Goal: Task Accomplishment & Management: Complete application form

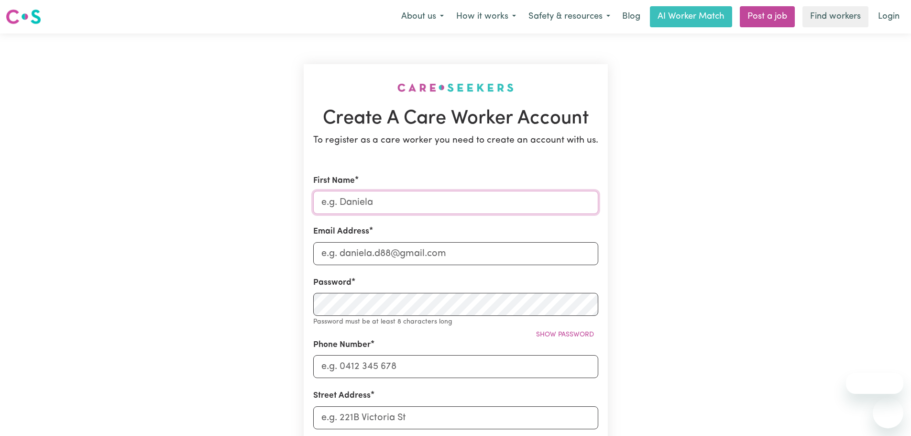
drag, startPoint x: 0, startPoint y: 0, endPoint x: 364, endPoint y: 204, distance: 417.1
click at [362, 205] on input "First Name" at bounding box center [455, 202] width 285 height 23
type input "[PERSON_NAME]"
type input "[EMAIL_ADDRESS][DOMAIN_NAME]"
type input "0422771989"
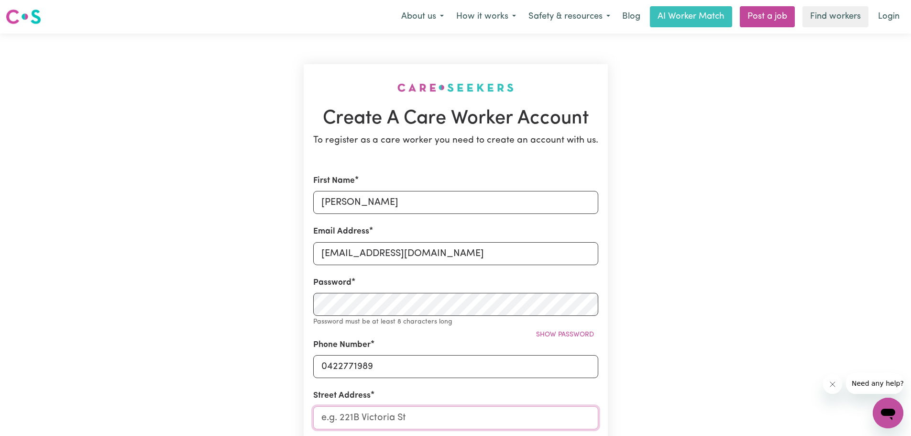
type input "[STREET_ADDRESS]"
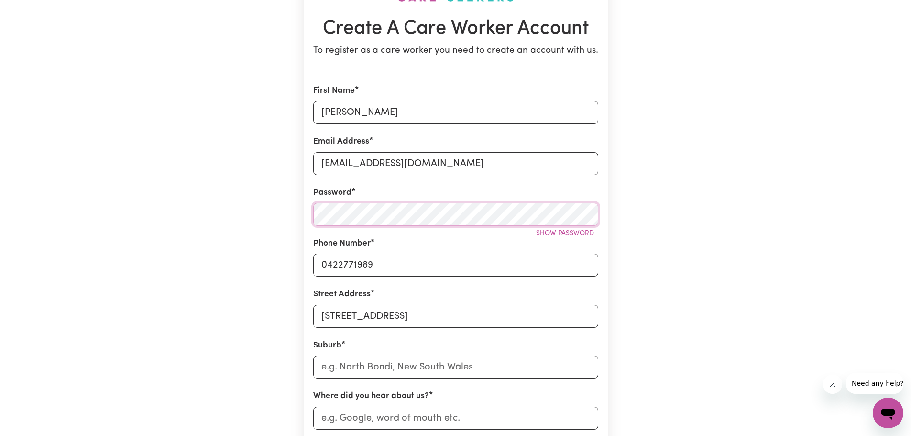
scroll to position [144, 0]
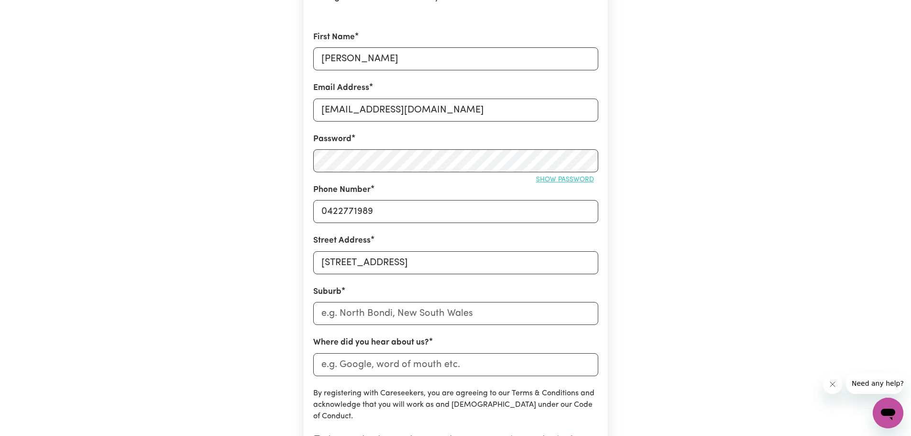
click at [559, 180] on span "Show password" at bounding box center [565, 179] width 58 height 7
click at [559, 180] on span "Hide password" at bounding box center [567, 179] width 53 height 7
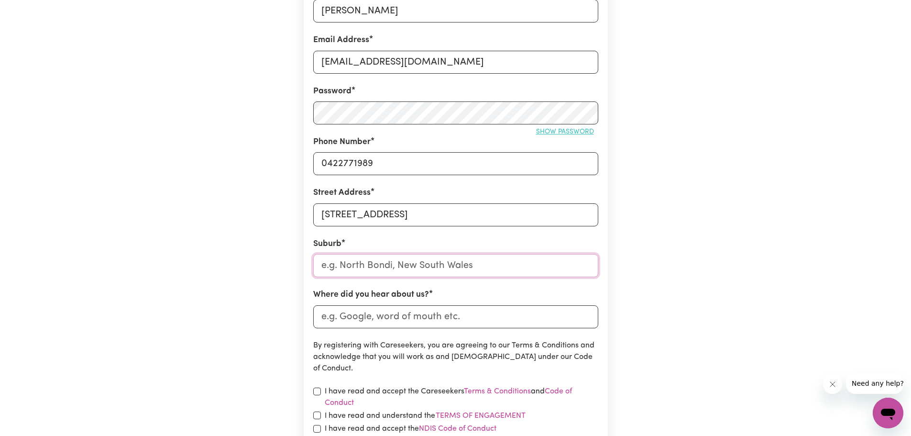
click at [451, 265] on input "text" at bounding box center [455, 265] width 285 height 23
type input "a"
type input "Calamvale"
type input "Calamvale, Queensland, 4116"
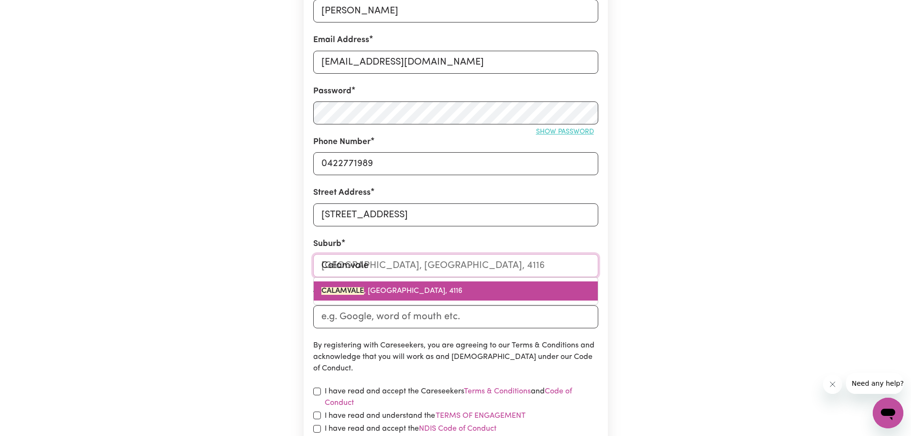
click at [407, 288] on span "CALAMVALE , Queensland, 4116" at bounding box center [392, 291] width 141 height 8
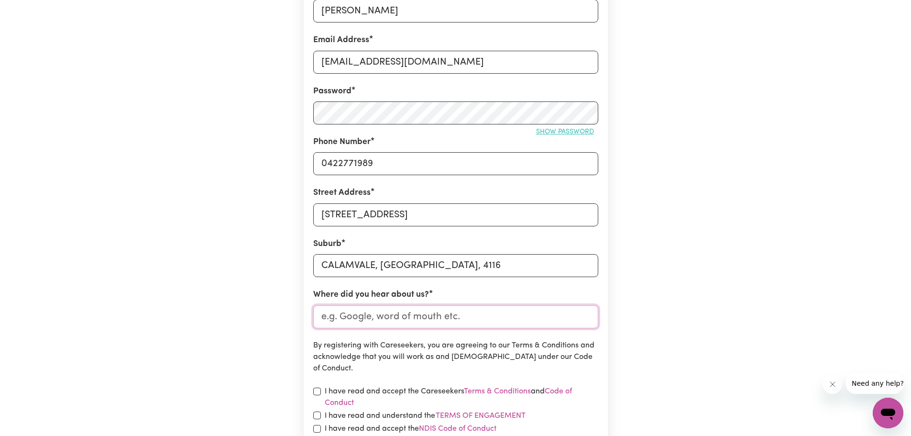
click at [403, 317] on input "Where did you hear about us?" at bounding box center [455, 316] width 285 height 23
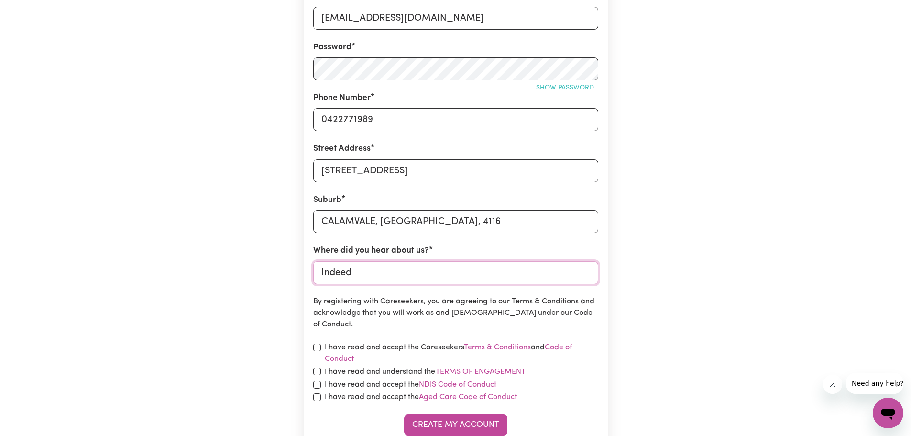
scroll to position [287, 0]
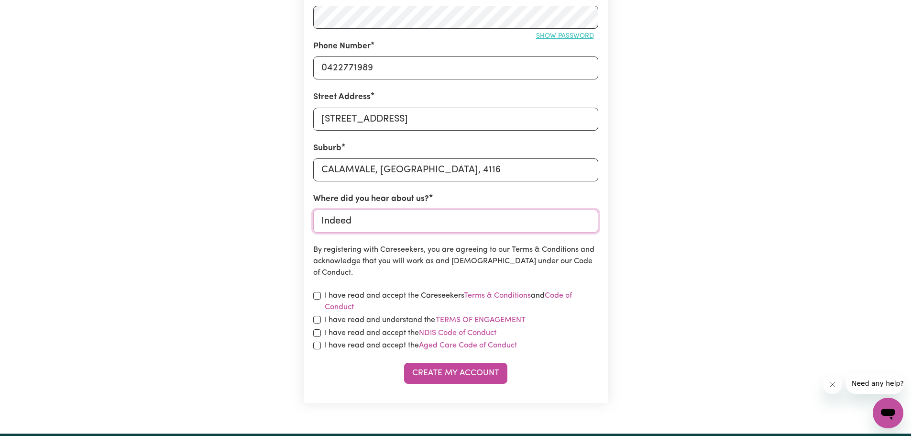
type input "Indeed"
click at [318, 292] on input "checkbox" at bounding box center [317, 296] width 8 height 8
checkbox input "true"
click at [314, 322] on input "checkbox" at bounding box center [317, 320] width 8 height 8
checkbox input "true"
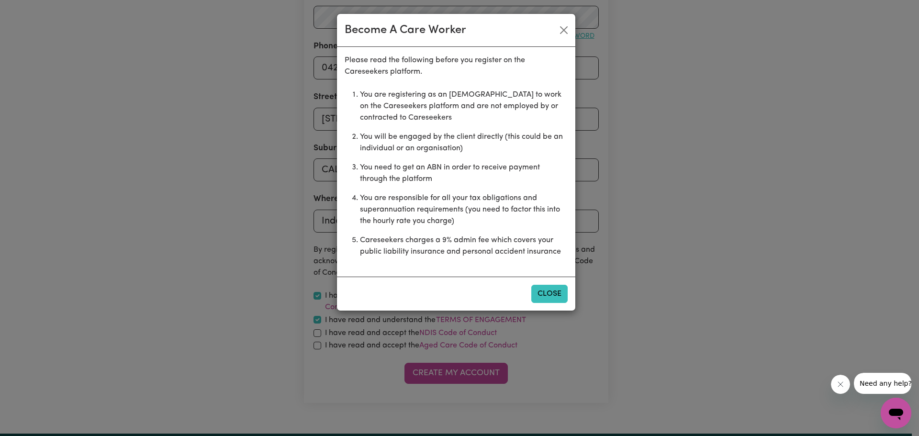
click at [548, 296] on button "Close" at bounding box center [549, 294] width 36 height 18
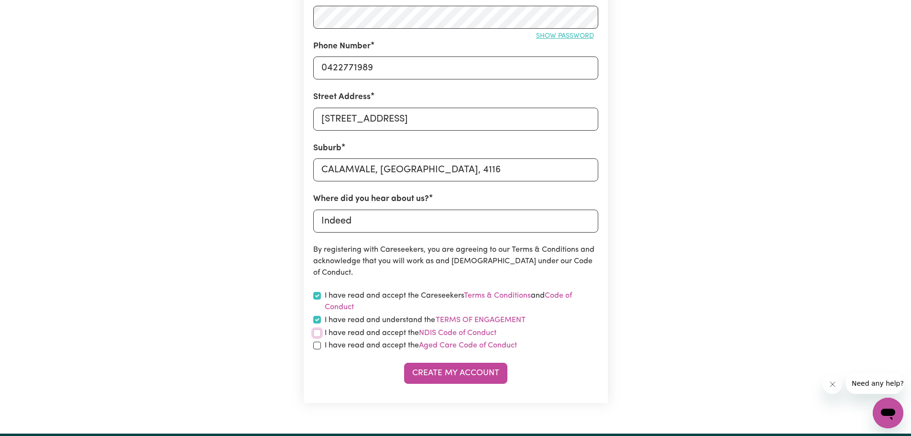
click at [317, 333] on input "checkbox" at bounding box center [317, 333] width 8 height 8
checkbox input "true"
click at [318, 317] on input "checkbox" at bounding box center [317, 320] width 8 height 8
click at [318, 318] on input "checkbox" at bounding box center [317, 320] width 8 height 8
checkbox input "true"
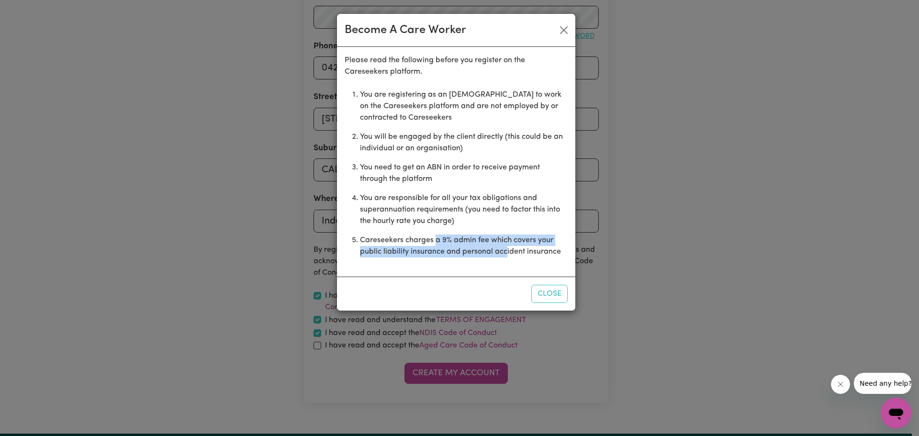
drag, startPoint x: 437, startPoint y: 241, endPoint x: 506, endPoint y: 251, distance: 70.0
click at [506, 250] on li "Careseekers charges a 9% admin fee which covers your public liability insurance…" at bounding box center [464, 246] width 208 height 31
click at [506, 251] on li "Careseekers charges a 9% admin fee which covers your public liability insurance…" at bounding box center [464, 246] width 208 height 31
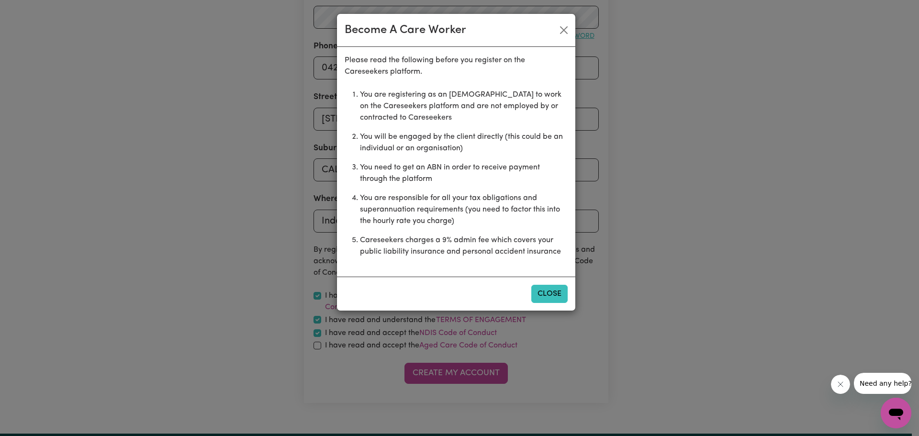
click at [547, 295] on button "Close" at bounding box center [549, 294] width 36 height 18
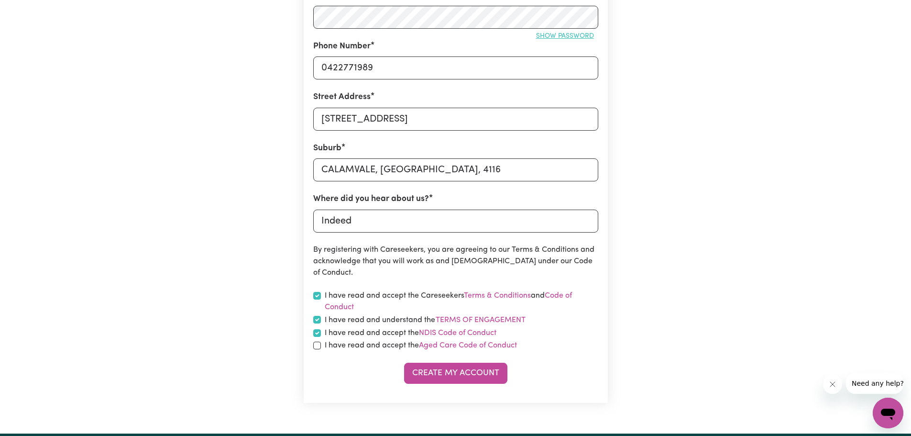
click at [330, 345] on label "I have read and accept the Aged Care Code of Conduct" at bounding box center [421, 345] width 192 height 11
click at [320, 346] on input "checkbox" at bounding box center [317, 346] width 8 height 8
checkbox input "true"
click at [424, 371] on button "Create My Account" at bounding box center [455, 373] width 103 height 21
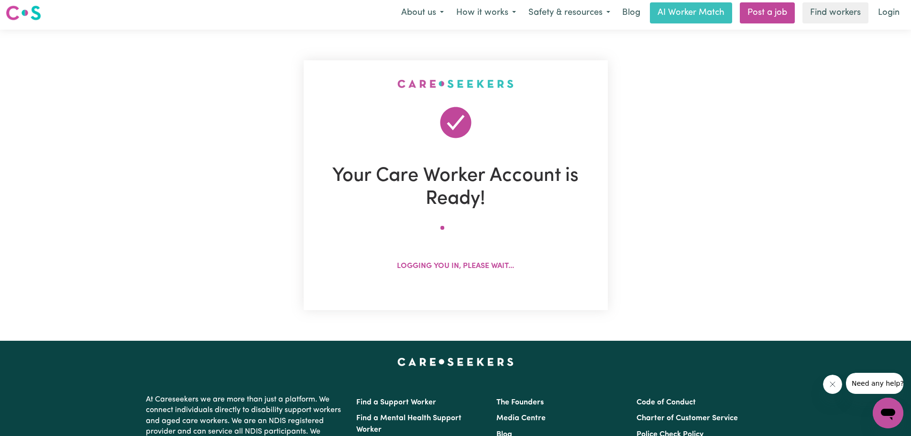
scroll to position [0, 0]
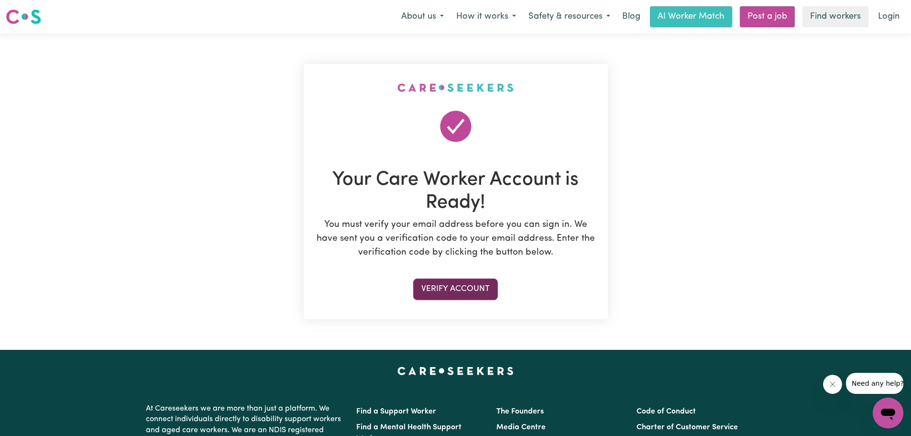
click at [451, 285] on button "Verify Account" at bounding box center [455, 288] width 85 height 21
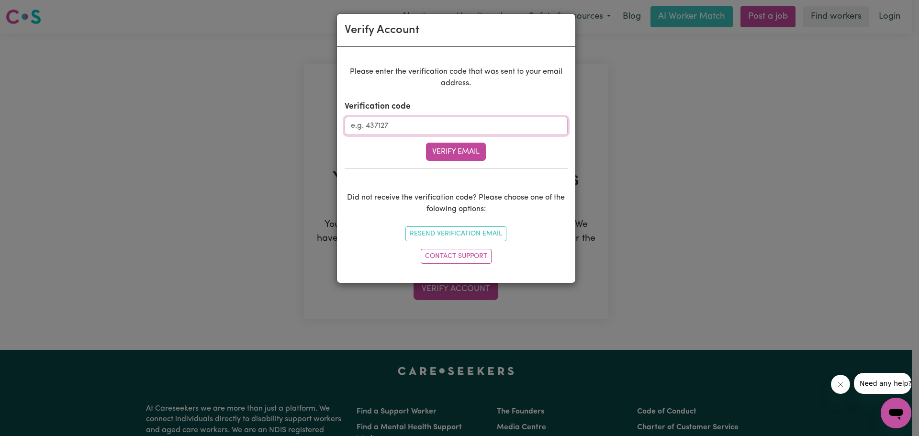
click at [487, 124] on input "Verification code" at bounding box center [455, 126] width 223 height 18
click at [455, 122] on input "Verification code" at bounding box center [455, 126] width 223 height 18
type input "715109"
click at [445, 149] on button "Verify Email" at bounding box center [456, 152] width 60 height 18
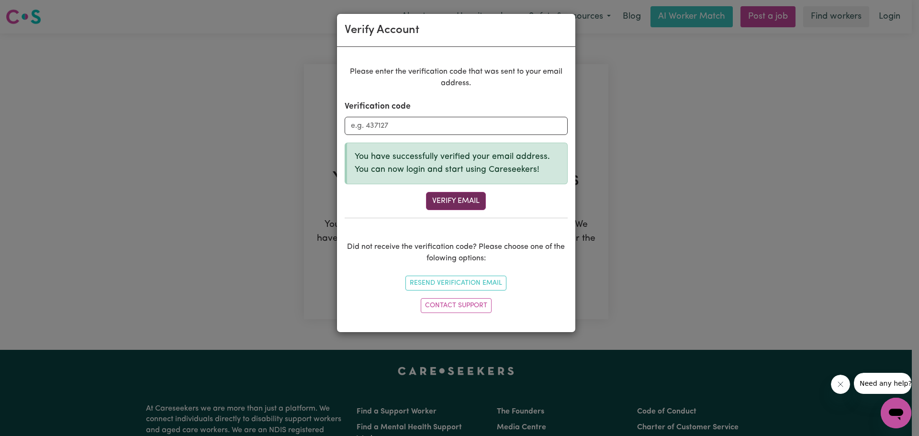
click at [460, 196] on button "Verify Email" at bounding box center [456, 201] width 60 height 18
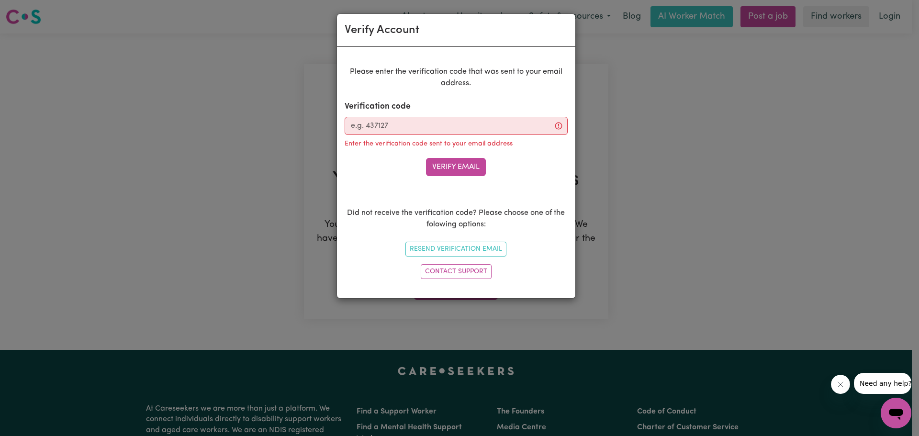
click at [221, 179] on div "Verify Account Please enter the verification code that was sent to your email a…" at bounding box center [459, 218] width 919 height 436
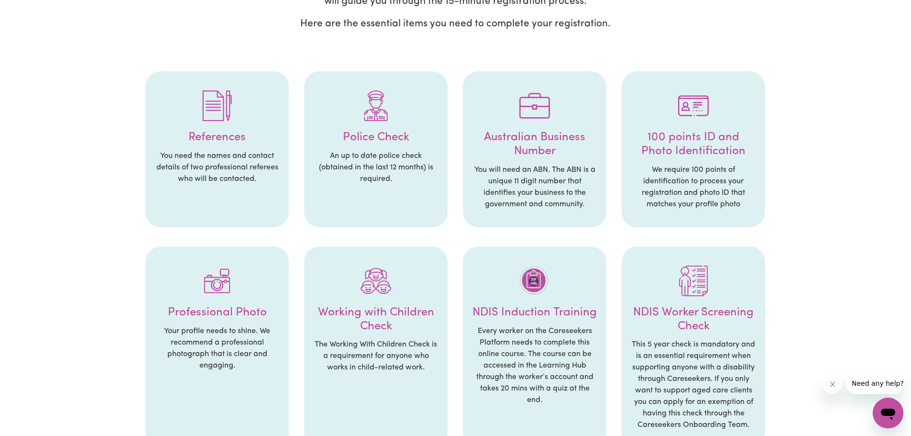
scroll to position [144, 0]
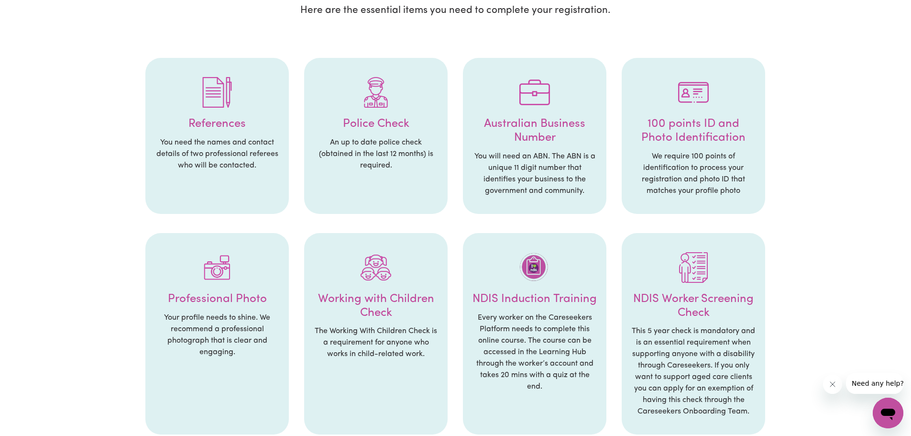
click at [199, 111] on div at bounding box center [217, 92] width 124 height 50
click at [225, 149] on p "You need the names and contact details of two professional referees who will be…" at bounding box center [217, 154] width 124 height 34
click at [224, 114] on div at bounding box center [217, 92] width 124 height 50
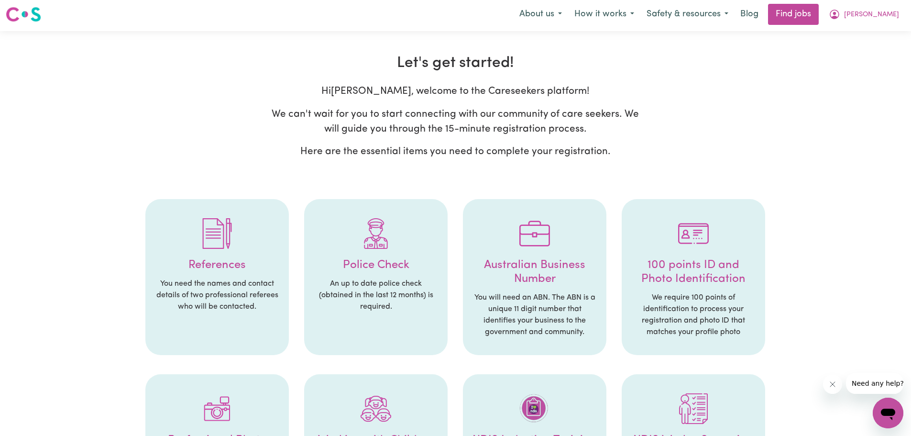
scroll to position [0, 0]
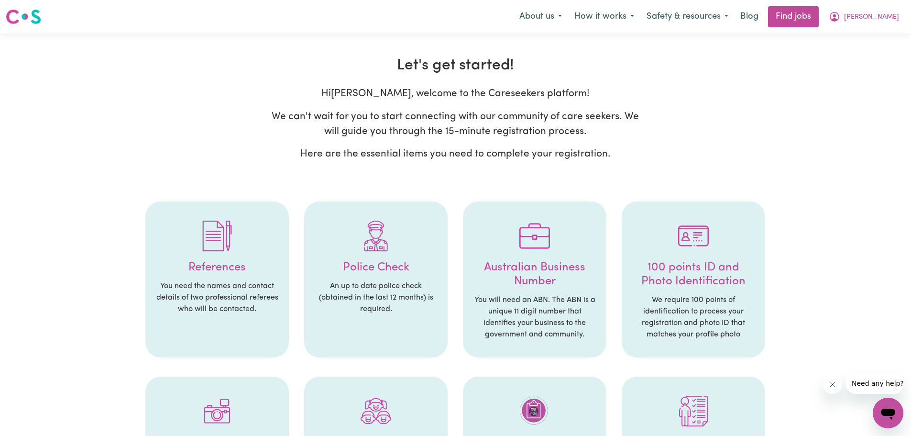
click at [371, 239] on img at bounding box center [376, 236] width 31 height 31
click at [371, 337] on li "Police Check An up to date police check (obtained in the last 12 months) is req…" at bounding box center [376, 279] width 144 height 156
drag, startPoint x: 371, startPoint y: 337, endPoint x: 379, endPoint y: 314, distance: 24.4
click at [373, 328] on li "Police Check An up to date police check (obtained in the last 12 months) is req…" at bounding box center [376, 279] width 144 height 156
click at [385, 303] on p "An up to date police check (obtained in the last 12 months) is required." at bounding box center [376, 297] width 124 height 34
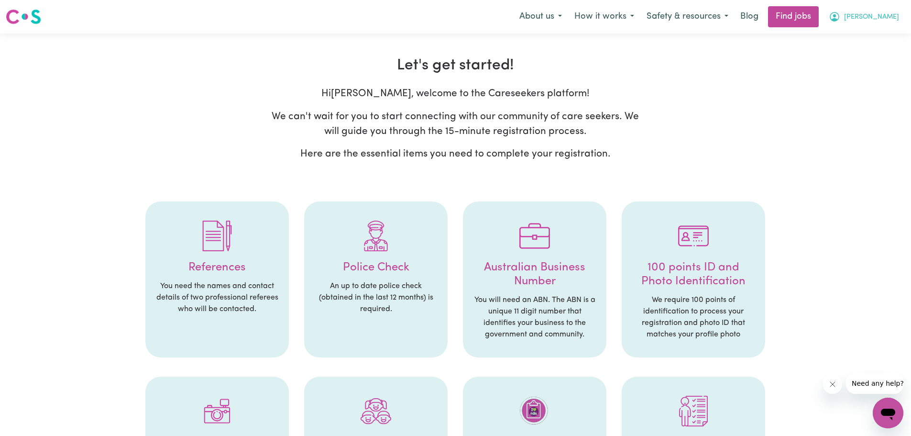
click at [880, 22] on button "[PERSON_NAME]" at bounding box center [864, 17] width 83 height 20
click at [870, 36] on link "My Account" at bounding box center [868, 37] width 76 height 18
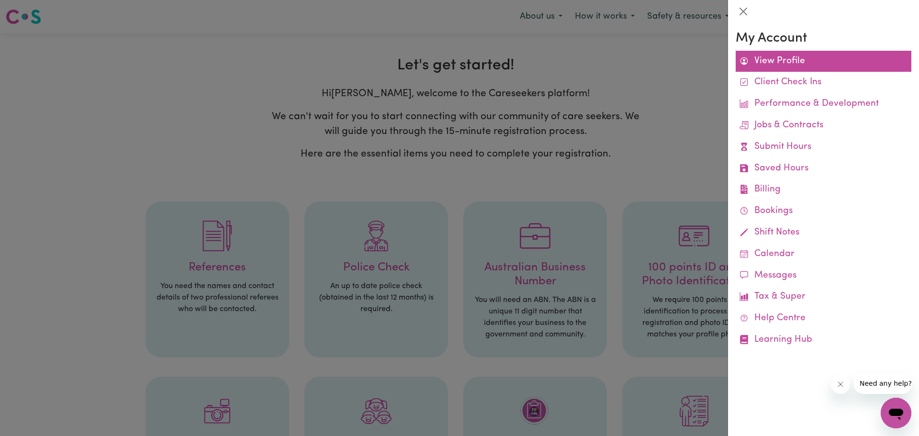
click at [802, 68] on link "View Profile" at bounding box center [823, 62] width 176 height 22
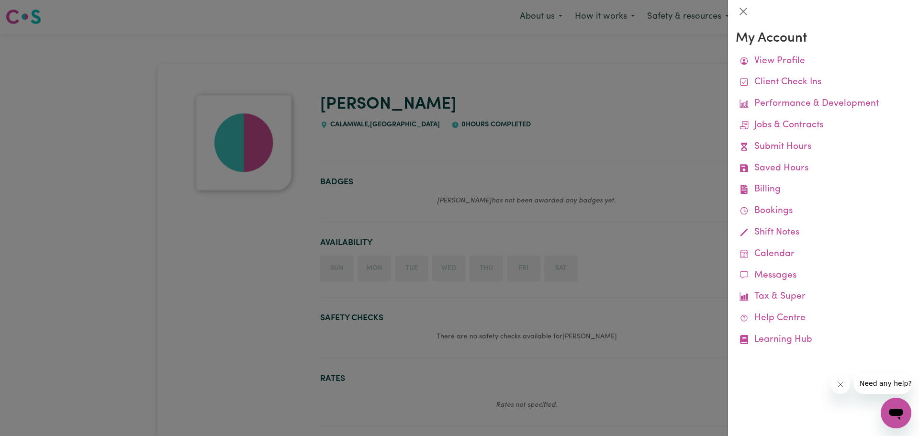
click at [640, 108] on div at bounding box center [459, 218] width 919 height 436
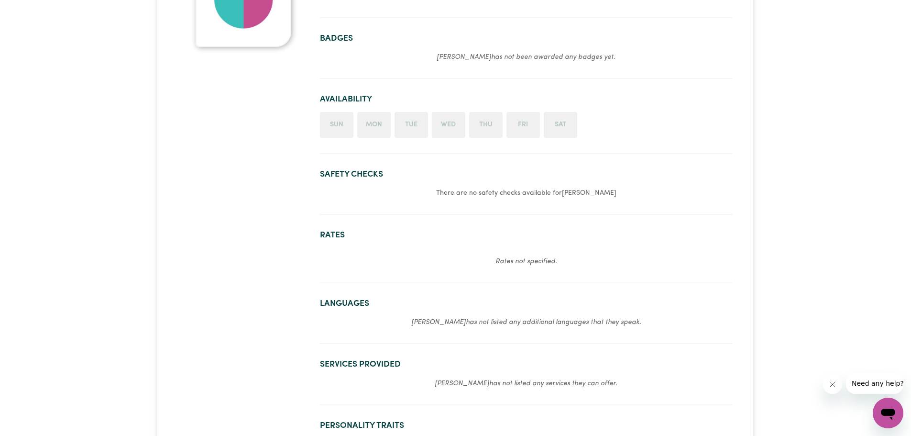
click at [334, 126] on li "Sun" at bounding box center [336, 125] width 33 height 26
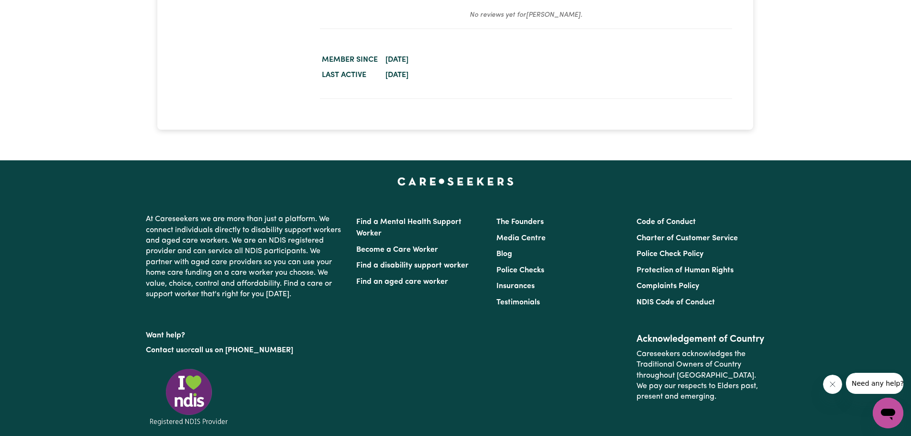
scroll to position [670, 0]
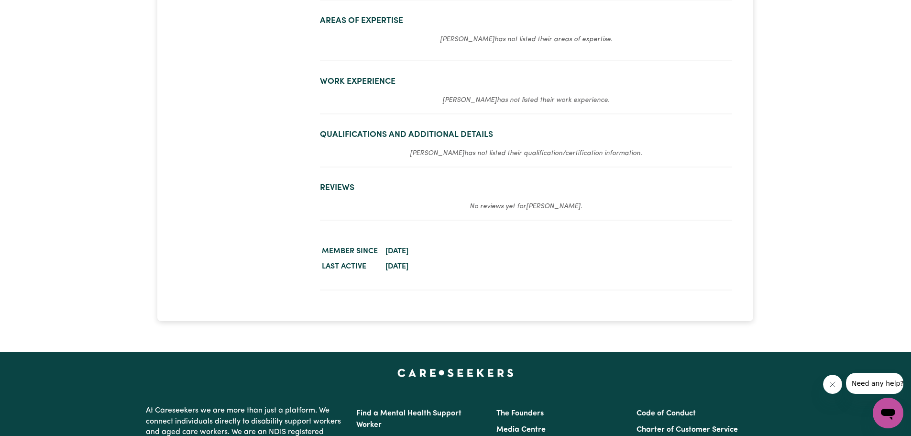
click at [367, 87] on section "Work Experience Anna has not listed their work experience." at bounding box center [526, 91] width 412 height 45
drag, startPoint x: 490, startPoint y: 129, endPoint x: 502, endPoint y: 103, distance: 28.0
click at [502, 103] on em "Anna has not listed their work experience." at bounding box center [526, 100] width 167 height 7
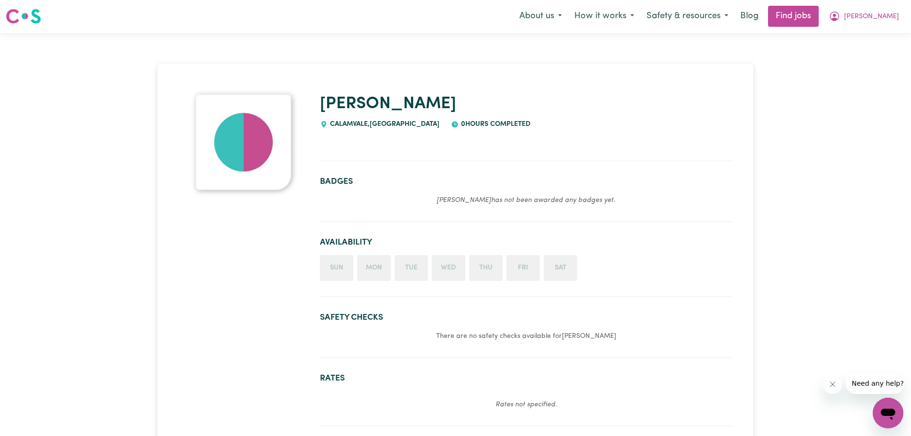
scroll to position [0, 0]
click at [841, 12] on icon "My Account" at bounding box center [834, 16] width 11 height 11
click at [869, 53] on link "My Dashboard" at bounding box center [868, 55] width 76 height 18
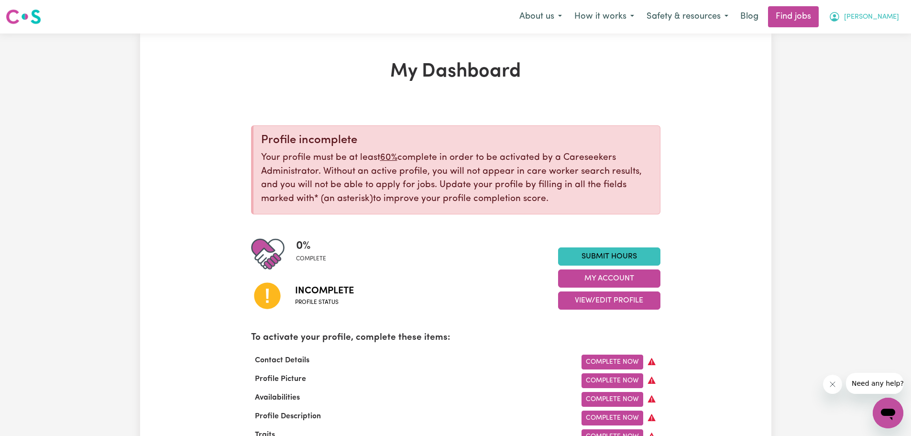
click at [883, 17] on span "[PERSON_NAME]" at bounding box center [871, 17] width 55 height 11
click at [874, 37] on link "My Account" at bounding box center [868, 37] width 76 height 18
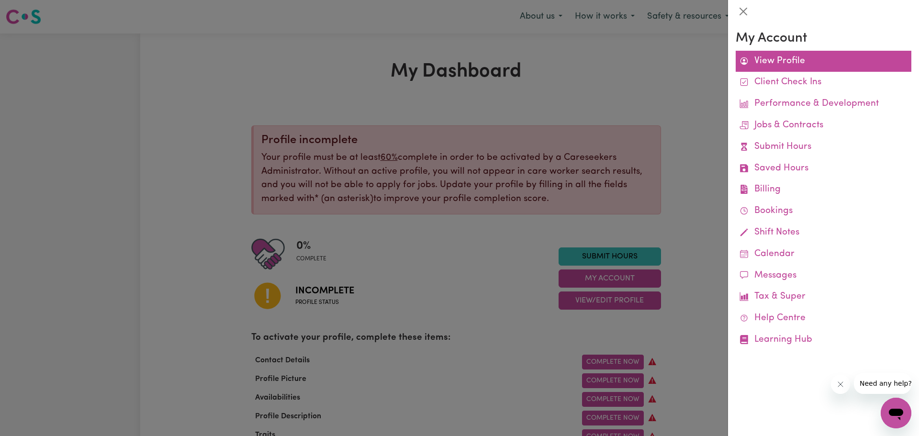
click at [790, 65] on link "View Profile" at bounding box center [823, 62] width 176 height 22
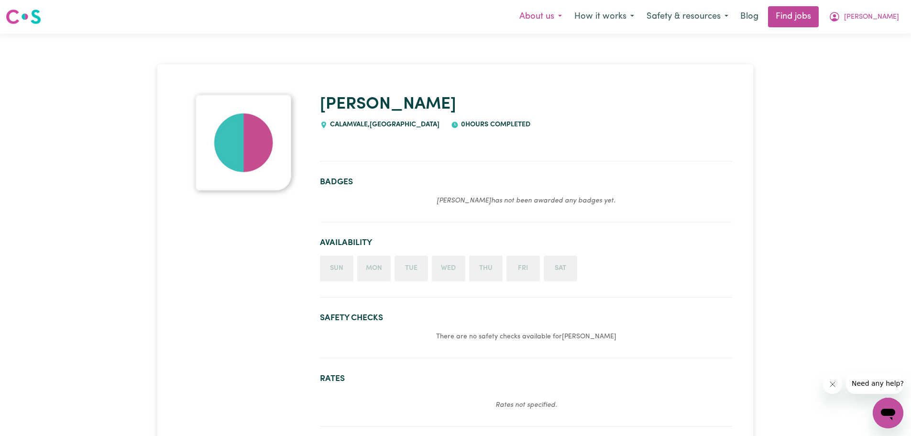
click at [568, 17] on button "About us" at bounding box center [540, 17] width 55 height 20
click at [622, 18] on button "How it works" at bounding box center [604, 17] width 72 height 20
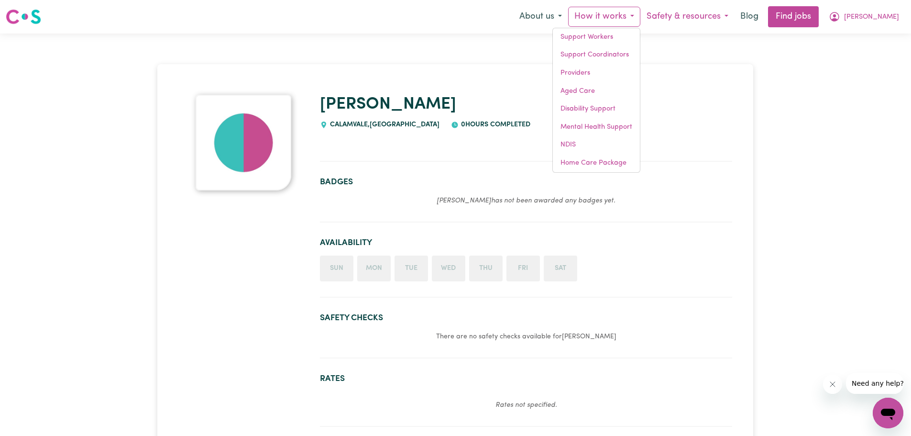
click at [699, 19] on button "Safety & resources" at bounding box center [688, 17] width 94 height 20
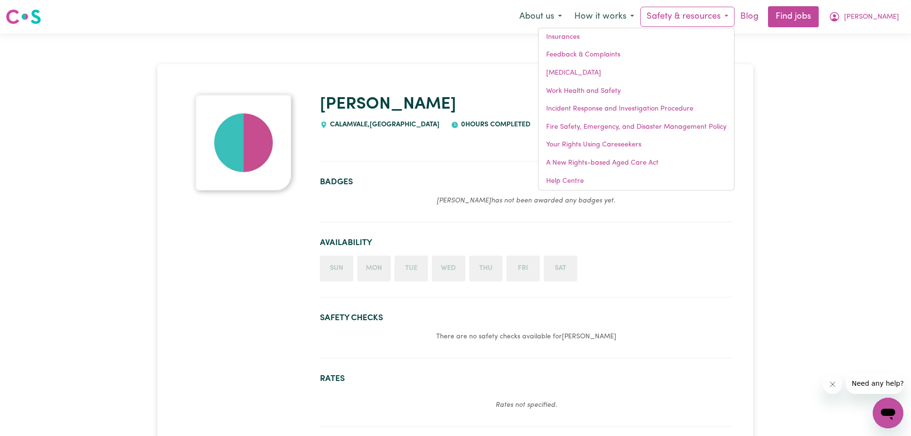
click at [765, 15] on link "Blog" at bounding box center [750, 16] width 30 height 21
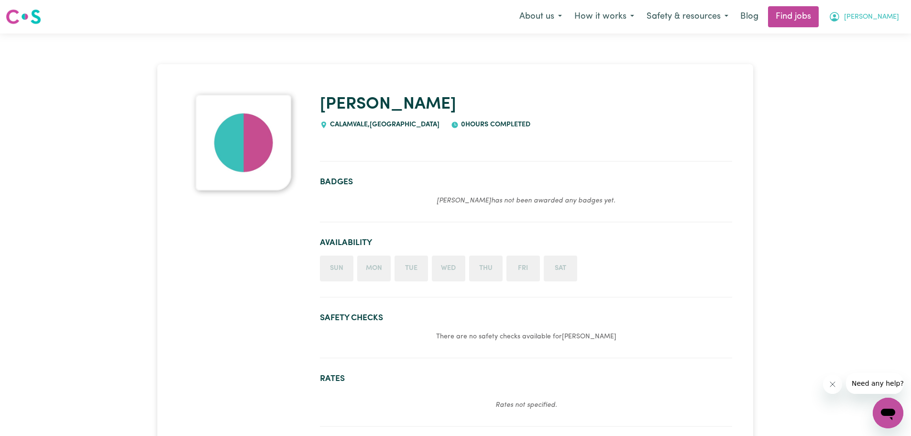
click at [886, 12] on button "[PERSON_NAME]" at bounding box center [864, 17] width 83 height 20
click at [865, 39] on link "My Account" at bounding box center [868, 37] width 76 height 18
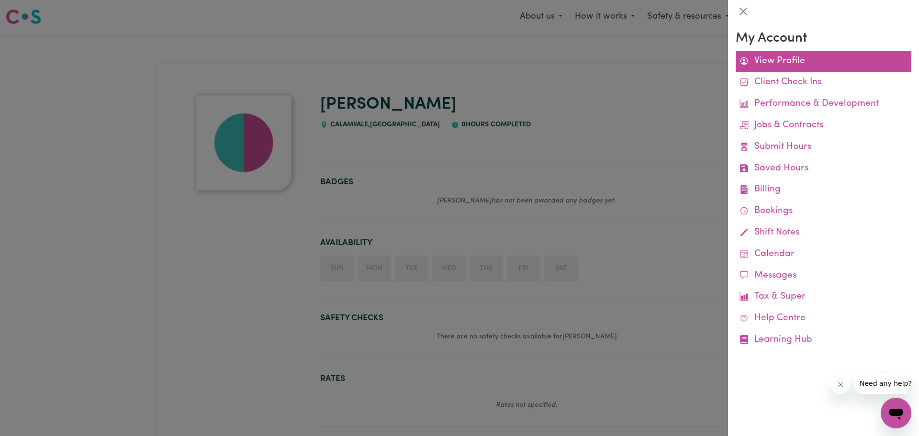
click at [788, 70] on link "View Profile" at bounding box center [823, 62] width 176 height 22
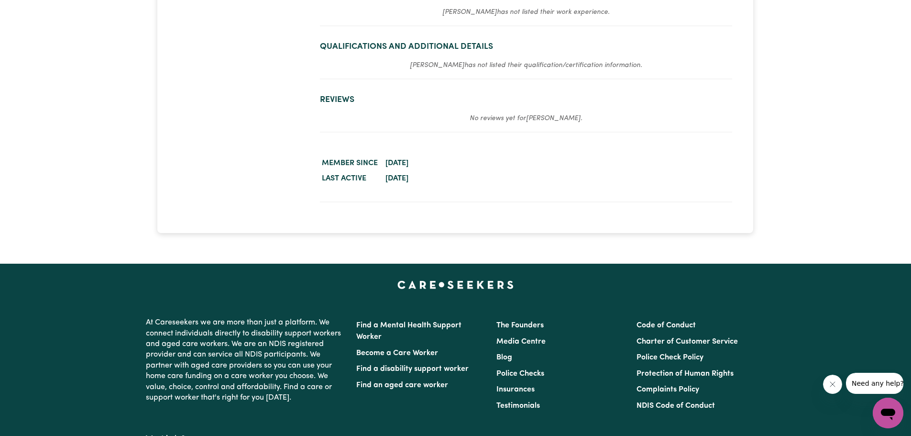
scroll to position [813, 0]
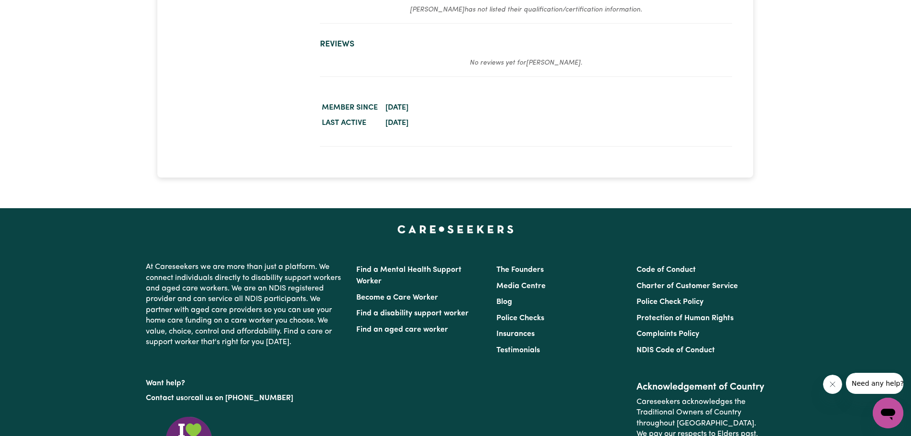
drag, startPoint x: 381, startPoint y: 92, endPoint x: 427, endPoint y: 111, distance: 49.3
click at [425, 105] on section "Worker activity details Member since August 26, 2025 Last active August 26, 2025" at bounding box center [526, 116] width 412 height 62
click at [409, 111] on time "August 26, 2025" at bounding box center [397, 108] width 23 height 8
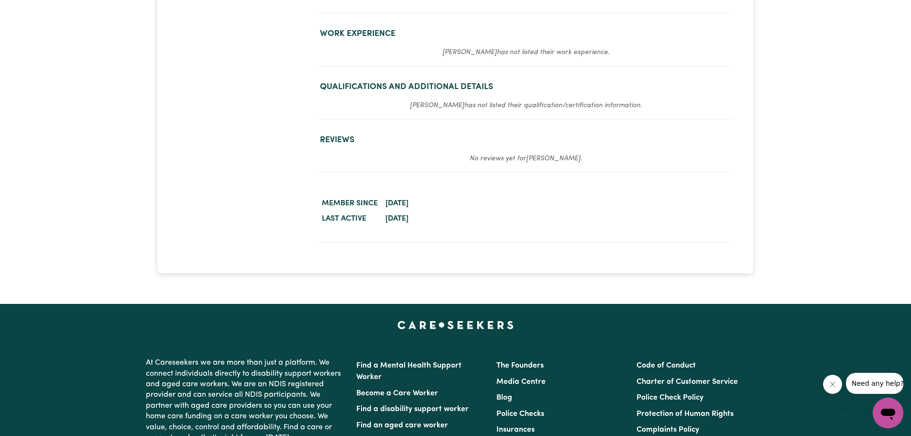
click at [513, 156] on em "No reviews yet for Anna ." at bounding box center [526, 158] width 113 height 7
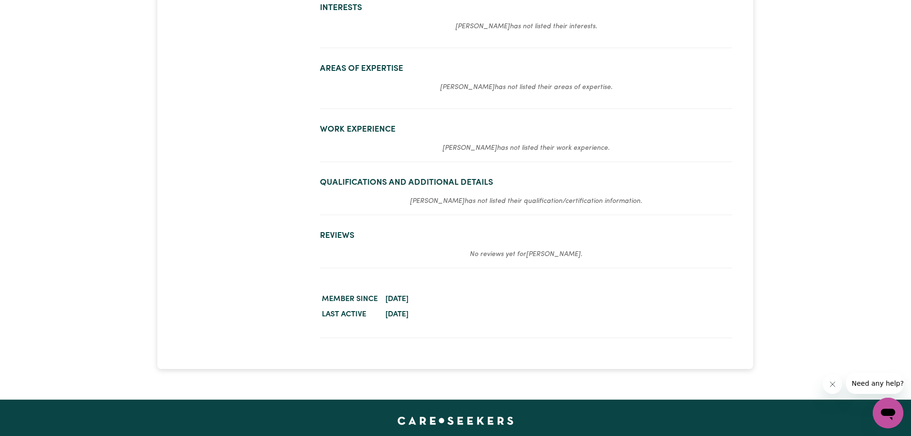
click at [493, 178] on h2 "Qualifications and Additional Details" at bounding box center [526, 183] width 412 height 10
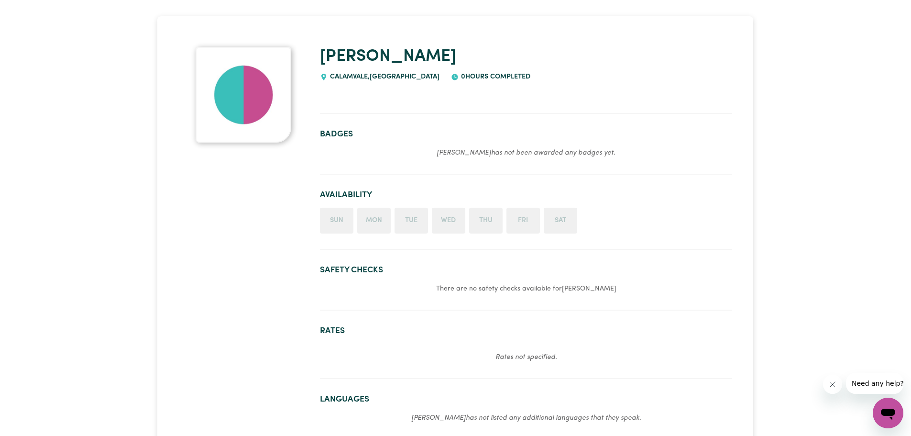
scroll to position [0, 0]
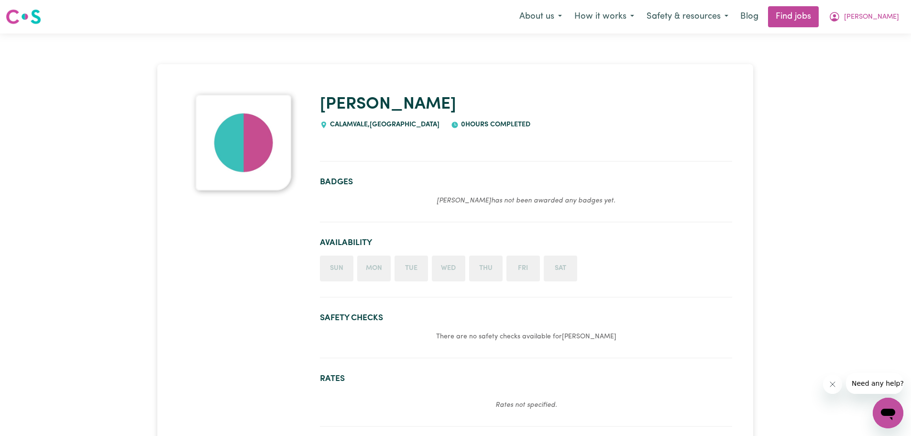
click at [282, 148] on img at bounding box center [244, 143] width 96 height 96
click at [840, 14] on icon "My Account" at bounding box center [835, 17] width 10 height 10
click at [859, 53] on link "My Dashboard" at bounding box center [868, 55] width 76 height 18
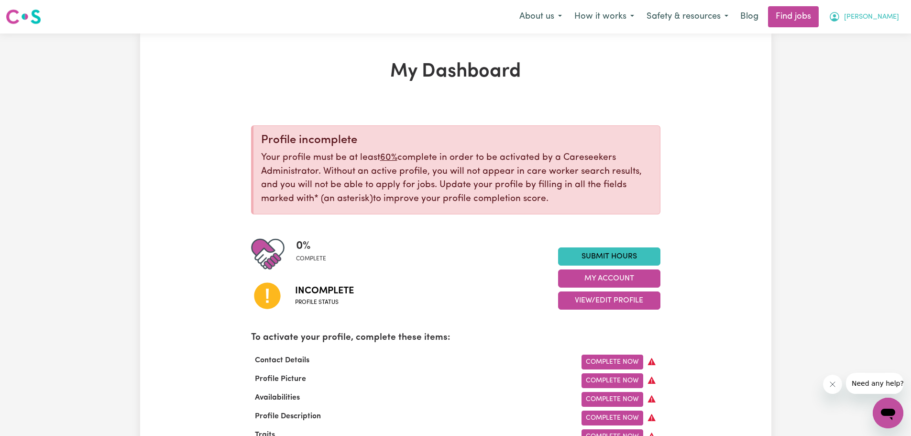
click at [840, 13] on icon "My Account" at bounding box center [835, 17] width 10 height 10
click at [601, 277] on button "My Account" at bounding box center [609, 278] width 102 height 18
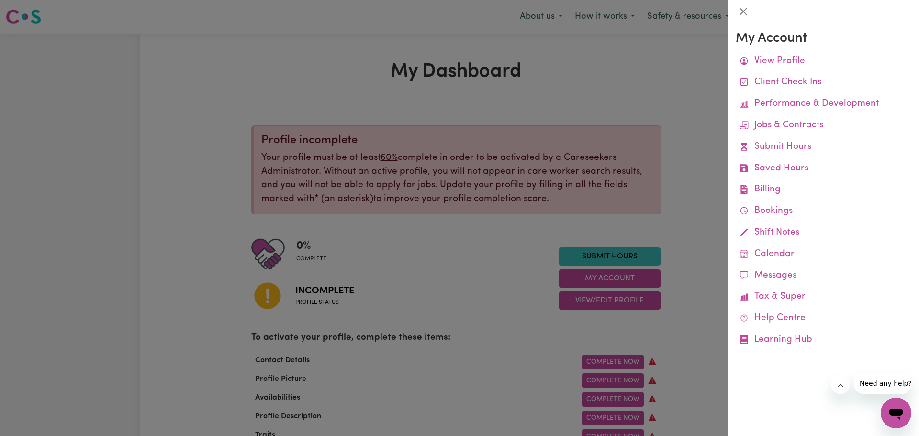
click at [622, 249] on div at bounding box center [459, 218] width 919 height 436
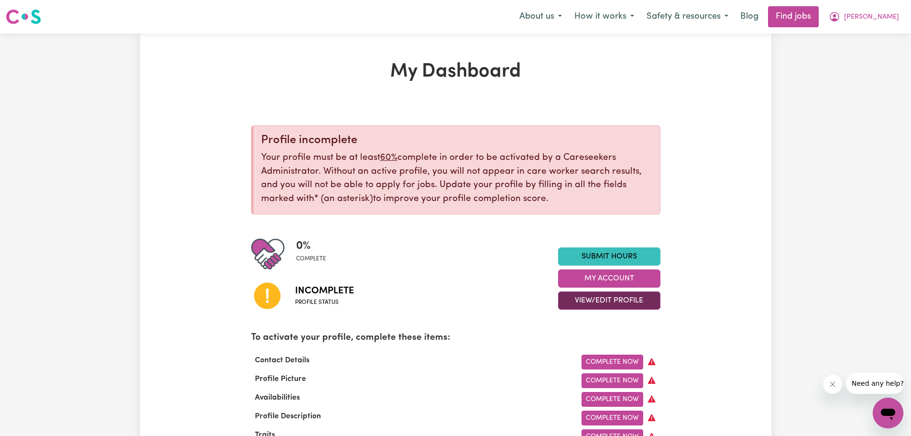
click at [641, 298] on button "View/Edit Profile" at bounding box center [609, 300] width 102 height 18
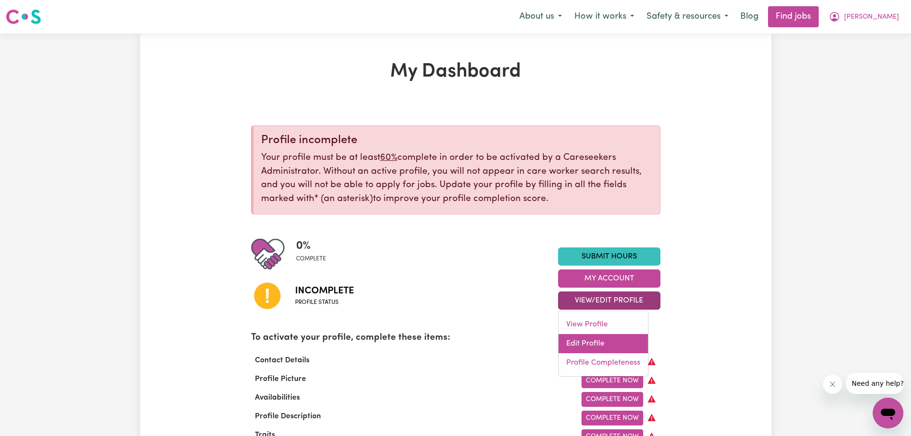
click at [609, 340] on link "Edit Profile" at bounding box center [603, 343] width 89 height 19
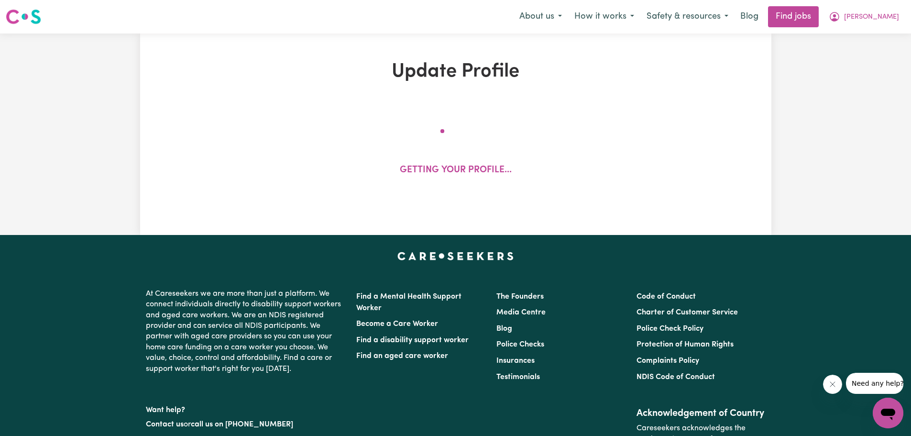
select select "Studying a healthcare related degree or qualification"
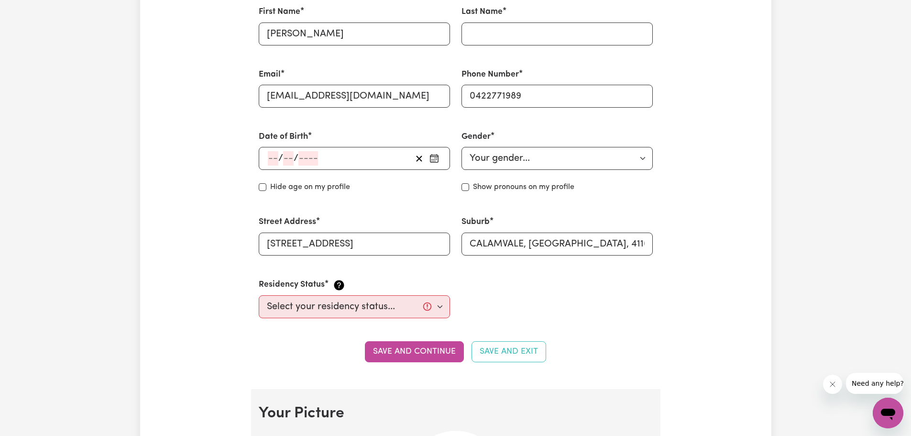
scroll to position [287, 0]
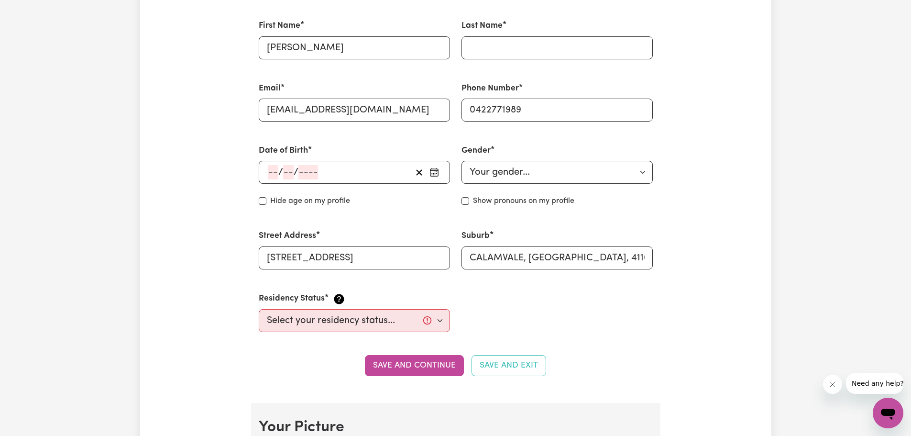
click at [289, 169] on input "number" at bounding box center [288, 172] width 11 height 14
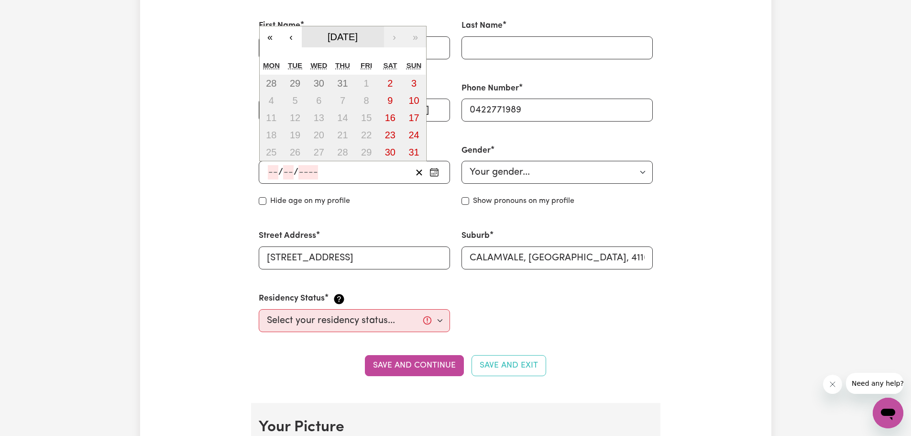
click at [356, 38] on span "[DATE]" at bounding box center [343, 37] width 30 height 11
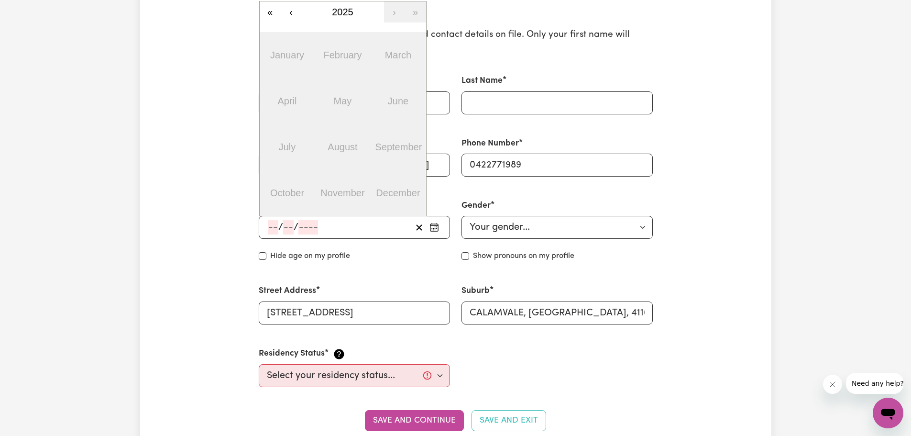
scroll to position [96, 0]
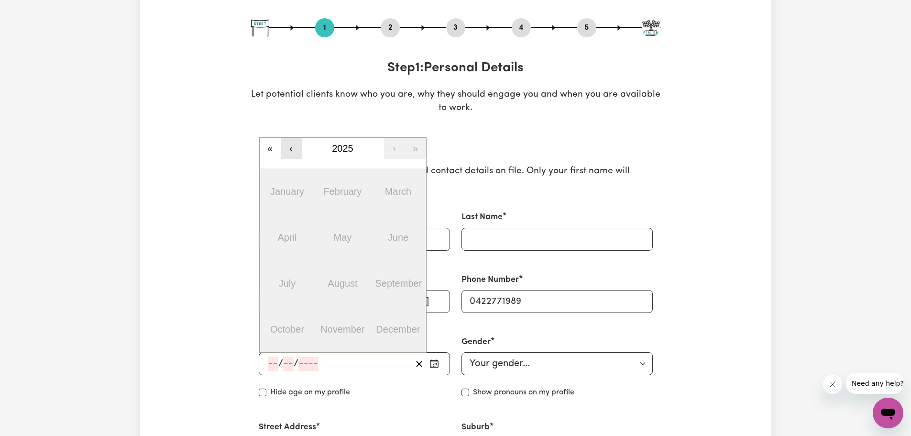
click at [289, 155] on button "‹" at bounding box center [291, 148] width 21 height 21
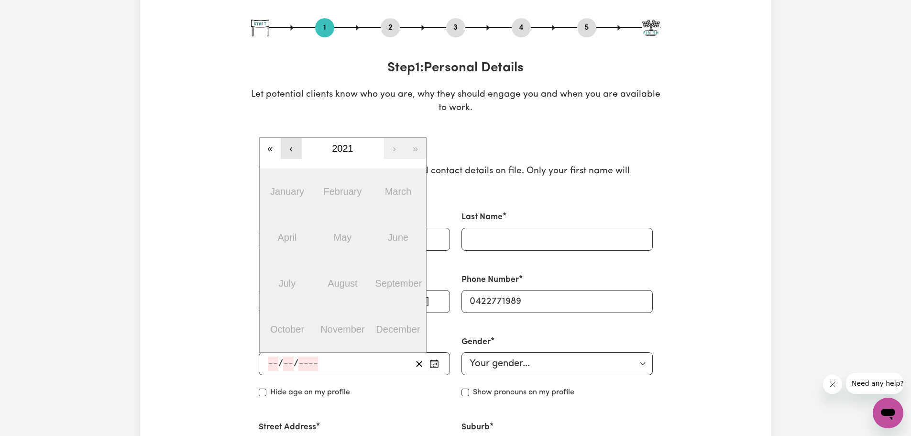
click at [289, 155] on button "‹" at bounding box center [291, 148] width 21 height 21
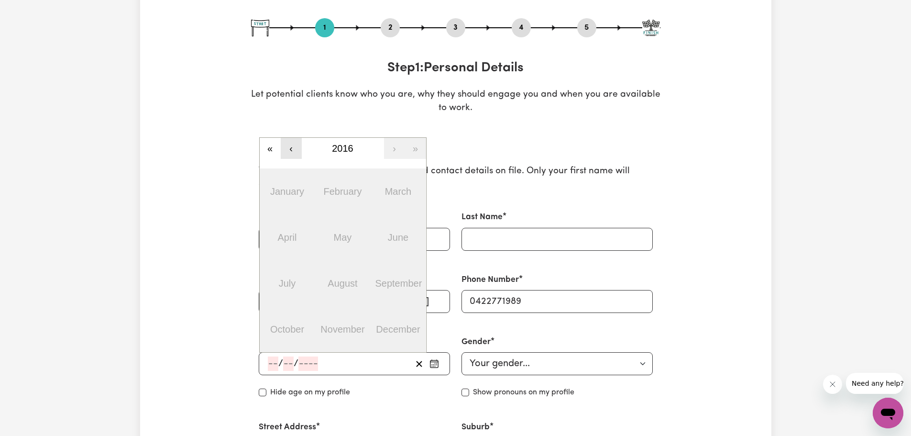
click at [289, 155] on button "‹" at bounding box center [291, 148] width 21 height 21
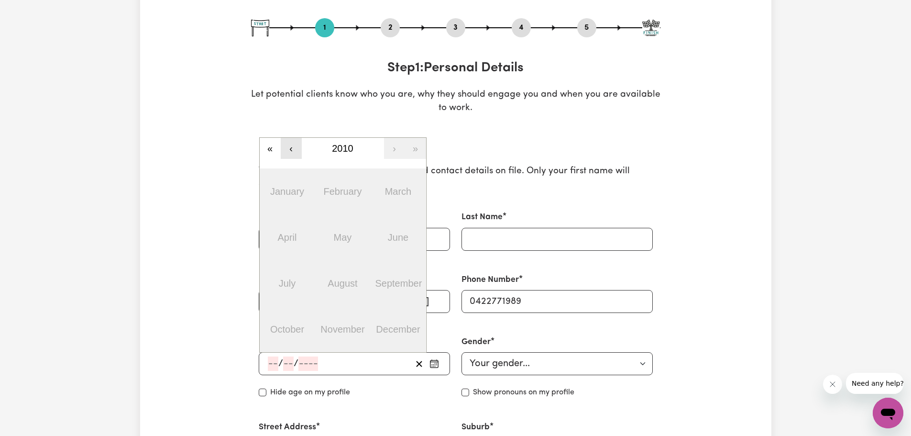
click at [289, 155] on button "‹" at bounding box center [291, 148] width 21 height 21
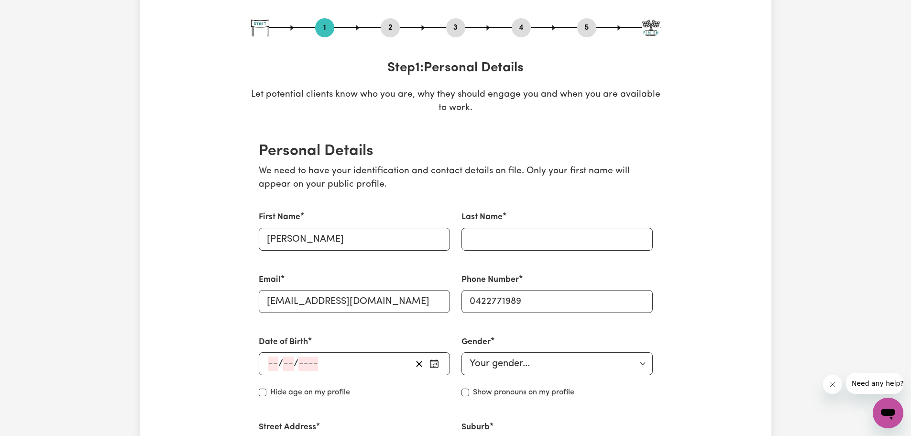
click at [289, 360] on input "number" at bounding box center [288, 363] width 11 height 14
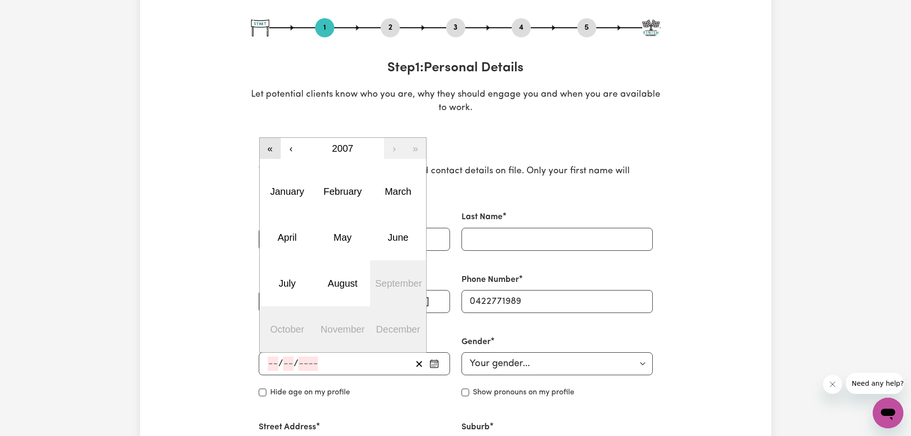
click at [279, 147] on button "«" at bounding box center [270, 148] width 21 height 21
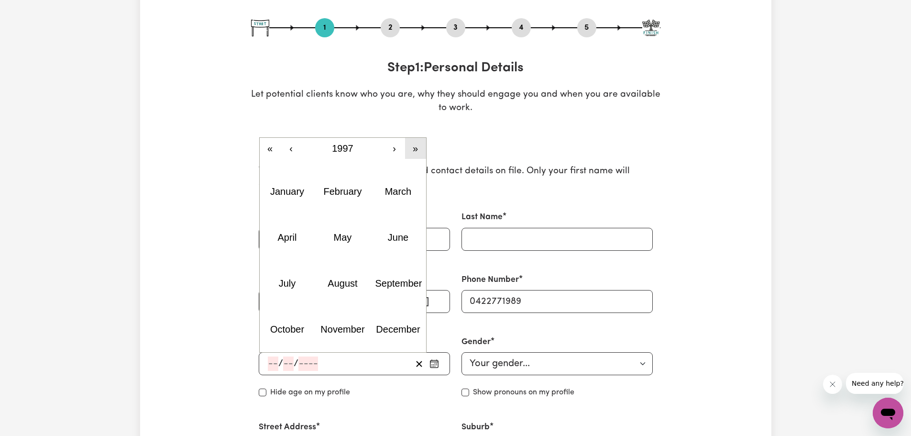
click at [415, 149] on button "»" at bounding box center [415, 148] width 21 height 21
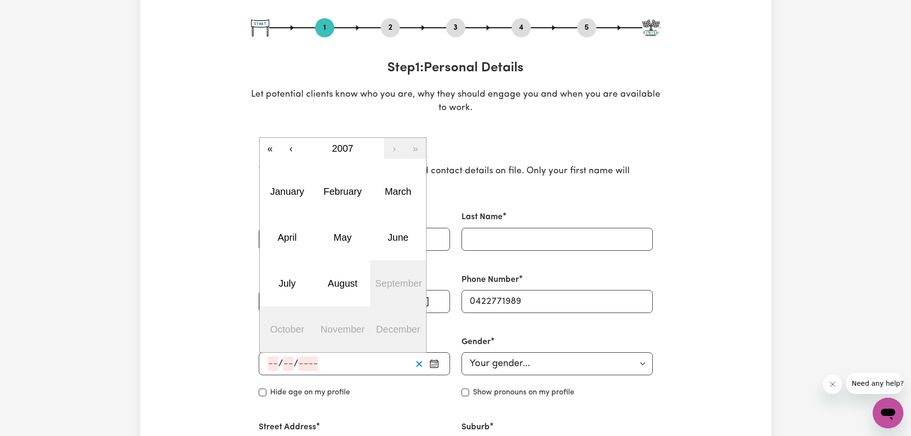
click at [417, 365] on icon "button" at bounding box center [419, 363] width 9 height 9
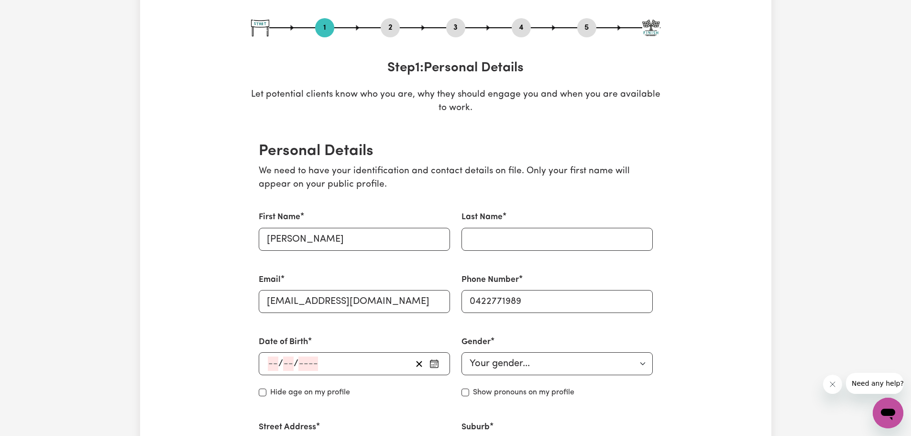
click at [309, 360] on input "number" at bounding box center [309, 363] width 20 height 14
drag, startPoint x: 95, startPoint y: 115, endPoint x: 89, endPoint y: 101, distance: 14.8
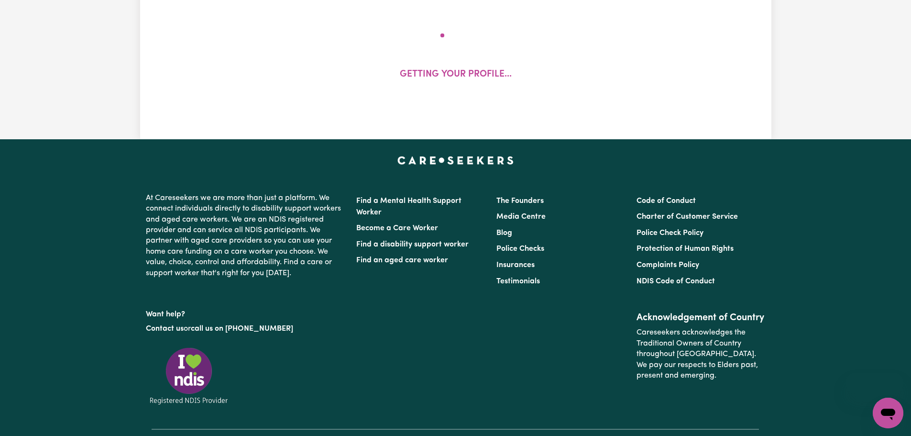
select select "Studying a healthcare related degree or qualification"
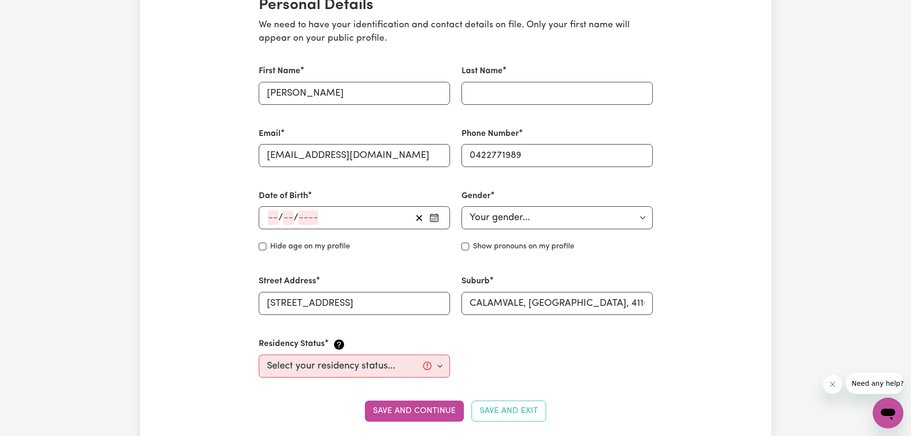
scroll to position [247, 0]
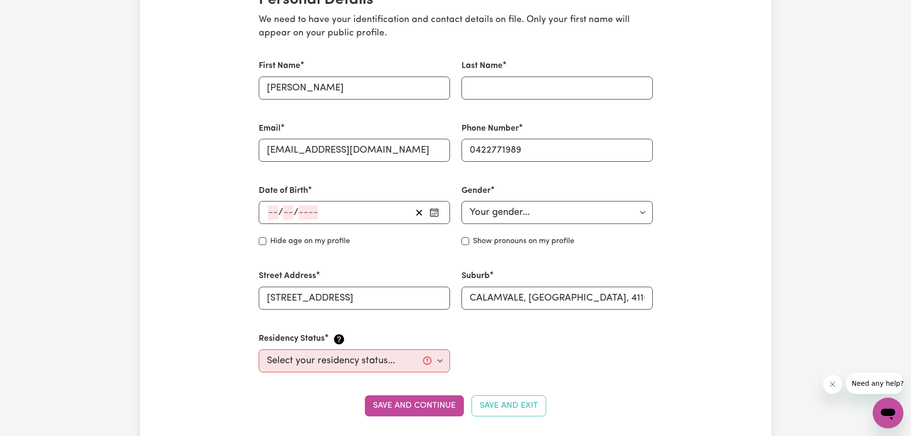
click at [304, 204] on div "/ /" at bounding box center [354, 212] width 191 height 23
click at [309, 212] on input "number" at bounding box center [309, 212] width 20 height 14
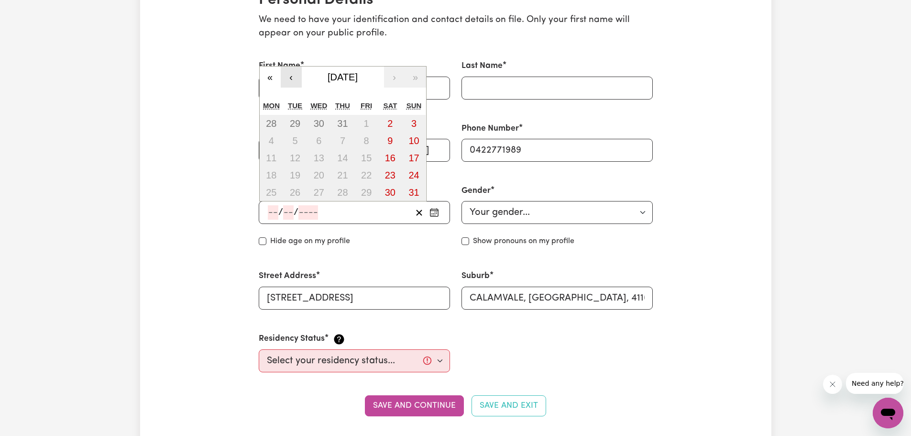
click at [295, 78] on button "‹" at bounding box center [291, 77] width 21 height 21
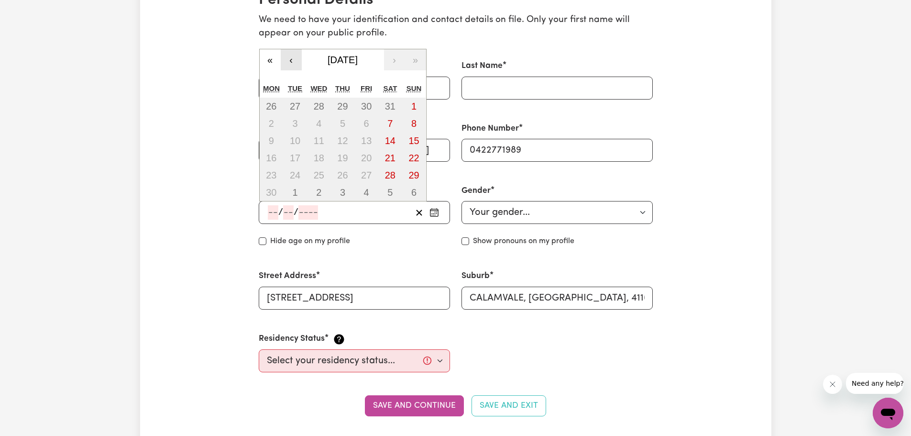
click at [298, 62] on button "‹" at bounding box center [291, 59] width 21 height 21
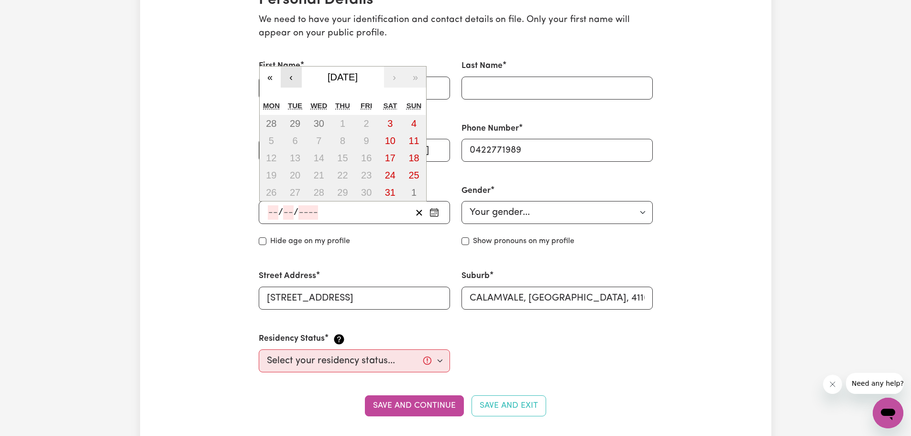
click at [295, 79] on button "‹" at bounding box center [291, 77] width 21 height 21
click at [295, 97] on div "Tue" at bounding box center [295, 106] width 24 height 18
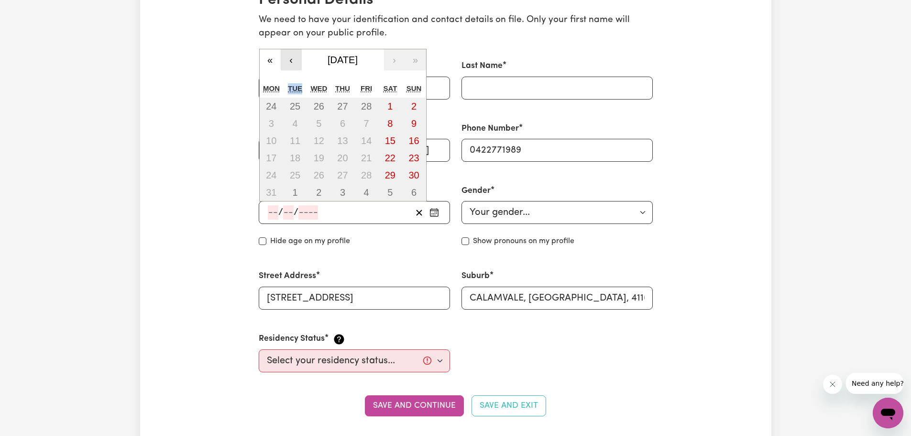
click at [295, 66] on button "‹" at bounding box center [291, 59] width 21 height 21
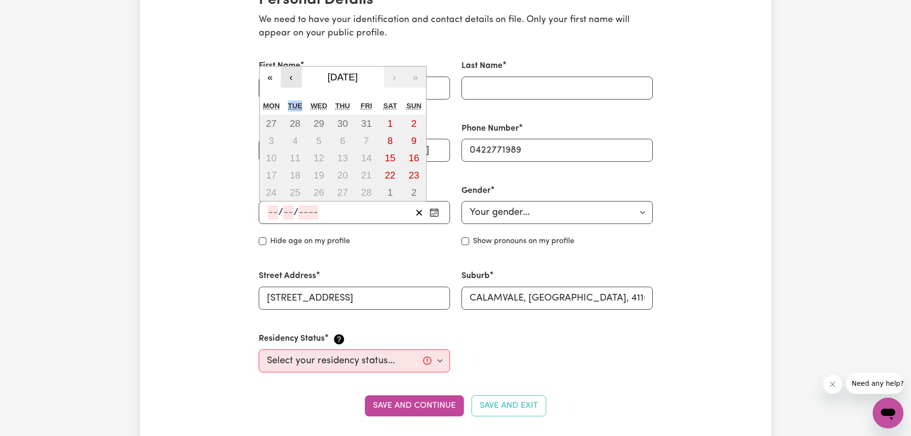
click at [293, 75] on button "‹" at bounding box center [291, 77] width 21 height 21
click at [293, 76] on button "‹" at bounding box center [291, 77] width 21 height 21
click at [293, 77] on div "« ‹ January 2025 › » Mon Tue Wed Thu Fri Sat Sun 30 31 1 2 3 4 5 6 7 8 9 10 11 …" at bounding box center [342, 134] width 167 height 136
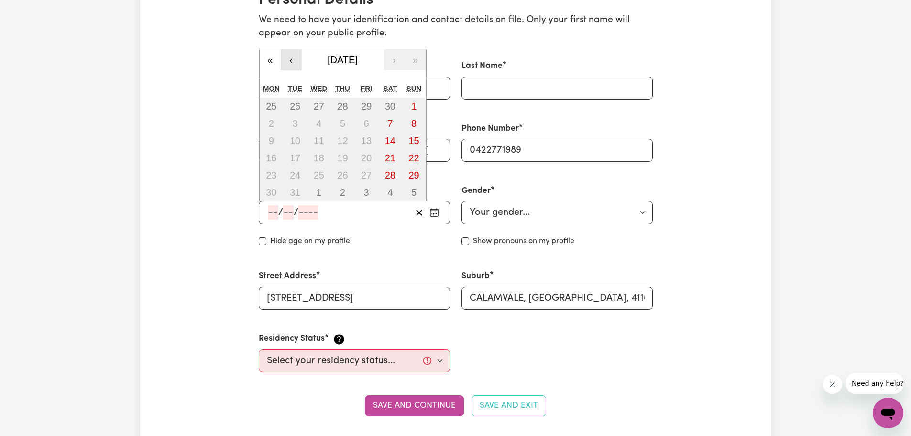
click at [293, 58] on button "‹" at bounding box center [291, 59] width 21 height 21
drag, startPoint x: 293, startPoint y: 58, endPoint x: 293, endPoint y: 79, distance: 21.1
click at [293, 64] on div "First Name Anna" at bounding box center [354, 79] width 203 height 62
click at [308, 206] on input "number" at bounding box center [309, 212] width 20 height 14
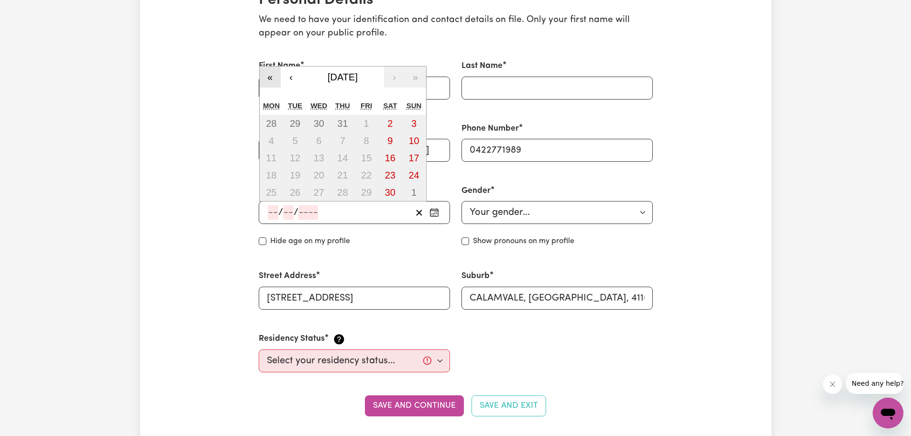
click at [270, 74] on button "«" at bounding box center [270, 77] width 21 height 21
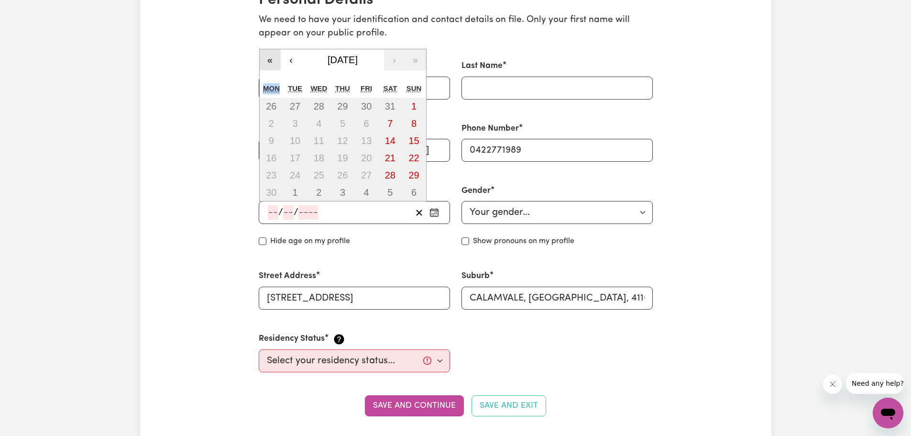
click at [270, 74] on div "« ‹ November 2020 › » Mon Tue Wed Thu Fri Sat Sun 26 27 28 29 30 31 1 2 3 4 5 6…" at bounding box center [342, 125] width 167 height 153
click at [270, 59] on button "«" at bounding box center [270, 59] width 21 height 21
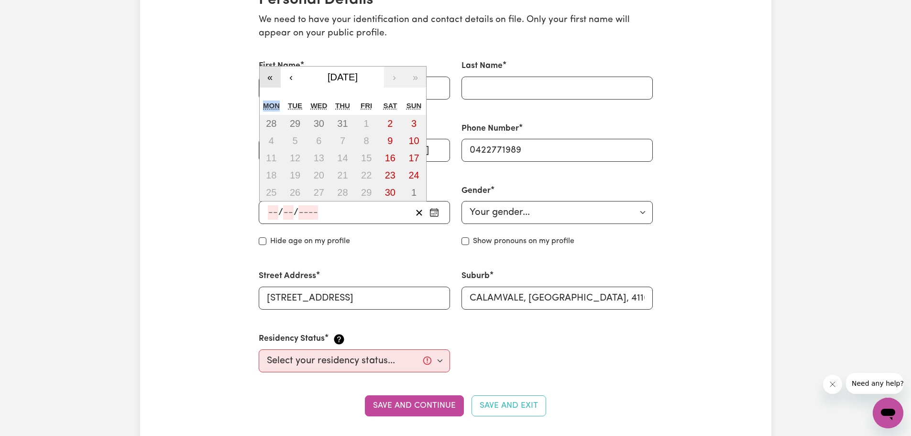
click at [270, 73] on button "«" at bounding box center [270, 77] width 21 height 21
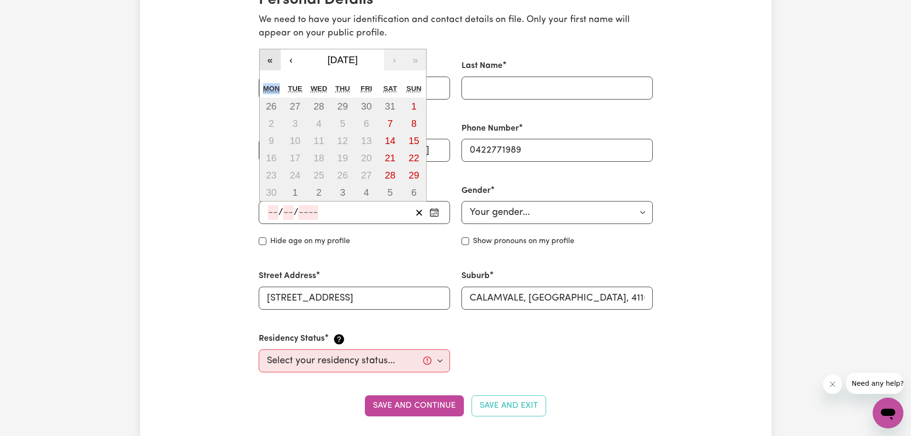
click at [270, 73] on div "« ‹ November 2015 › » Mon Tue Wed Thu Fri Sat Sun 26 27 28 29 30 31 1 2 3 4 5 6…" at bounding box center [342, 125] width 167 height 153
click at [270, 57] on button "«" at bounding box center [270, 59] width 21 height 21
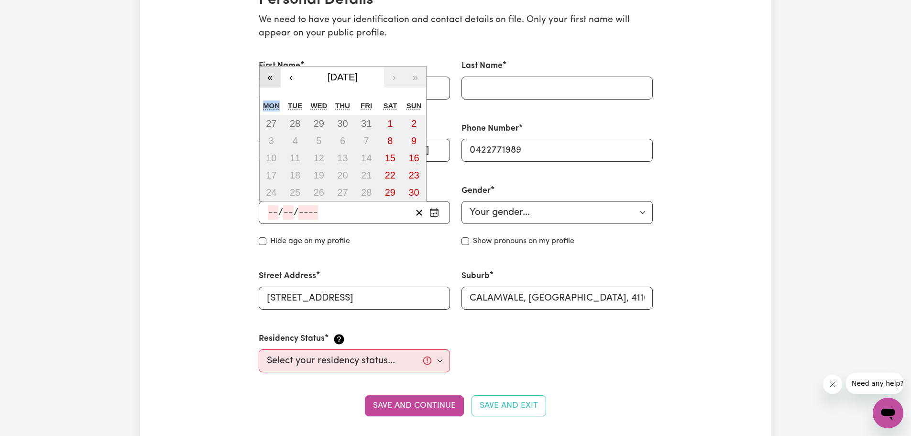
click at [269, 81] on button "«" at bounding box center [270, 77] width 21 height 21
click at [270, 104] on abbr "Mon" at bounding box center [271, 105] width 17 height 8
click at [269, 77] on button "«" at bounding box center [270, 77] width 21 height 21
click at [269, 76] on button "«" at bounding box center [270, 77] width 21 height 21
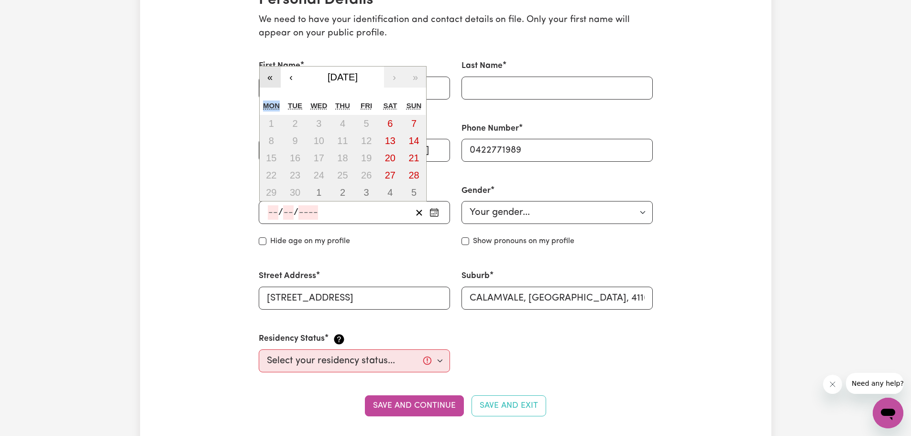
click at [269, 76] on button "«" at bounding box center [270, 77] width 21 height 21
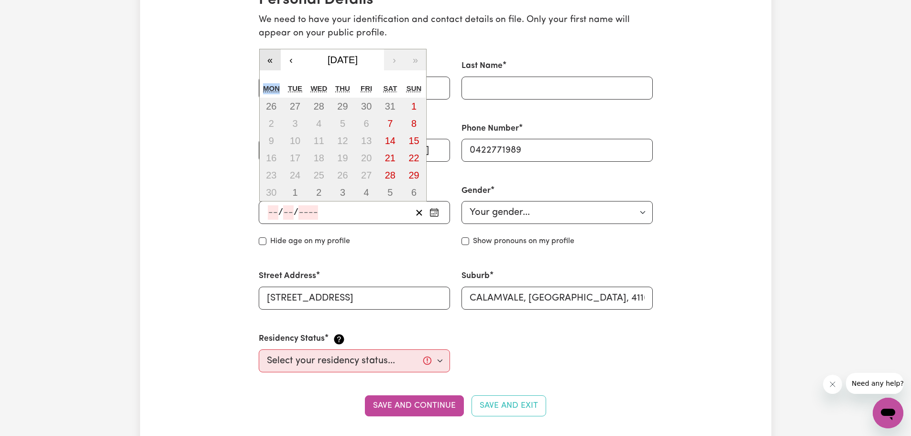
click at [271, 64] on button "«" at bounding box center [270, 59] width 21 height 21
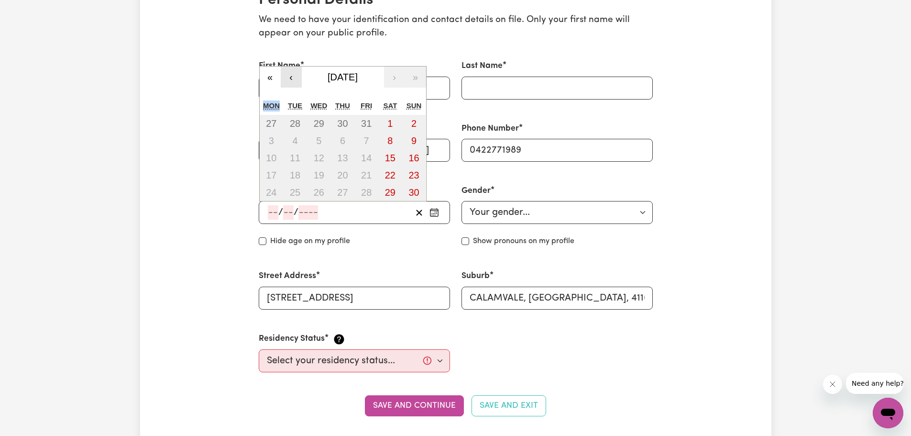
click at [298, 80] on button "‹" at bounding box center [291, 77] width 21 height 21
click at [297, 77] on button "‹" at bounding box center [291, 77] width 21 height 21
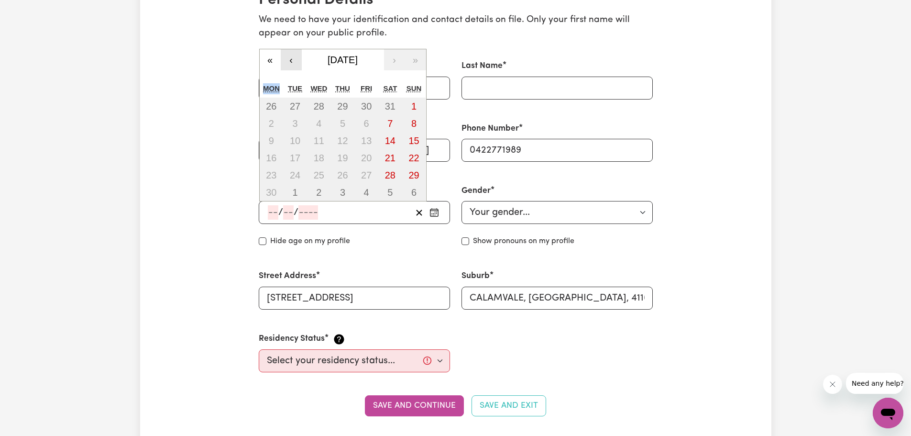
click at [297, 66] on button "‹" at bounding box center [291, 59] width 21 height 21
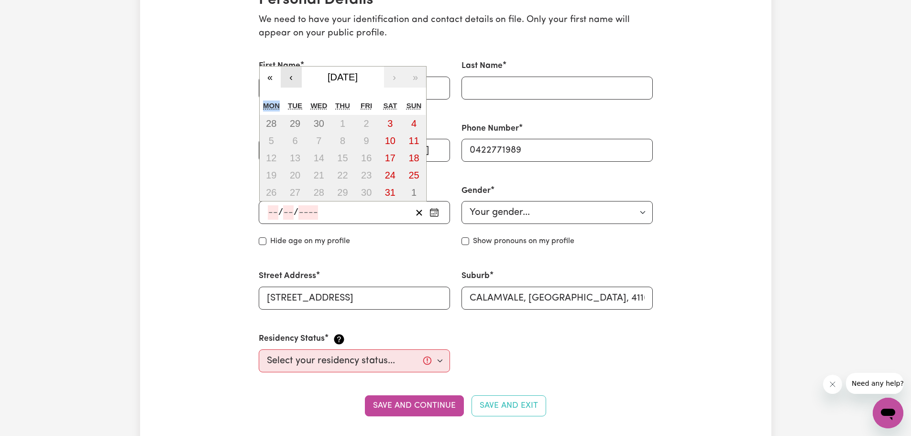
click at [296, 79] on button "‹" at bounding box center [291, 77] width 21 height 21
click at [342, 214] on div "/ /" at bounding box center [339, 212] width 145 height 14
type input "30"
type input "04"
type input "2008"
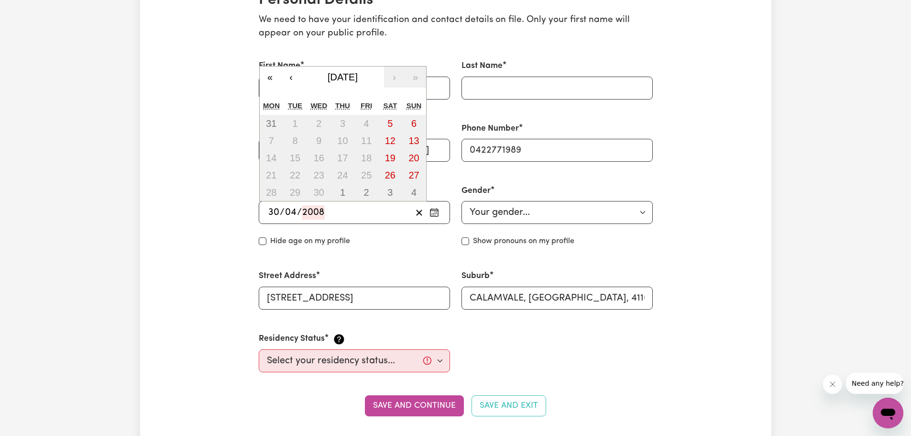
click at [344, 253] on div "Date of Birth 30 / 04 / 2008 « ‹ April 2008 › » Mon Tue Wed Thu Fri Sat Sun 31 …" at bounding box center [354, 215] width 203 height 85
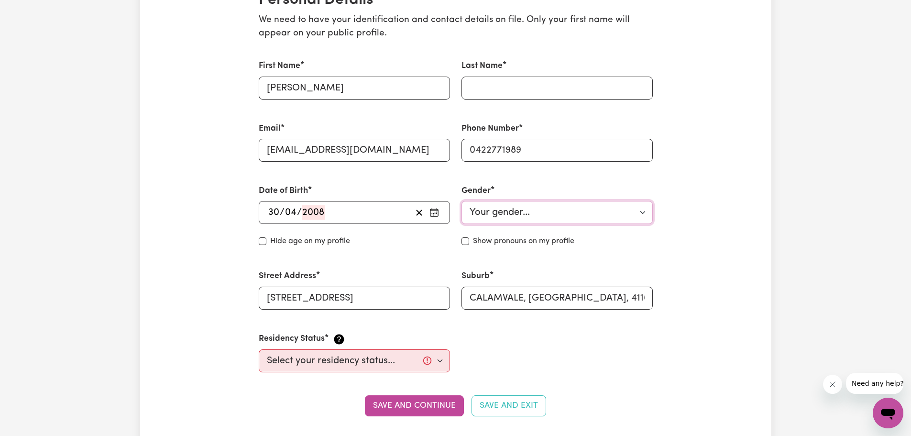
click at [515, 216] on select "Your gender... [DEMOGRAPHIC_DATA] [DEMOGRAPHIC_DATA] [DEMOGRAPHIC_DATA] Other P…" at bounding box center [557, 212] width 191 height 23
select select "[DEMOGRAPHIC_DATA]"
click at [462, 201] on select "Your gender... [DEMOGRAPHIC_DATA] [DEMOGRAPHIC_DATA] [DEMOGRAPHIC_DATA] Other P…" at bounding box center [557, 212] width 191 height 23
click at [389, 367] on select "Select your residency status... [DEMOGRAPHIC_DATA] citizen Australian PR [DEMOG…" at bounding box center [354, 360] width 191 height 23
select select "[DEMOGRAPHIC_DATA] Citizen"
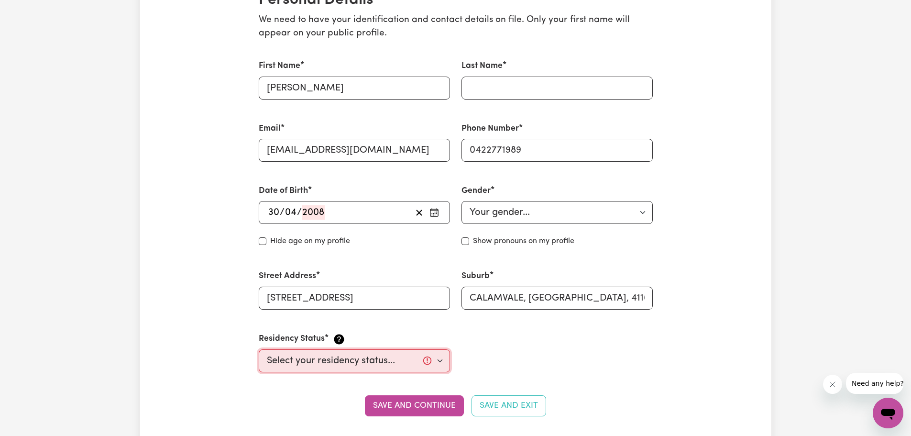
click at [259, 349] on select "Select your residency status... [DEMOGRAPHIC_DATA] citizen Australian PR [DEMOG…" at bounding box center [354, 360] width 191 height 23
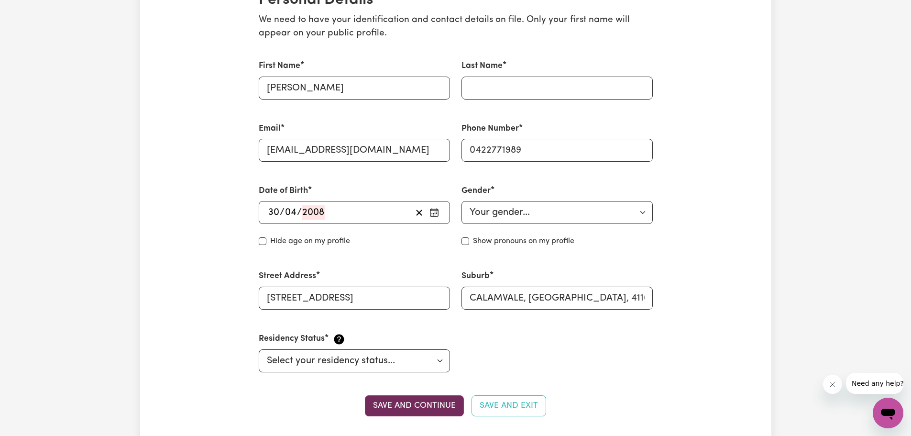
click at [409, 410] on button "Save and continue" at bounding box center [414, 405] width 99 height 21
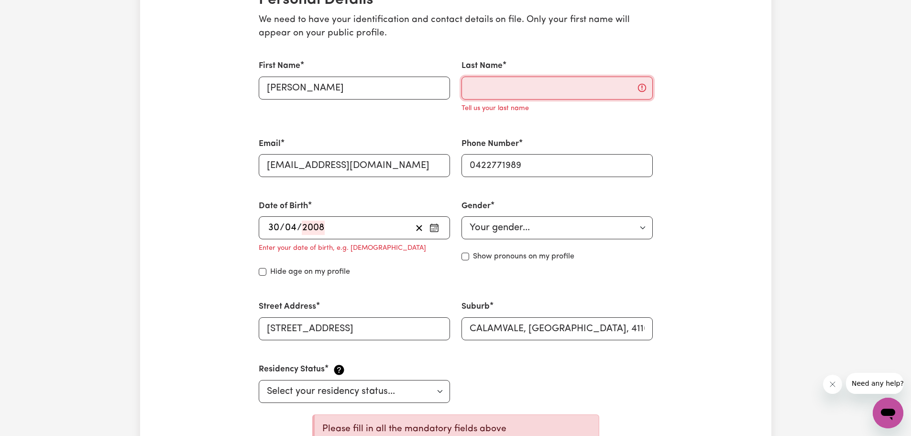
drag, startPoint x: 529, startPoint y: 80, endPoint x: 523, endPoint y: 97, distance: 18.3
click at [529, 80] on input "Last Name" at bounding box center [557, 88] width 191 height 23
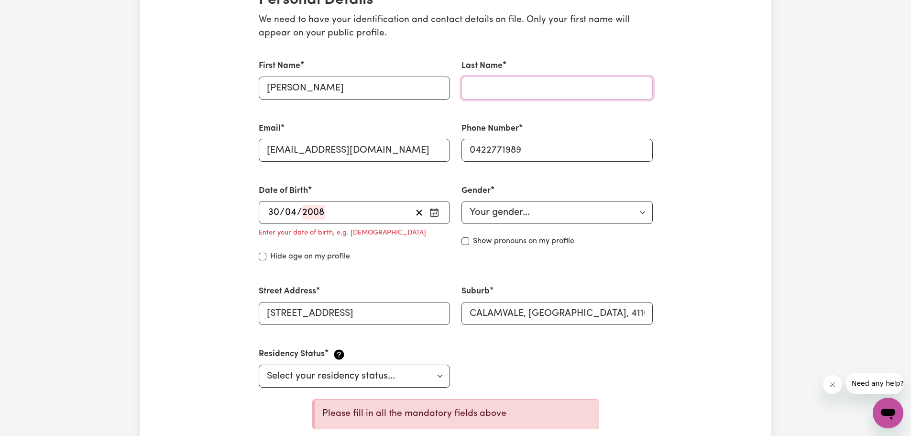
type input "Siem"
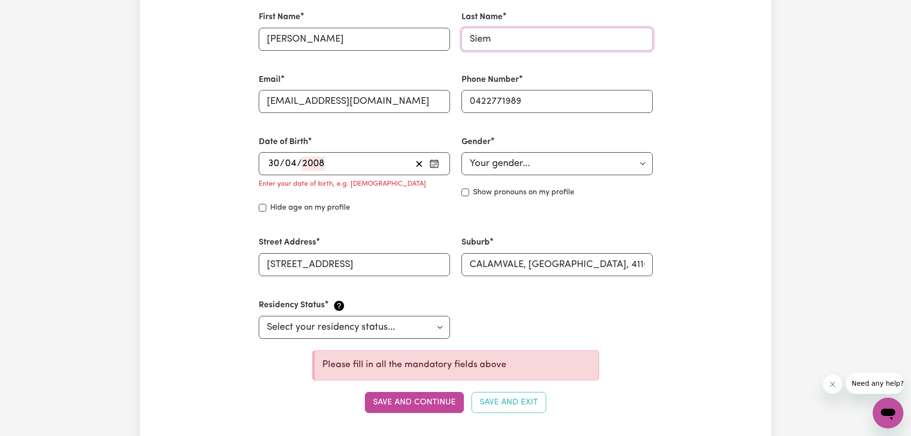
scroll to position [343, 0]
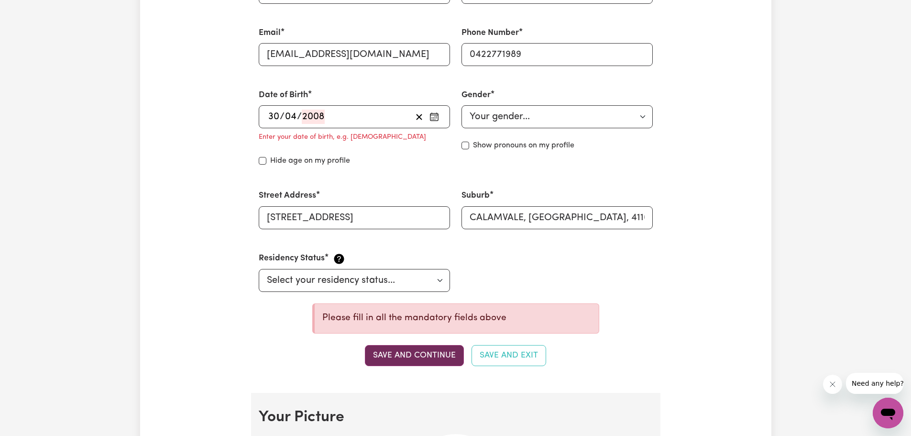
click at [398, 362] on button "Save and continue" at bounding box center [414, 355] width 99 height 21
click at [398, 355] on button "Save and continue" at bounding box center [414, 355] width 99 height 21
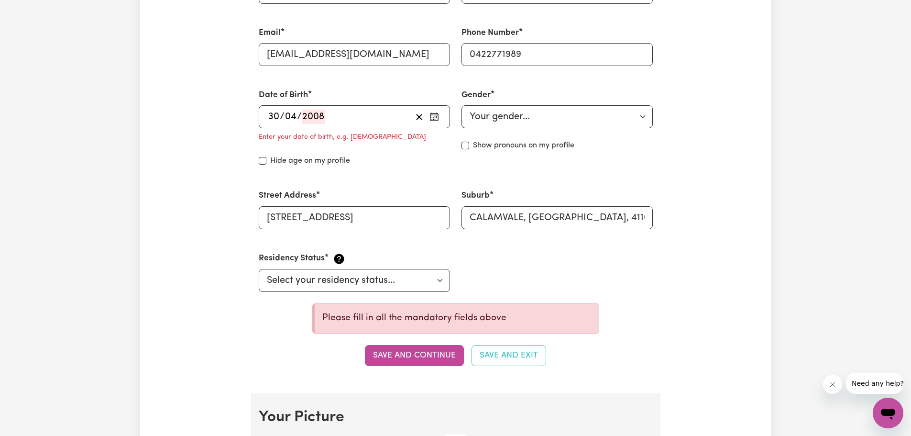
drag, startPoint x: 398, startPoint y: 355, endPoint x: 348, endPoint y: 128, distance: 232.1
click at [396, 331] on section "Personal Details We need to have your identification and contact details on fil…" at bounding box center [456, 136] width 410 height 513
click at [336, 114] on div "[DATE]" at bounding box center [339, 117] width 145 height 14
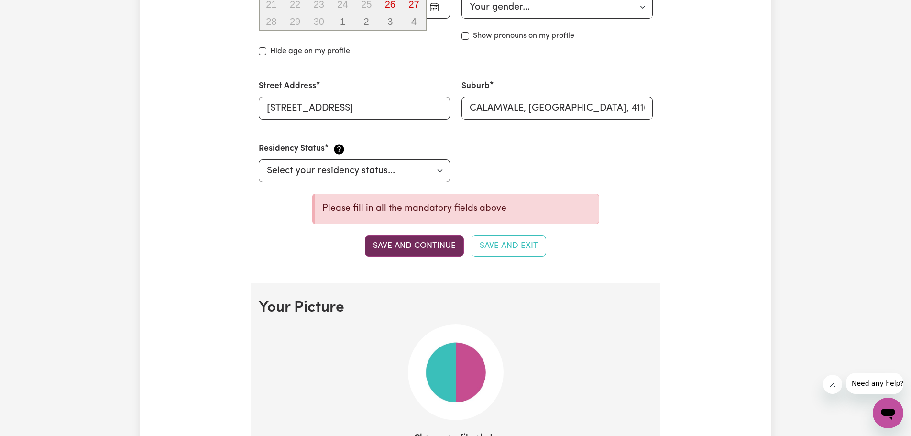
scroll to position [486, 0]
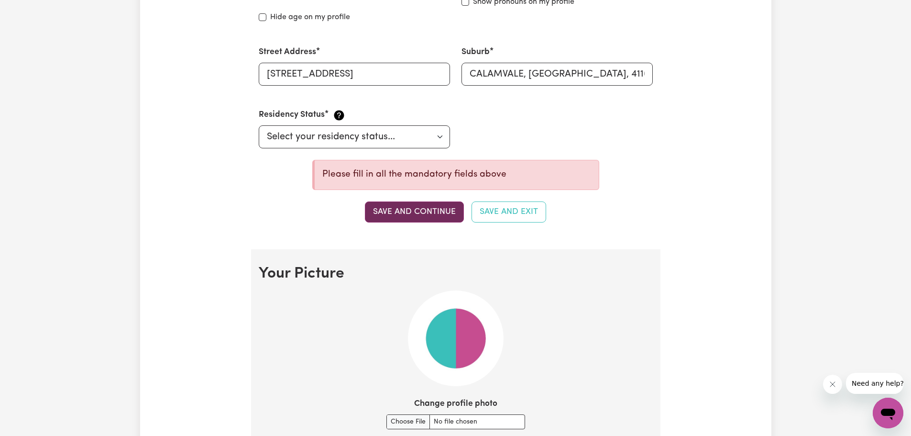
click at [411, 206] on button "Save and continue" at bounding box center [414, 211] width 99 height 21
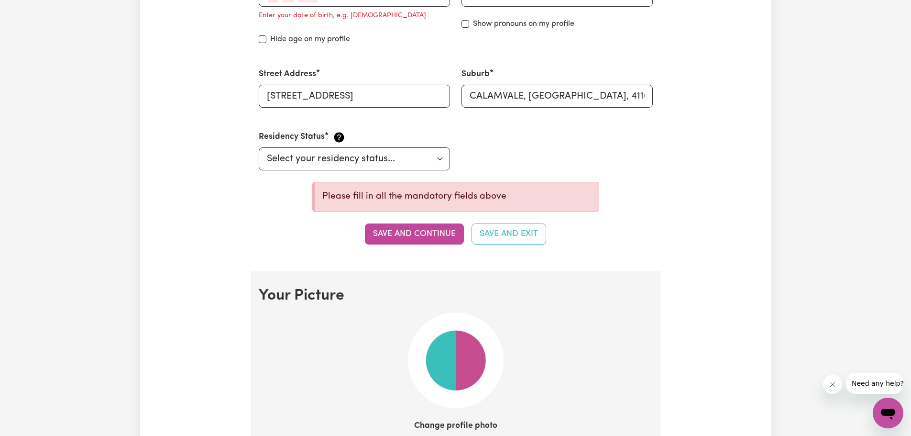
scroll to position [343, 0]
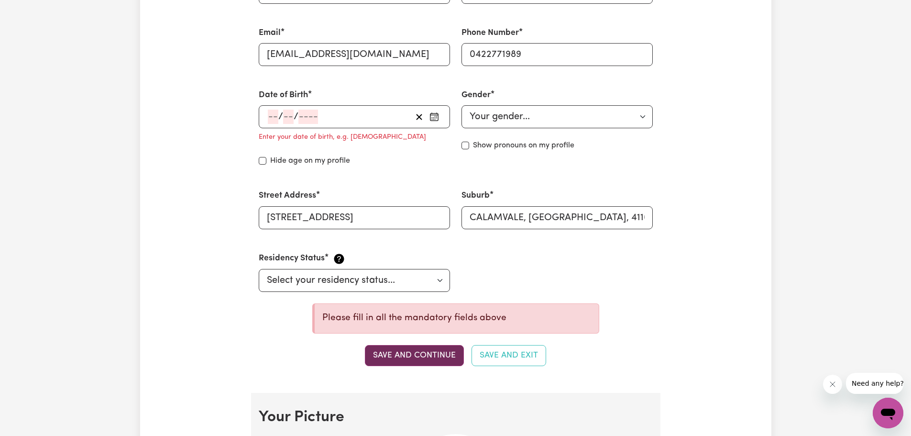
click at [438, 362] on button "Save and continue" at bounding box center [414, 355] width 99 height 21
click at [514, 360] on button "Save and Exit" at bounding box center [509, 355] width 75 height 21
click at [517, 355] on button "Save and Exit" at bounding box center [509, 355] width 75 height 21
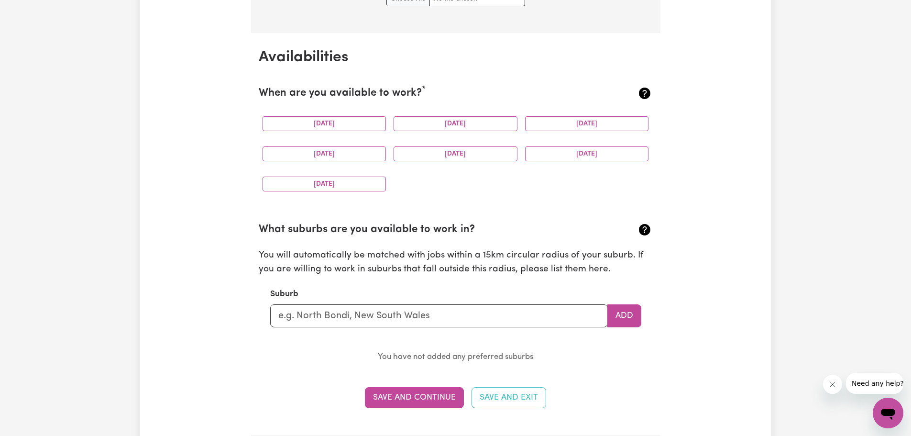
scroll to position [1053, 0]
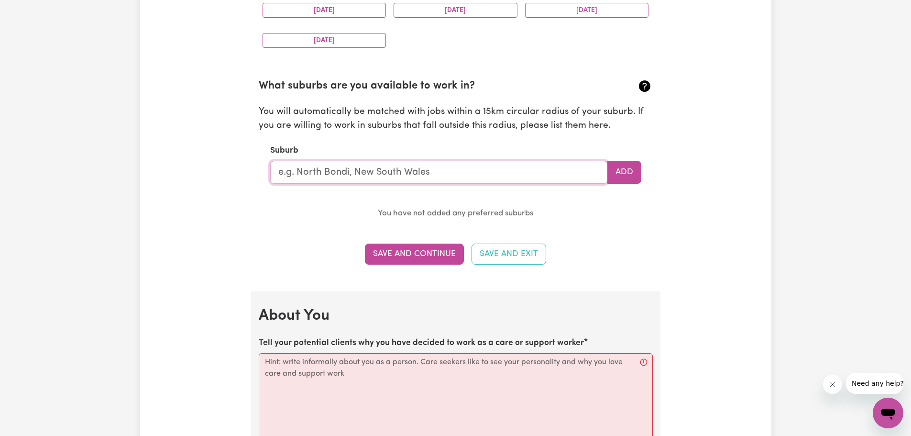
click at [473, 170] on input "text" at bounding box center [439, 172] width 338 height 23
type input "Calamvale"
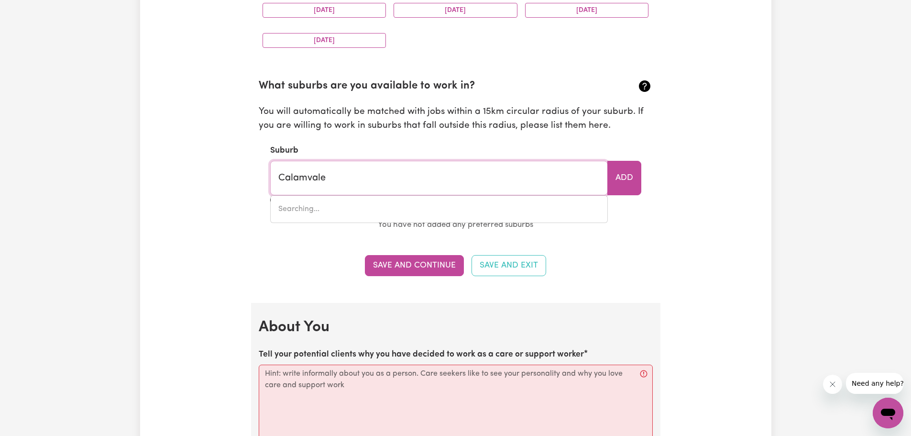
type input "Calamvale, Queensland, 4116"
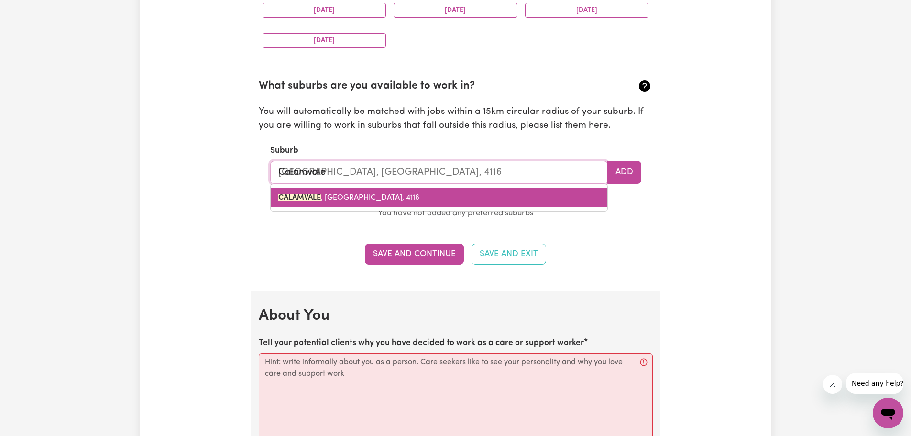
click at [400, 200] on link "CALAMVALE , Queensland, 4116" at bounding box center [439, 197] width 337 height 19
type input "CALAMVALE, [GEOGRAPHIC_DATA], 4116"
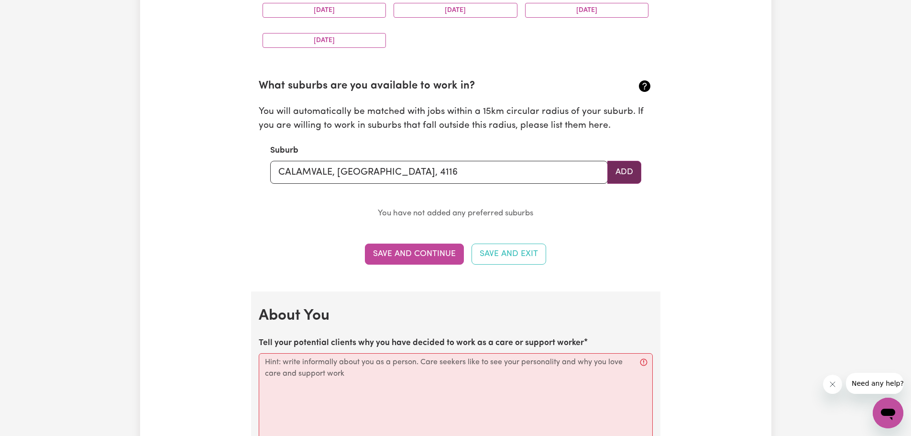
click at [628, 174] on button "Add" at bounding box center [625, 172] width 34 height 23
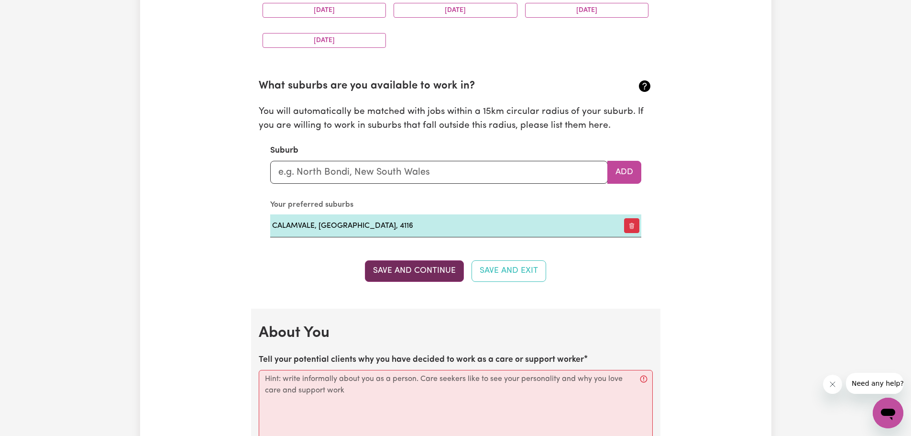
click at [418, 270] on button "Save and Continue" at bounding box center [414, 270] width 99 height 21
select select "null"
select select
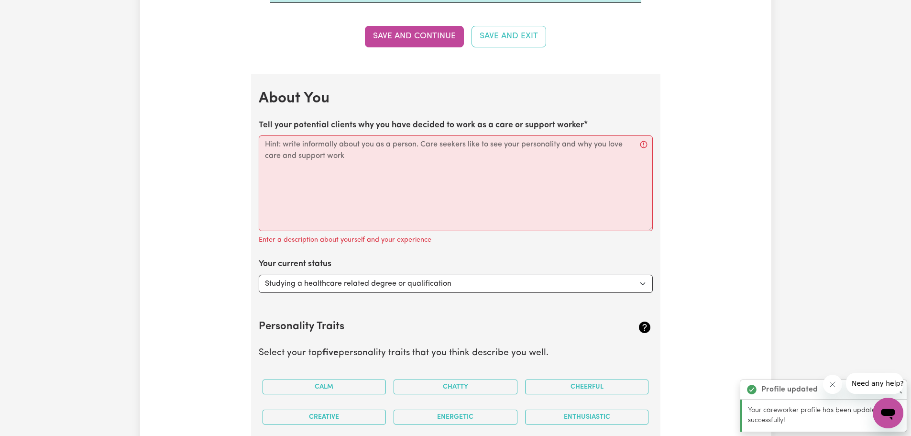
scroll to position [1306, 0]
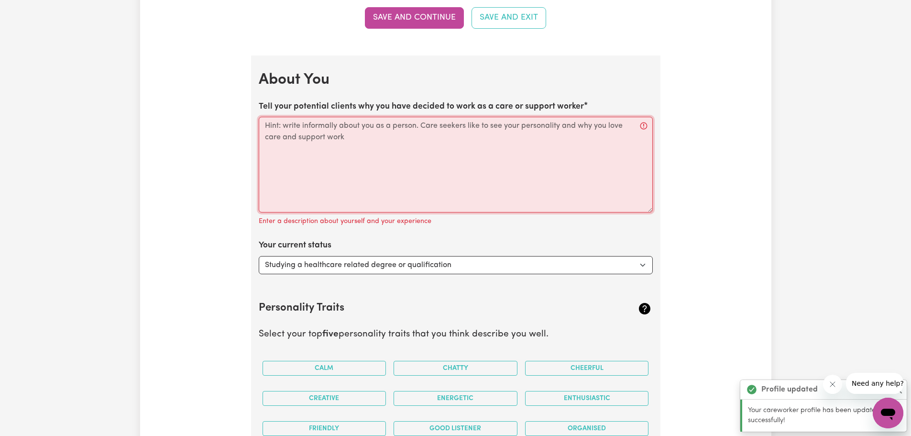
click at [388, 173] on textarea "Tell your potential clients why you have decided to work as a care or support w…" at bounding box center [456, 165] width 394 height 96
click at [339, 144] on textarea "Tell your potential clients why you have decided to work as a care or support w…" at bounding box center [456, 165] width 394 height 96
paste textarea "Compassionate and dedicated student with natural aptitude for providing patient…"
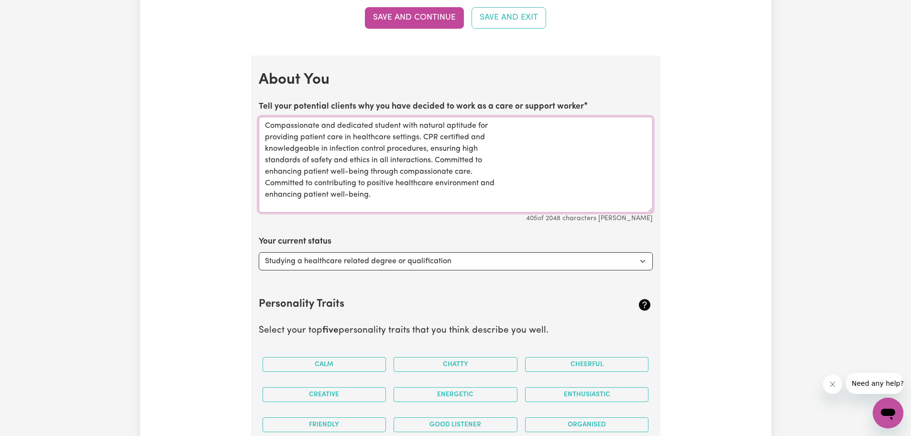
type textarea "Compassionate and dedicated student with natural aptitude for providing patient…"
click at [433, 264] on select "Select... Studying a healthcare related degree or qualification Studying a non-…" at bounding box center [456, 261] width 394 height 18
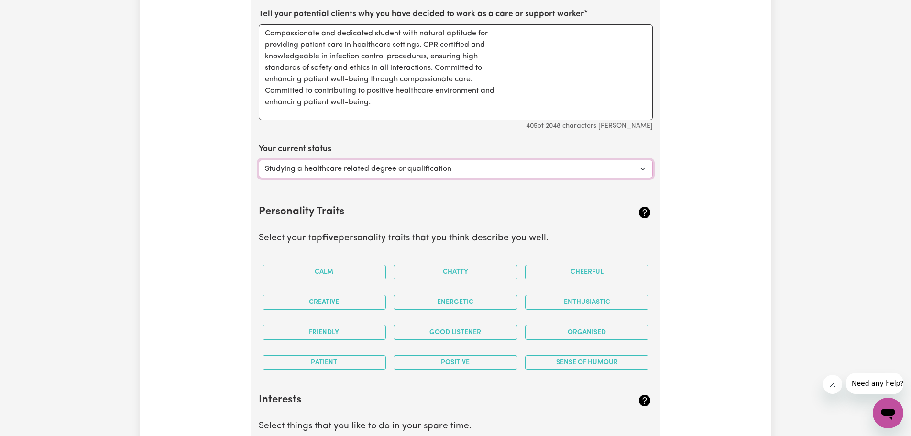
scroll to position [1401, 0]
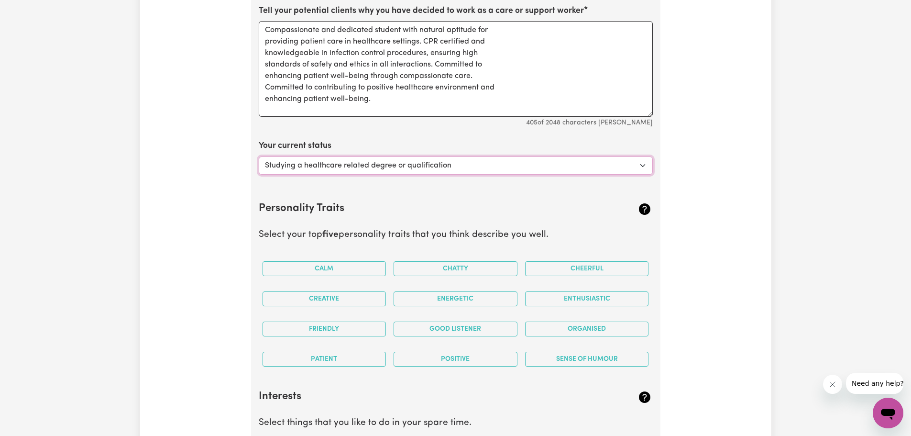
click at [380, 170] on select "Select... Studying a healthcare related degree or qualification Studying a non-…" at bounding box center [456, 165] width 394 height 18
select select "Looking for extra work to fill my week and/or weekends"
click at [259, 156] on select "Select... Studying a healthcare related degree or qualification Studying a non-…" at bounding box center [456, 165] width 394 height 18
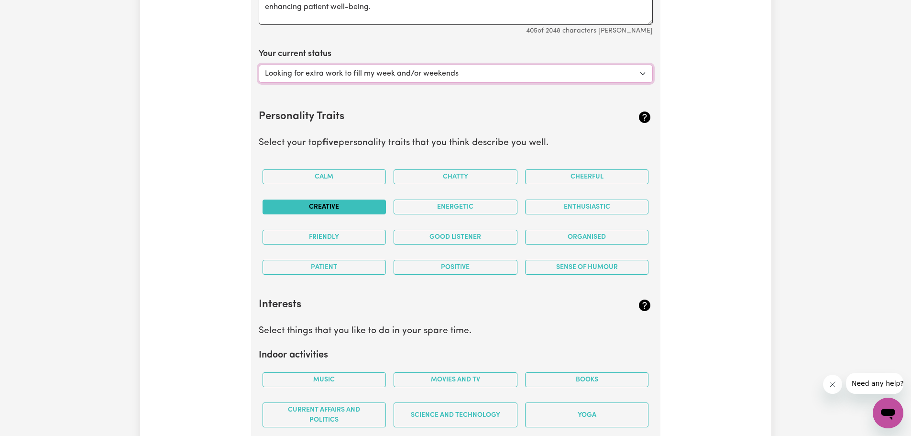
scroll to position [1497, 0]
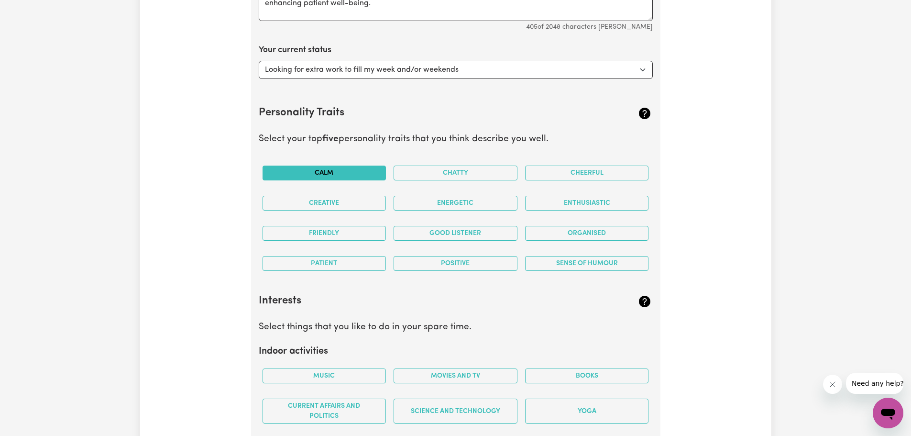
click at [355, 167] on button "Calm" at bounding box center [325, 173] width 124 height 15
click at [344, 204] on button "Creative" at bounding box center [325, 203] width 124 height 15
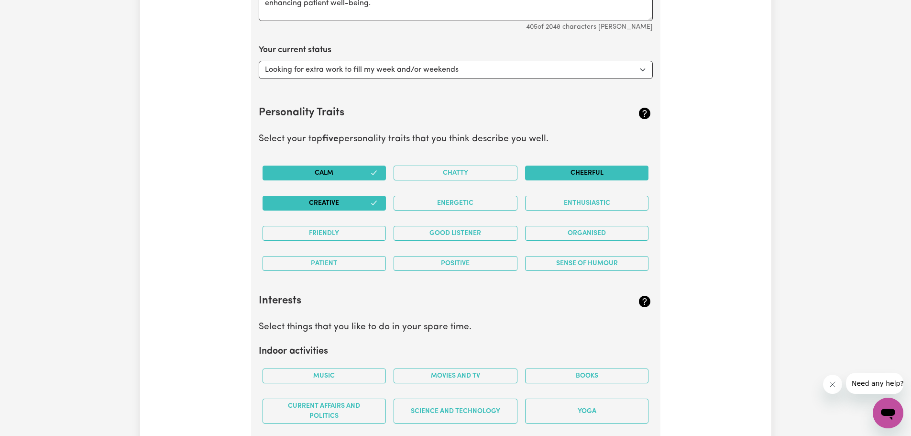
click at [591, 172] on button "Cheerful" at bounding box center [587, 173] width 124 height 15
click at [582, 206] on button "Enthusiastic" at bounding box center [587, 203] width 124 height 15
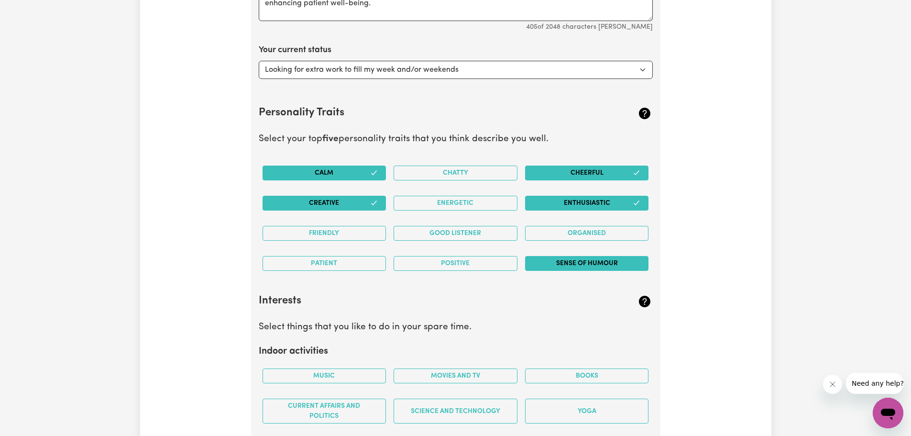
click at [564, 262] on button "Sense of Humour" at bounding box center [587, 263] width 124 height 15
click at [451, 266] on button "Positive" at bounding box center [456, 263] width 124 height 15
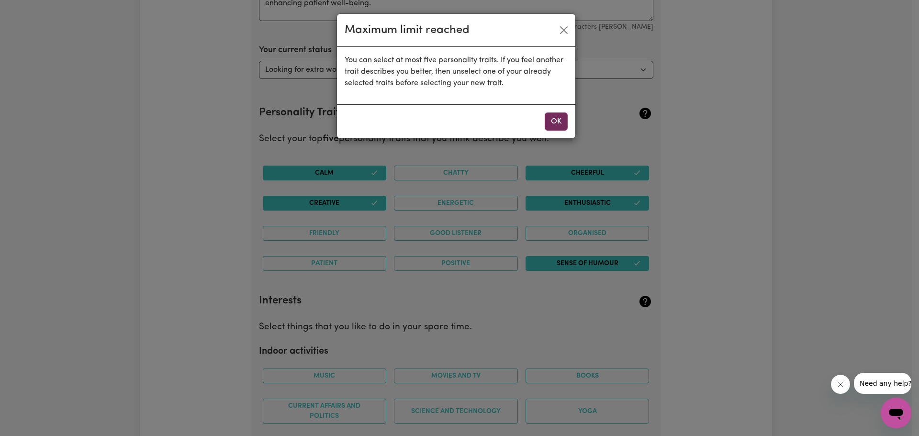
click at [565, 123] on button "OK" at bounding box center [555, 121] width 23 height 18
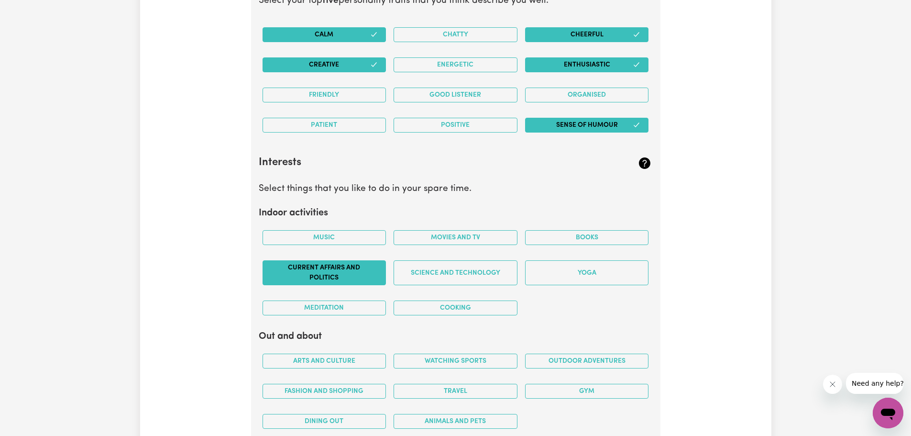
scroll to position [1688, 0]
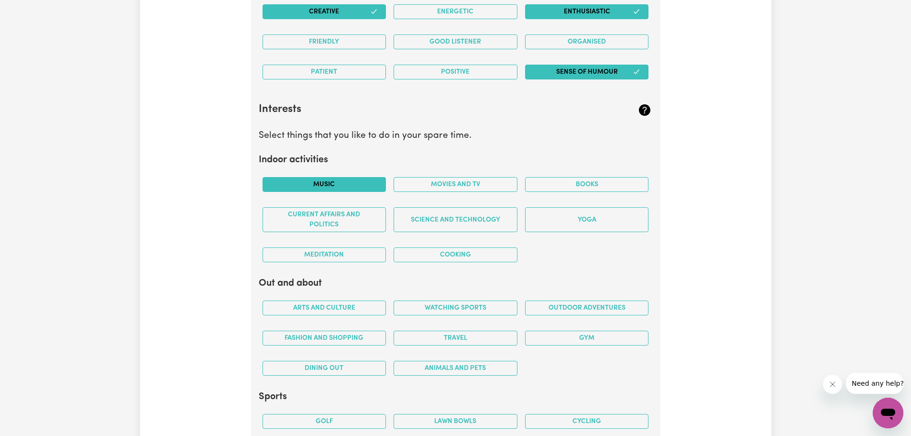
click at [342, 184] on button "Music" at bounding box center [325, 184] width 124 height 15
click at [476, 181] on button "Movies and TV" at bounding box center [456, 184] width 124 height 15
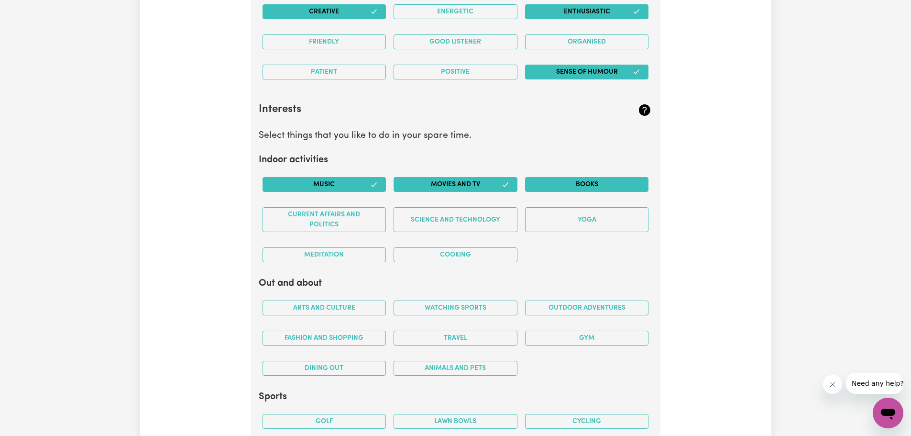
click at [556, 183] on button "Books" at bounding box center [587, 184] width 124 height 15
click at [428, 251] on button "Cooking" at bounding box center [456, 254] width 124 height 15
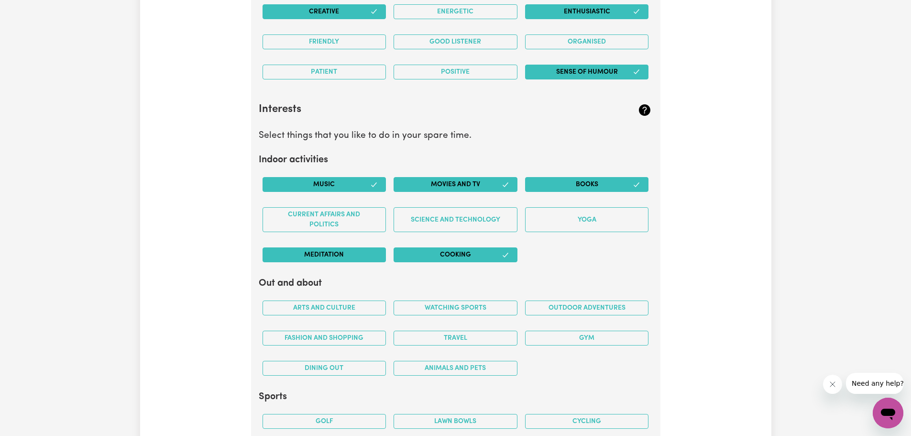
click at [335, 255] on button "Meditation" at bounding box center [325, 254] width 124 height 15
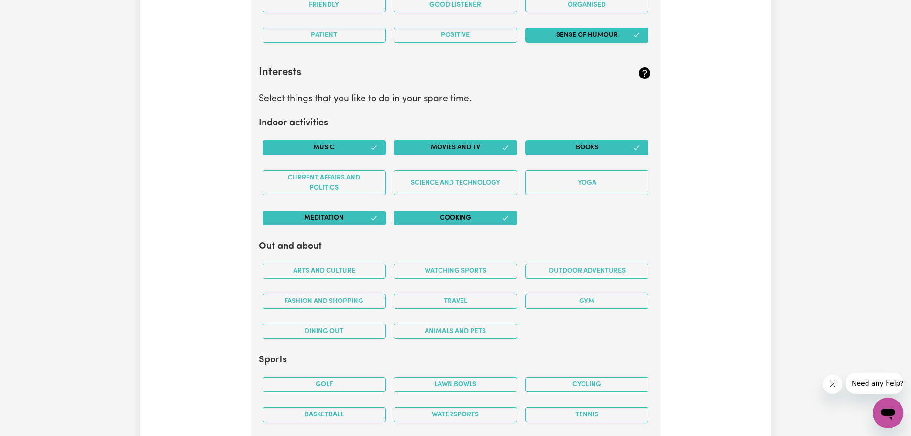
scroll to position [1784, 0]
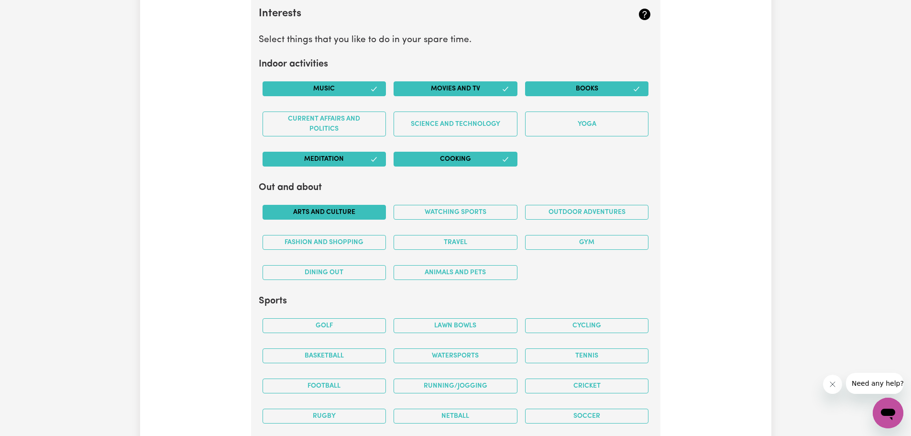
click at [348, 208] on button "Arts and Culture" at bounding box center [325, 212] width 124 height 15
click at [349, 238] on button "Fashion and shopping" at bounding box center [325, 242] width 124 height 15
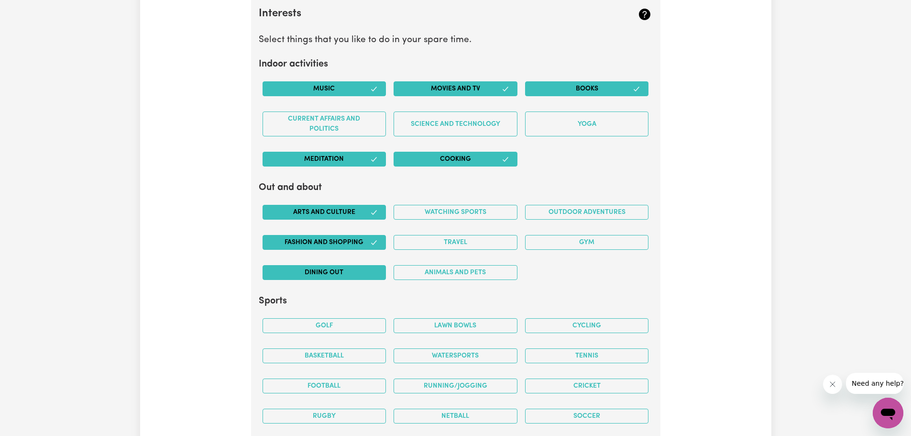
click at [375, 272] on button "Dining out" at bounding box center [325, 272] width 124 height 15
click at [475, 269] on button "Animals and pets" at bounding box center [456, 272] width 124 height 15
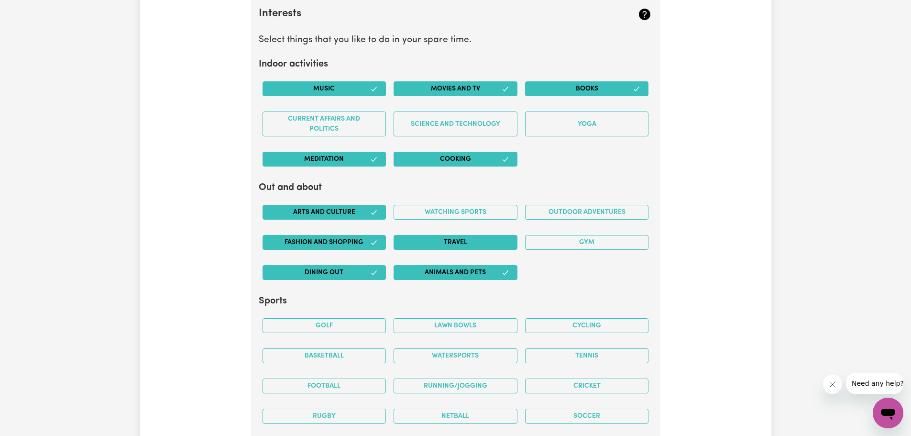
click at [479, 249] on button "Travel" at bounding box center [456, 242] width 124 height 15
click at [558, 240] on button "Gym" at bounding box center [587, 242] width 124 height 15
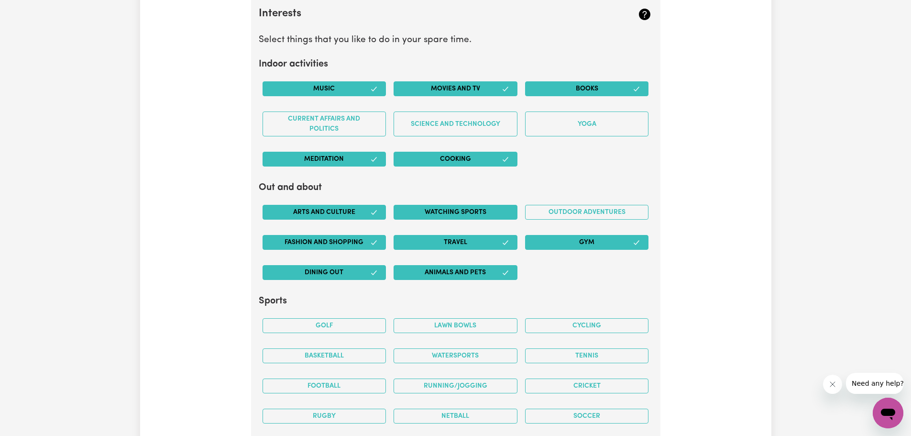
click at [472, 214] on button "Watching sports" at bounding box center [456, 212] width 124 height 15
click at [547, 212] on button "Outdoor adventures" at bounding box center [587, 212] width 124 height 15
click at [478, 213] on button "Watching sports" at bounding box center [456, 212] width 124 height 15
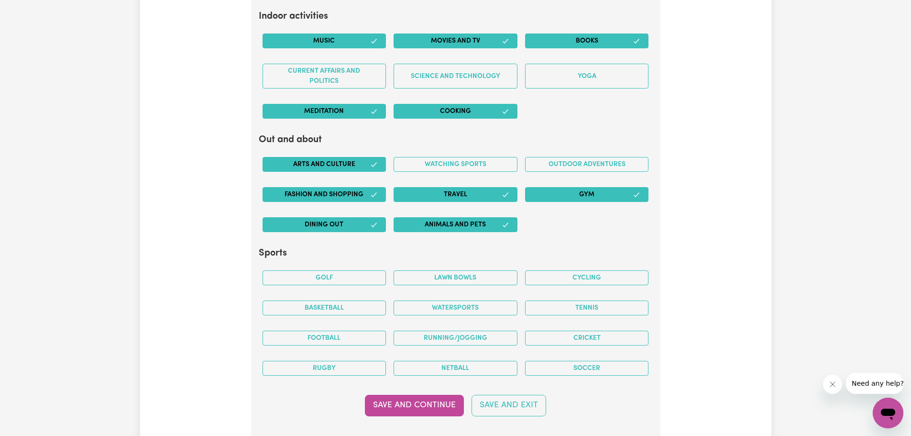
click at [559, 190] on button "Gym" at bounding box center [587, 194] width 124 height 15
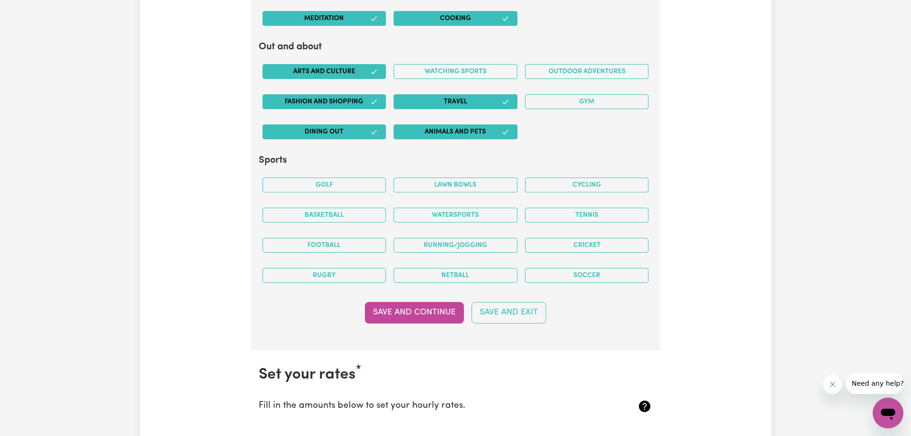
scroll to position [1928, 0]
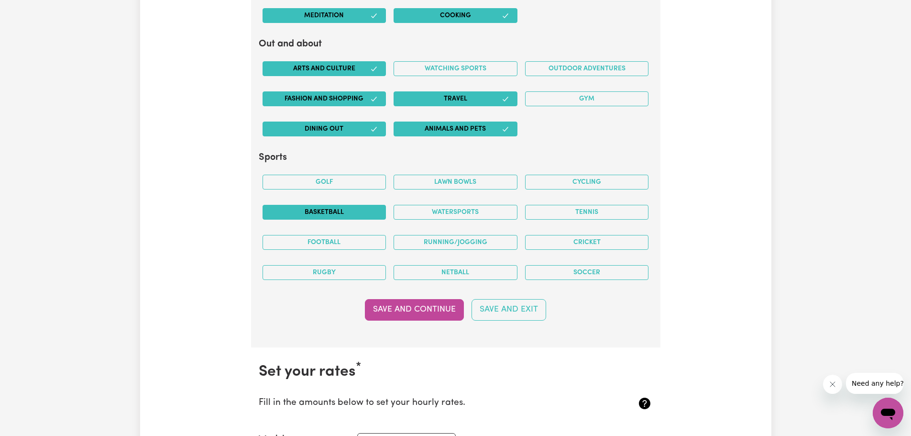
click at [362, 215] on button "Basketball" at bounding box center [325, 212] width 124 height 15
click at [582, 217] on button "Tennis" at bounding box center [587, 212] width 124 height 15
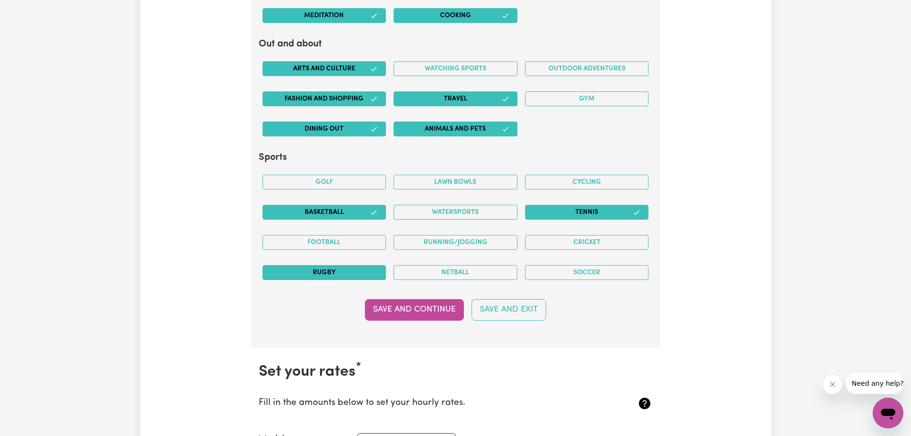
click at [339, 276] on button "Rugby" at bounding box center [325, 272] width 124 height 15
click at [337, 183] on button "Golf" at bounding box center [325, 182] width 124 height 15
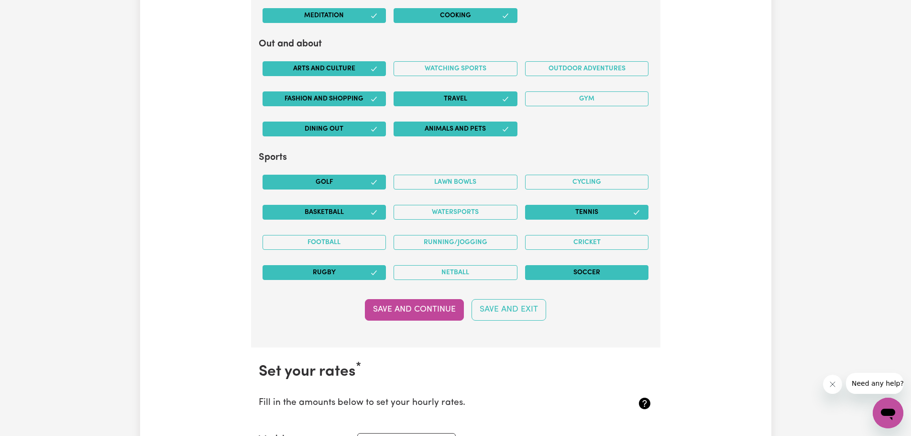
click at [578, 278] on button "Soccer" at bounding box center [587, 272] width 124 height 15
click at [402, 309] on button "Save and Continue" at bounding box center [414, 309] width 99 height 21
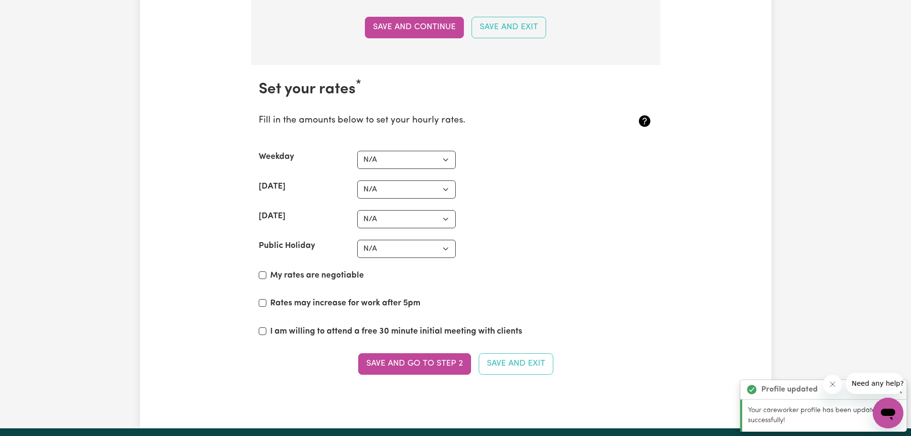
scroll to position [2275, 0]
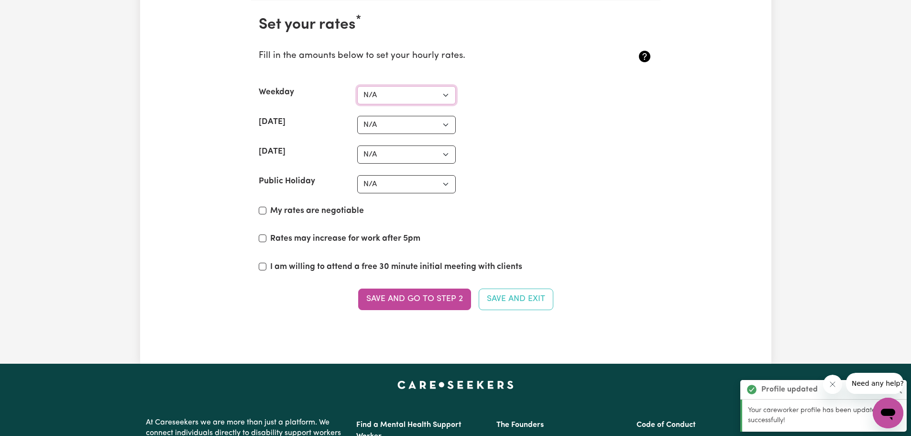
click at [428, 91] on select "N/A $37 $38 $39 $40 $41 $42 $43 $44 $45 $46 $47 $48 $49 $50 $51 $52 $53 $54 $55…" at bounding box center [406, 95] width 99 height 18
select select "37"
click at [357, 86] on select "N/A $37 $38 $39 $40 $41 $42 $43 $44 $45 $46 $47 $48 $49 $50 $51 $52 $53 $54 $55…" at bounding box center [406, 95] width 99 height 18
click at [417, 123] on select "N/A $37 $38 $39 $40 $41 $42 $43 $44 $45 $46 $47 $48 $49 $50 $51 $52 $53 $54 $55…" at bounding box center [406, 125] width 99 height 18
select select "37"
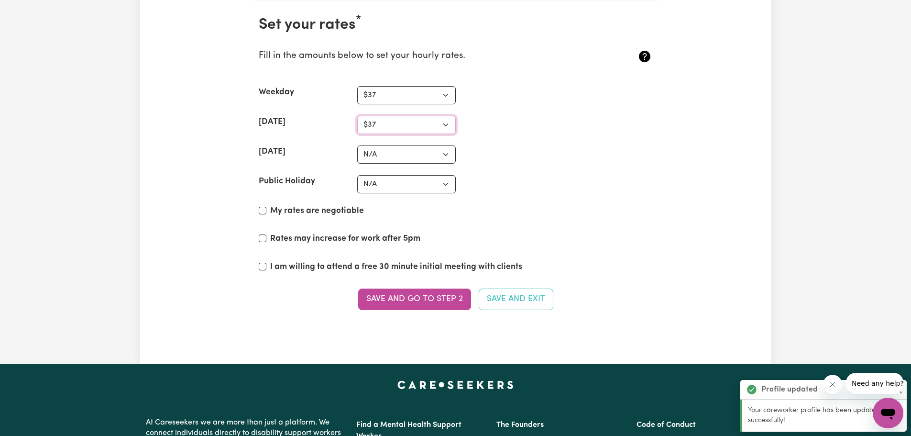
click at [357, 116] on select "N/A $37 $38 $39 $40 $41 $42 $43 $44 $45 $46 $47 $48 $49 $50 $51 $52 $53 $54 $55…" at bounding box center [406, 125] width 99 height 18
drag, startPoint x: 402, startPoint y: 152, endPoint x: 402, endPoint y: 163, distance: 11.0
click at [402, 155] on select "N/A $37 $38 $39 $40 $41 $42 $43 $44 $45 $46 $47 $48 $49 $50 $51 $52 $53 $54 $55…" at bounding box center [406, 154] width 99 height 18
select select "37"
click at [357, 145] on select "N/A $37 $38 $39 $40 $41 $42 $43 $44 $45 $46 $47 $48 $49 $50 $51 $52 $53 $54 $55…" at bounding box center [406, 154] width 99 height 18
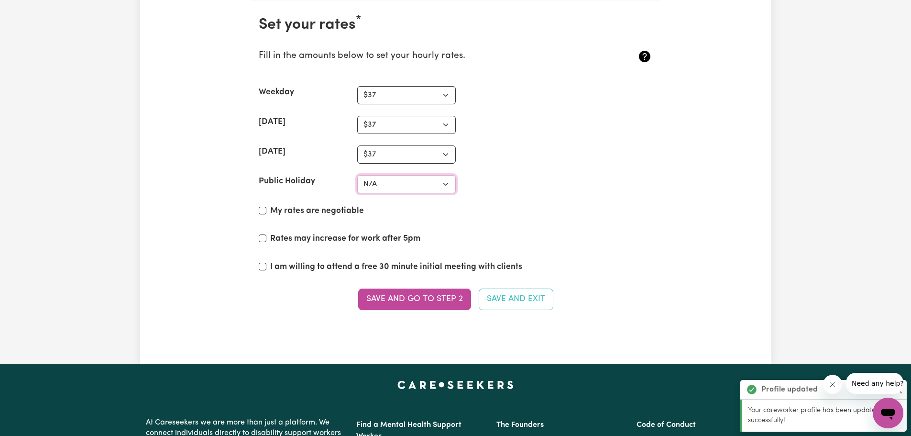
click at [391, 185] on select "N/A $37 $38 $39 $40 $41 $42 $43 $44 $45 $46 $47 $48 $49 $50 $51 $52 $53 $54 $55…" at bounding box center [406, 184] width 99 height 18
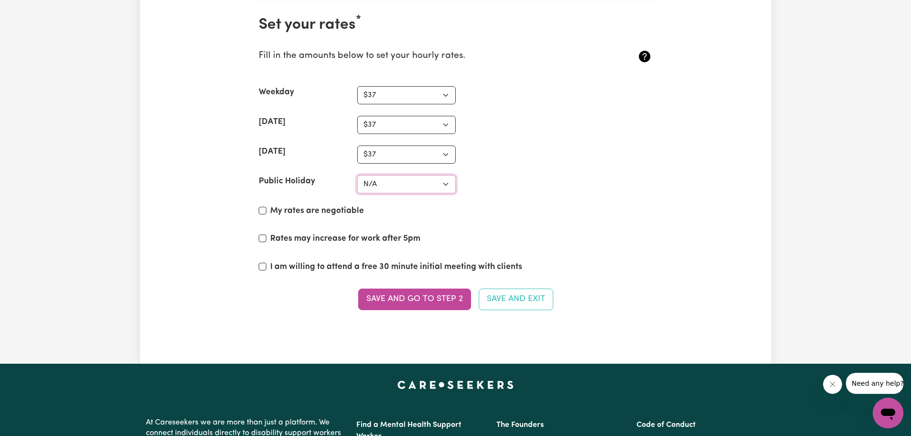
select select "37"
click at [357, 175] on select "N/A $37 $38 $39 $40 $41 $42 $43 $44 $45 $46 $47 $48 $49 $50 $51 $52 $53 $54 $55…" at bounding box center [406, 184] width 99 height 18
click at [315, 210] on label "My rates are negotiable" at bounding box center [317, 211] width 94 height 12
click at [266, 210] on input "My rates are negotiable" at bounding box center [263, 211] width 8 height 8
checkbox input "true"
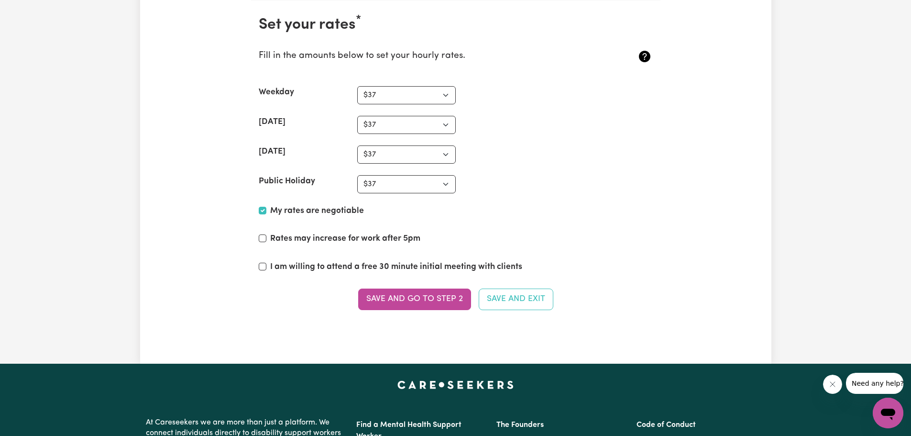
click at [336, 237] on label "Rates may increase for work after 5pm" at bounding box center [345, 239] width 150 height 12
click at [266, 237] on input "Rates may increase for work after 5pm" at bounding box center [263, 238] width 8 height 8
checkbox input "true"
click at [335, 261] on label "I am willing to attend a free 30 minute initial meeting with clients" at bounding box center [396, 267] width 252 height 12
click at [266, 263] on input "I am willing to attend a free 30 minute initial meeting with clients" at bounding box center [263, 267] width 8 height 8
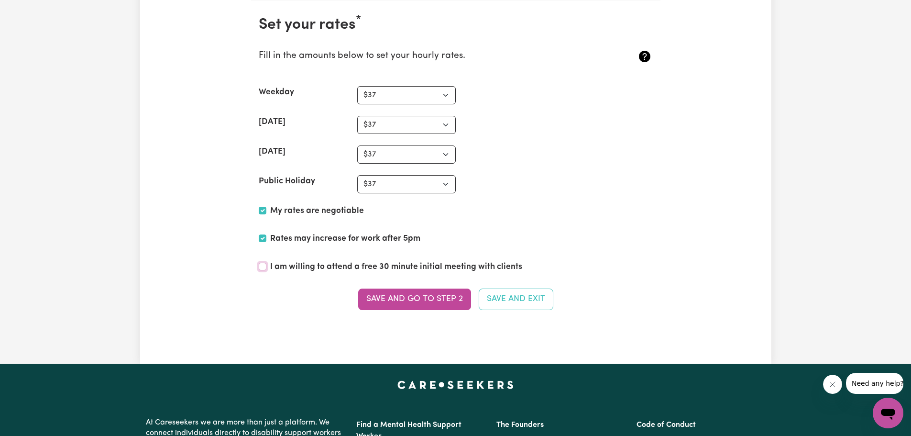
checkbox input "true"
click at [413, 308] on button "Save and go to Step 2" at bounding box center [414, 299] width 113 height 21
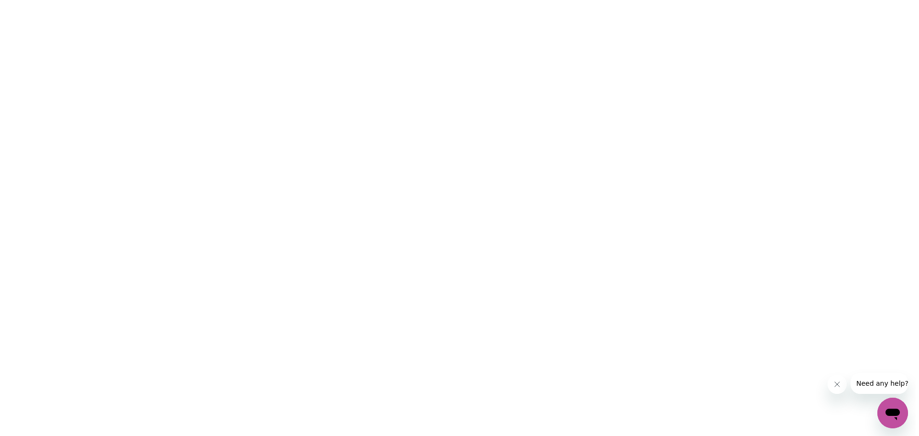
scroll to position [0, 0]
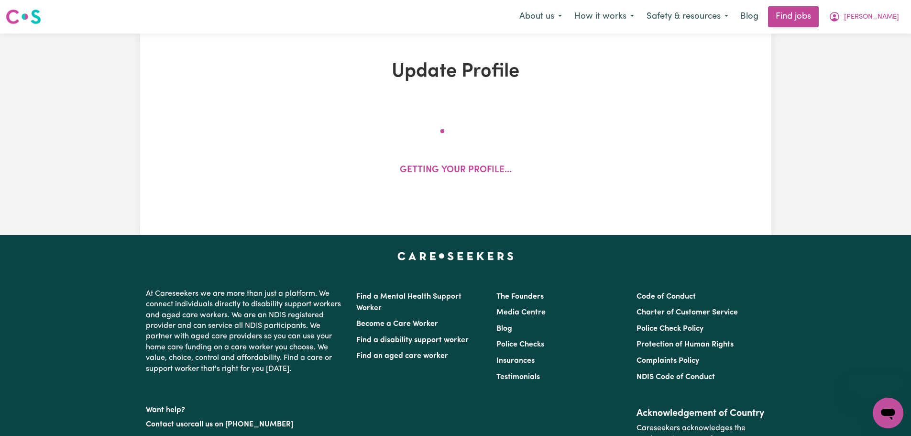
select select "Studying a healthcare related degree or qualification"
select select "37"
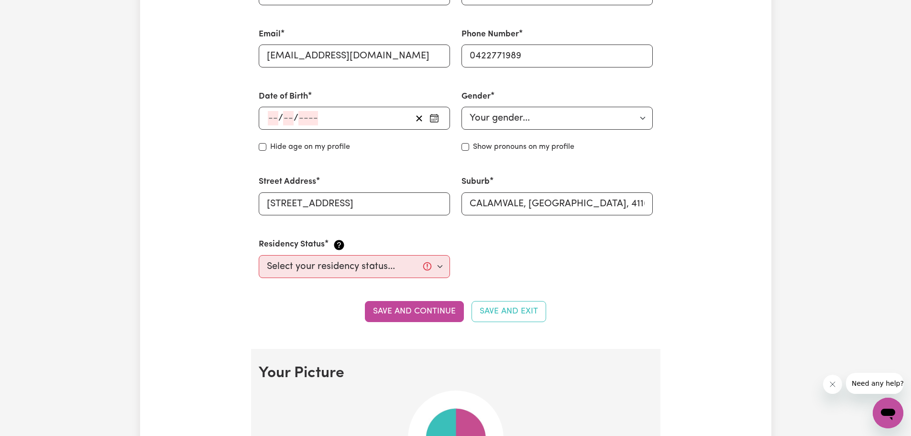
scroll to position [335, 0]
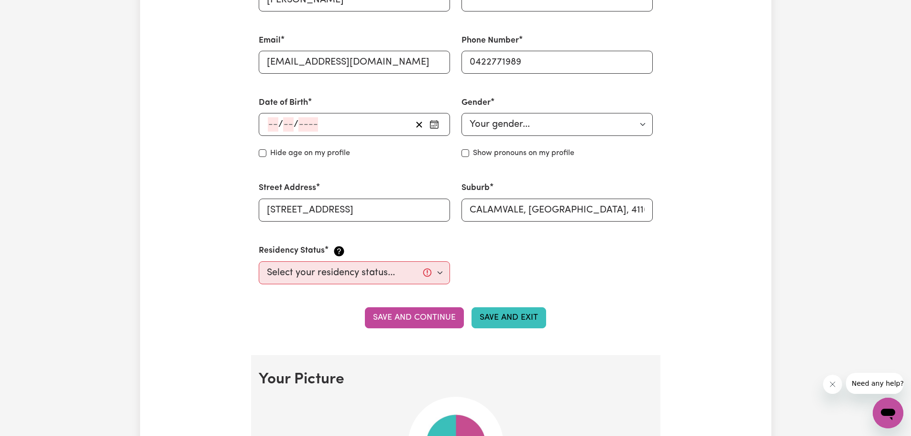
click at [504, 314] on button "Save and Exit" at bounding box center [509, 317] width 75 height 21
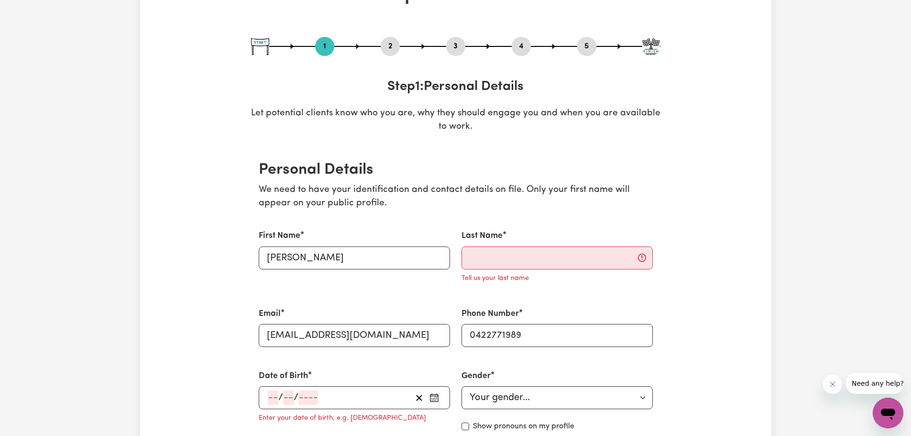
scroll to position [0, 0]
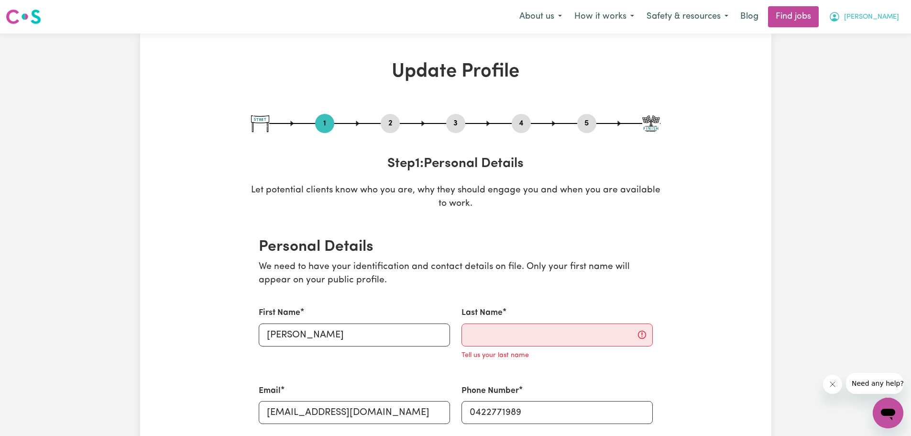
click at [841, 11] on icon "My Account" at bounding box center [834, 16] width 11 height 11
click at [860, 41] on link "My Account" at bounding box center [868, 37] width 76 height 18
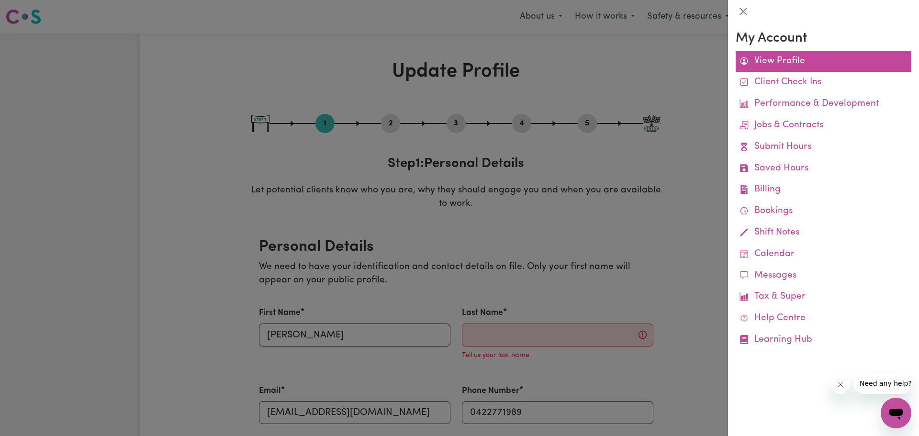
click at [778, 59] on link "View Profile" at bounding box center [823, 62] width 176 height 22
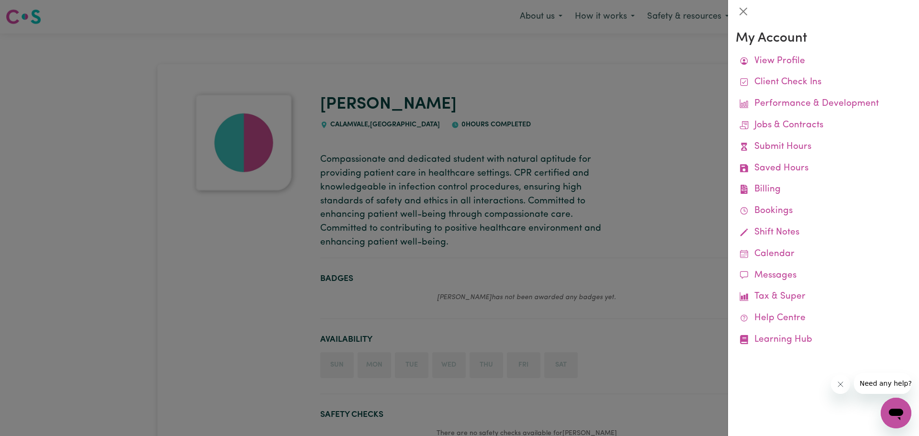
click at [665, 166] on div at bounding box center [459, 218] width 919 height 436
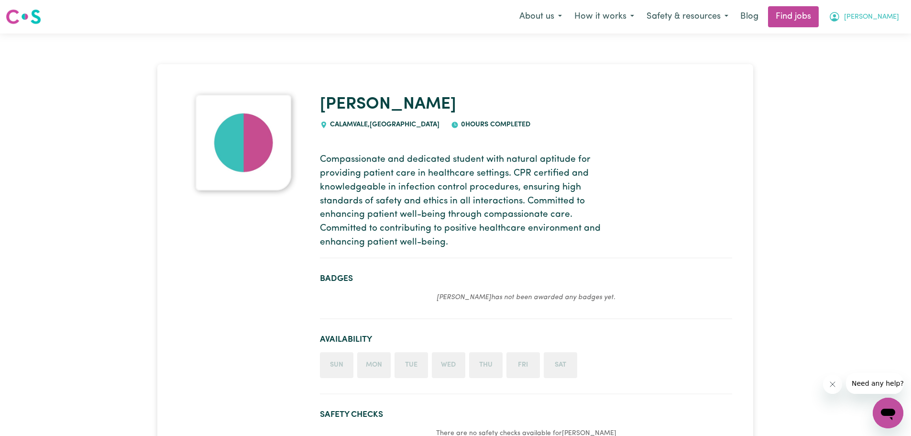
click at [884, 19] on span "[PERSON_NAME]" at bounding box center [871, 17] width 55 height 11
click at [862, 55] on link "My Dashboard" at bounding box center [868, 55] width 76 height 18
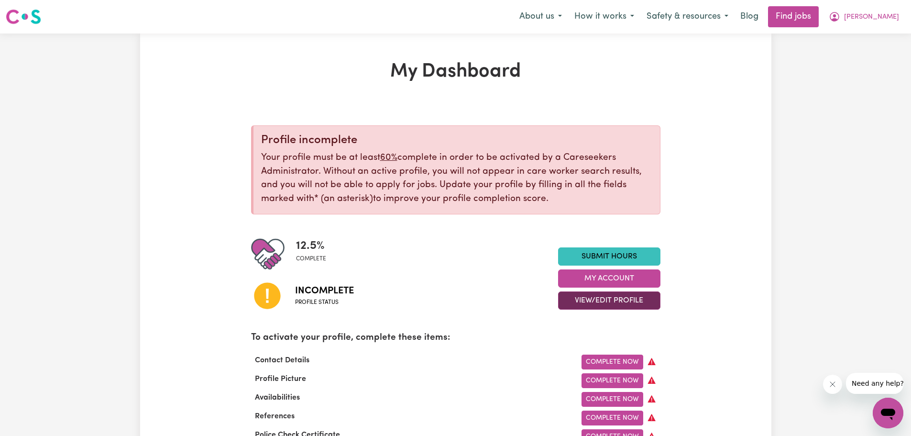
click at [605, 301] on button "View/Edit Profile" at bounding box center [609, 300] width 102 height 18
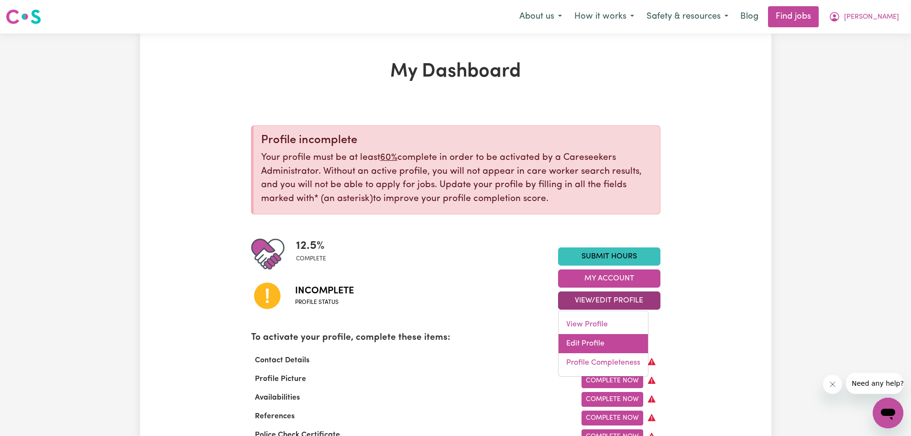
click at [595, 340] on link "Edit Profile" at bounding box center [603, 343] width 89 height 19
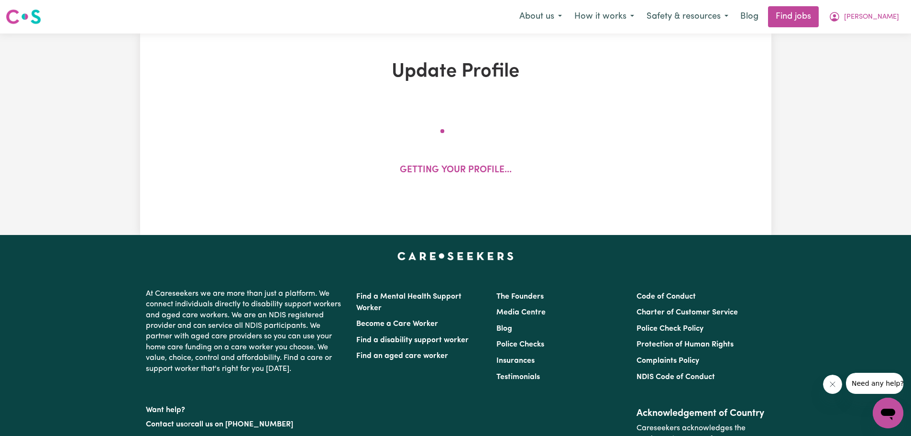
select select "Studying a healthcare related degree or qualification"
select select "37"
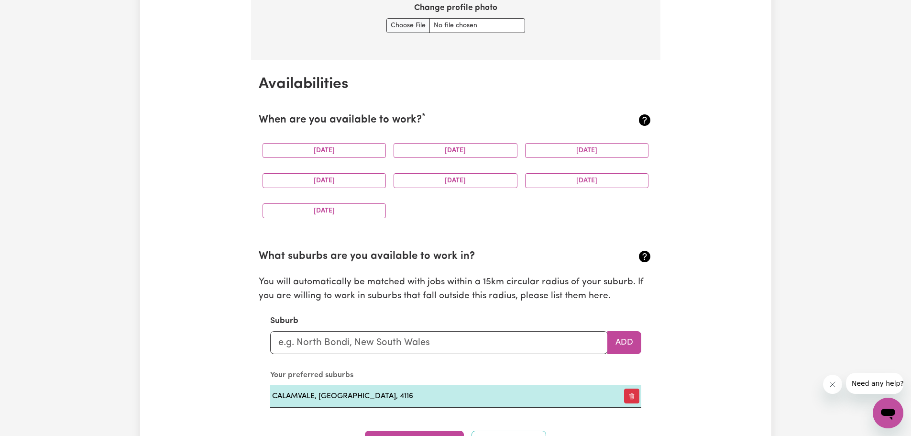
scroll to position [1053, 0]
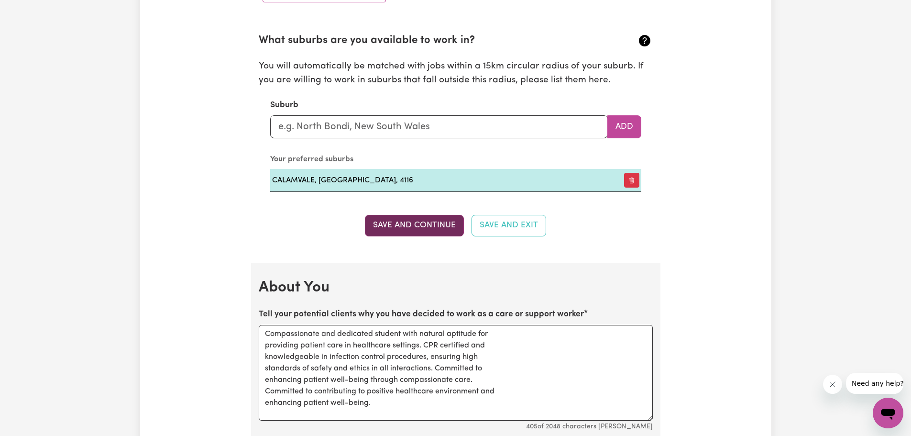
click at [409, 227] on button "Save and Continue" at bounding box center [414, 225] width 99 height 21
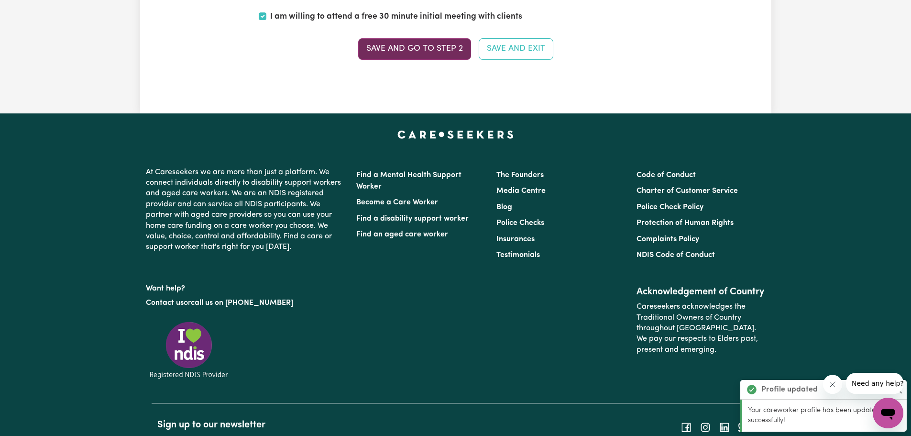
scroll to position [2392, 0]
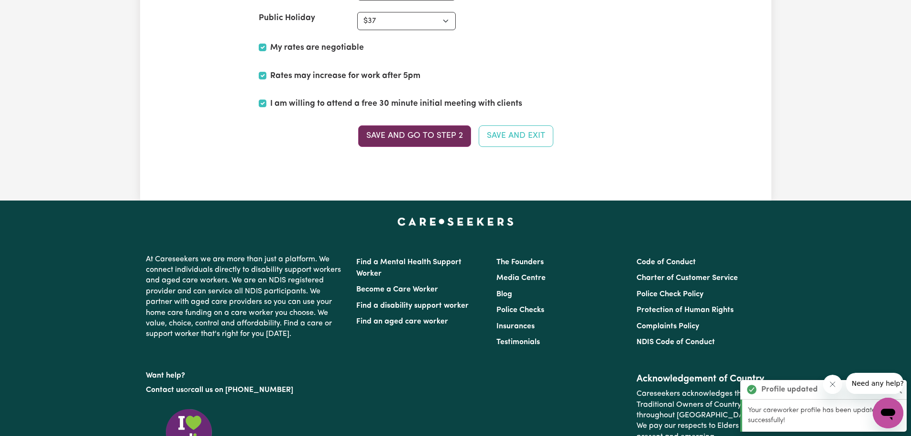
click at [433, 131] on button "Save and go to Step 2" at bounding box center [414, 135] width 113 height 21
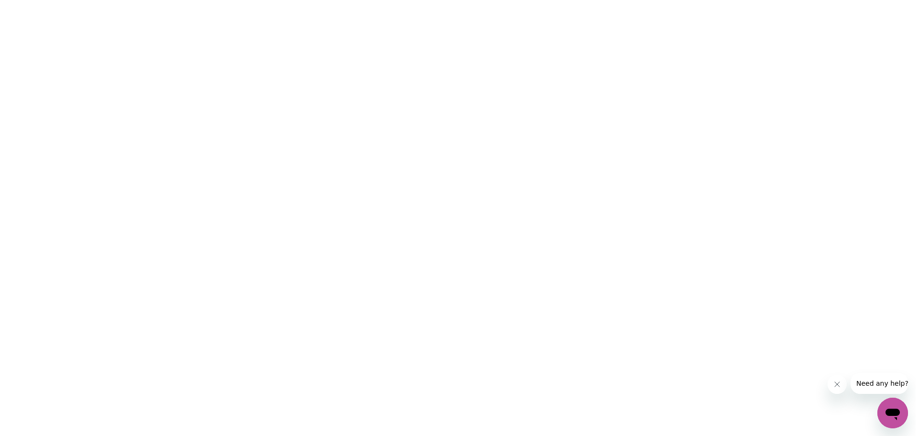
scroll to position [0, 0]
click at [433, 0] on html at bounding box center [459, 0] width 919 height 0
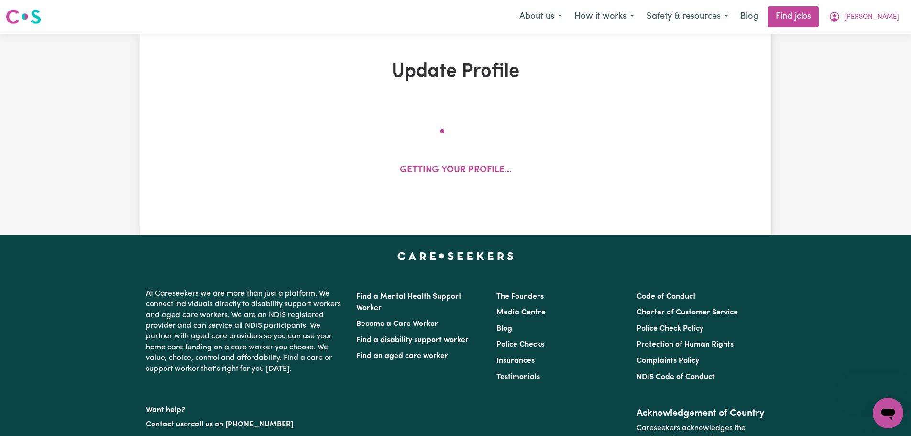
select select "Studying a healthcare related degree or qualification"
select select "37"
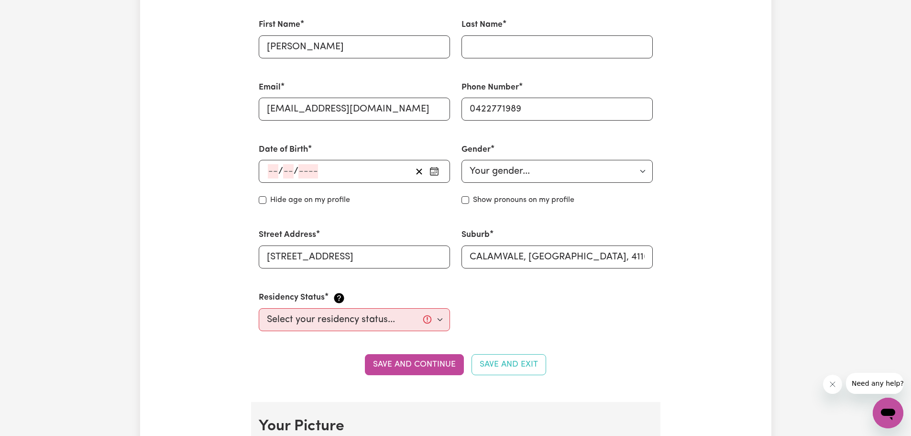
scroll to position [335, 0]
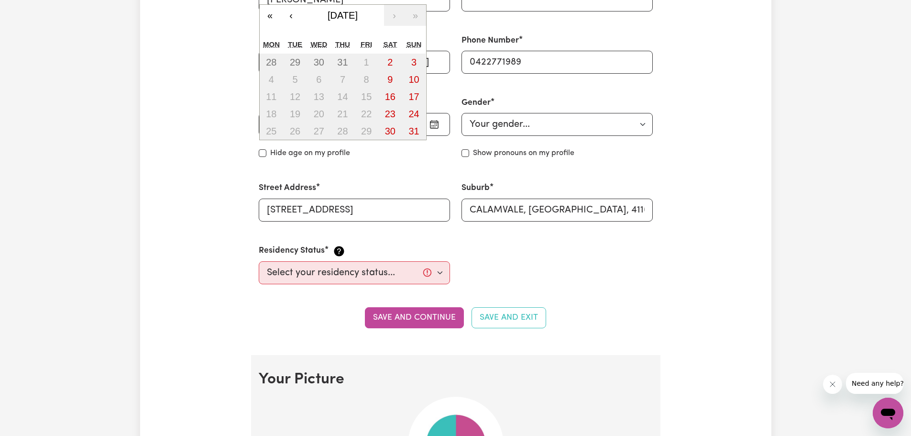
click at [314, 127] on div "/ / « ‹ [DATE] › » Mon Tue Wed Thu Fri Sat Sun 28 29 30 31 1 2 3 4 5 6 7 8 9 10…" at bounding box center [354, 124] width 191 height 23
click at [264, 14] on button "«" at bounding box center [270, 15] width 21 height 21
click at [270, 16] on button "«" at bounding box center [270, 15] width 21 height 21
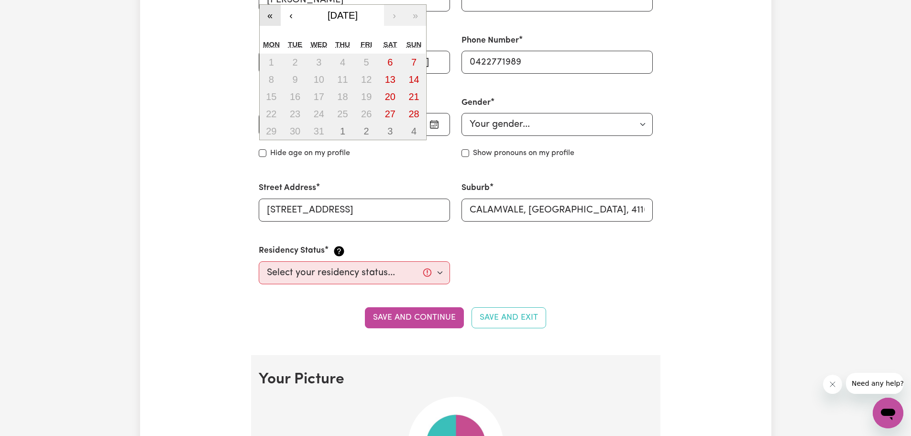
click at [270, 16] on button "«" at bounding box center [270, 15] width 21 height 21
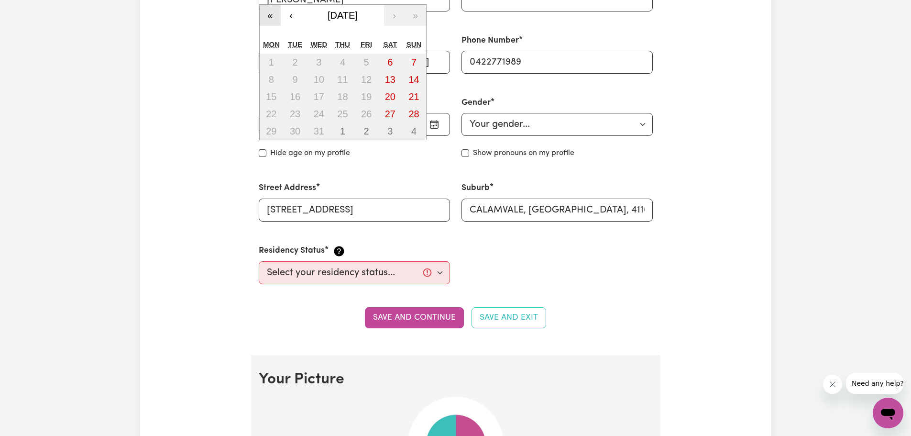
click at [270, 16] on button "«" at bounding box center [270, 15] width 21 height 21
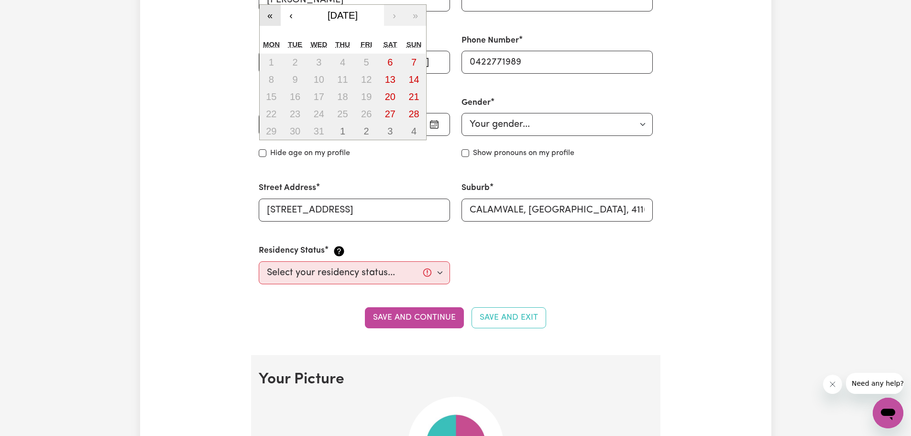
click at [270, 16] on button "«" at bounding box center [270, 15] width 21 height 21
click at [298, 12] on button "‹" at bounding box center [291, 15] width 21 height 21
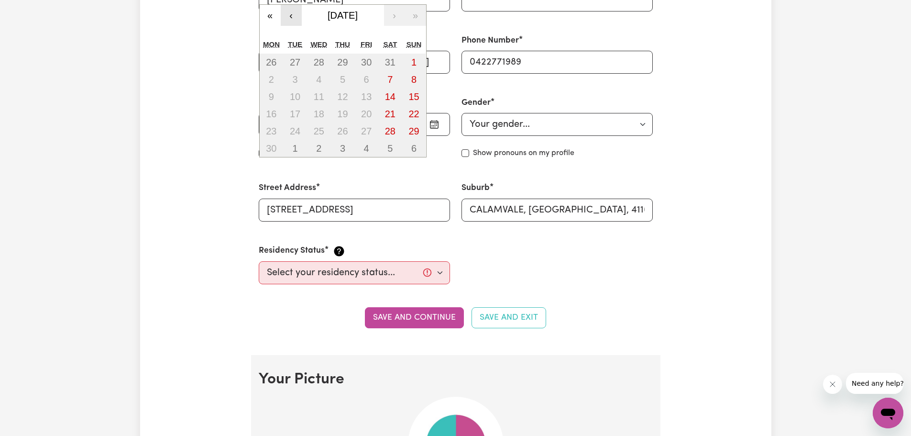
click at [298, 12] on button "‹" at bounding box center [291, 15] width 21 height 21
click at [270, 19] on button "«" at bounding box center [270, 15] width 21 height 21
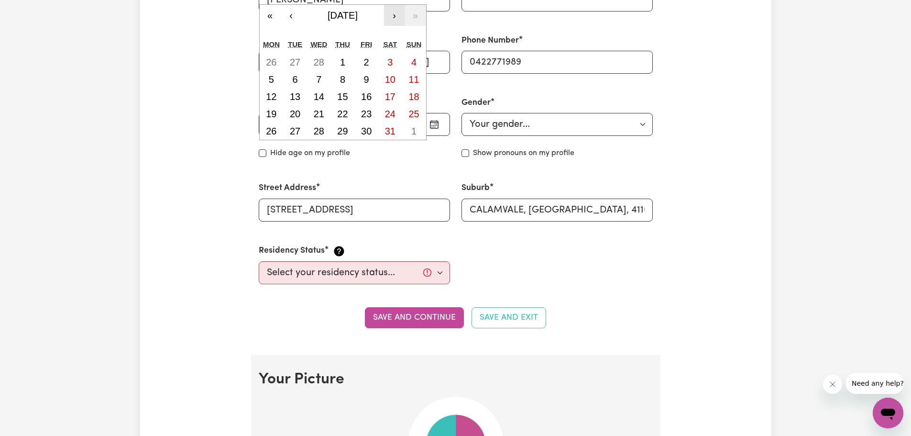
click at [397, 15] on button "›" at bounding box center [394, 15] width 21 height 21
click at [291, 16] on button "‹" at bounding box center [291, 15] width 21 height 21
click at [272, 147] on abbr "30" at bounding box center [271, 148] width 11 height 11
type input "[DATE]"
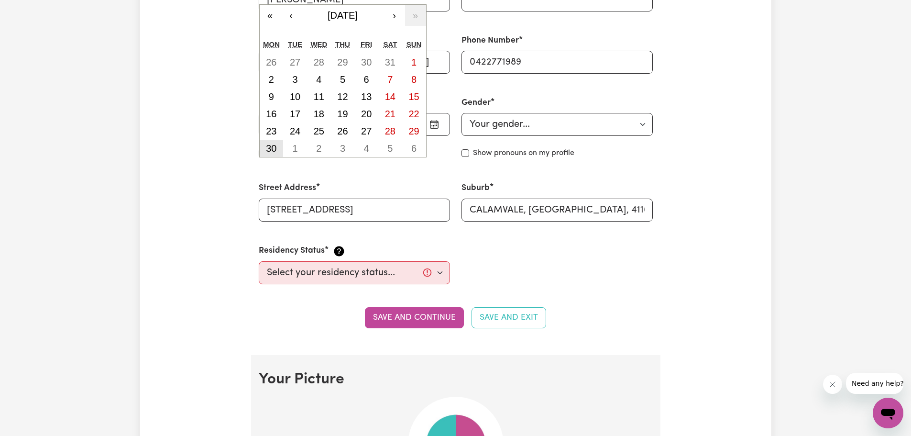
type input "30"
type input "4"
type input "2007"
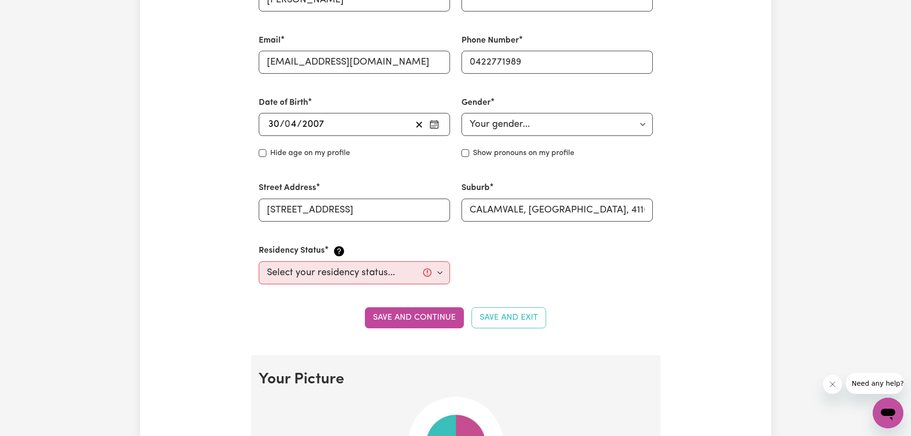
click at [323, 123] on div "[DATE] 30 / 0 4 / 2007 « ‹ [DATE] › » Mon Tue Wed Thu Fri Sat Sun 26 27 28 29 3…" at bounding box center [354, 124] width 191 height 23
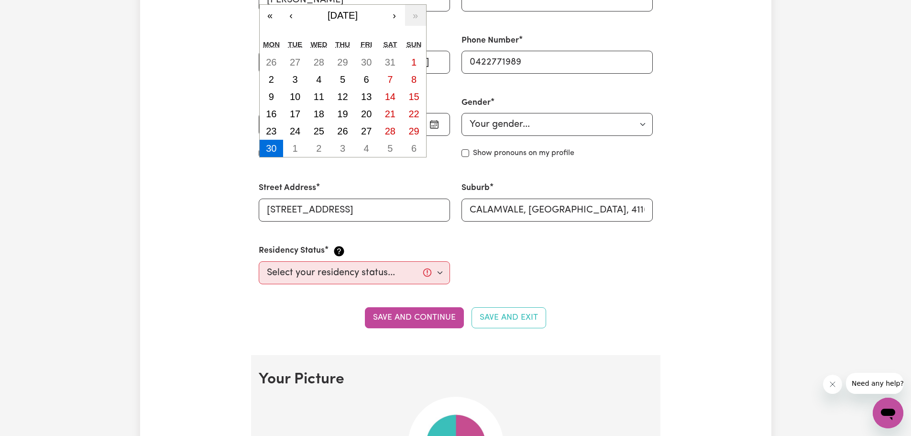
click at [266, 176] on div "Street Address [STREET_ADDRESS]" at bounding box center [354, 201] width 203 height 62
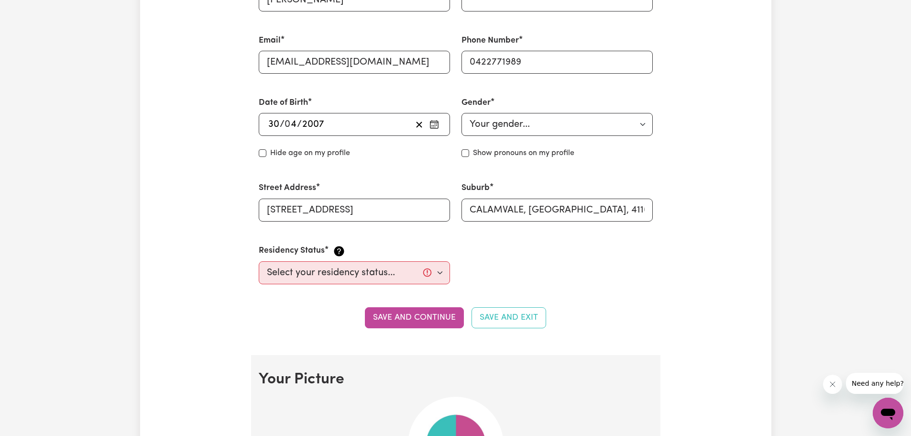
click at [353, 134] on div "[DATE] 30 / 0 4 / 2007 « ‹ [DATE] › » Mon Tue Wed Thu Fri Sat Sun 26 27 28 29 3…" at bounding box center [354, 124] width 191 height 23
click at [354, 129] on div "[DATE] 30 / 0 4 / 2007" at bounding box center [339, 124] width 145 height 14
click at [251, 155] on section "Personal Details We need to have your identification and contact details on fil…" at bounding box center [456, 121] width 410 height 467
click at [346, 124] on div "[DATE] 30 / 0 4 / 2007" at bounding box center [339, 124] width 145 height 14
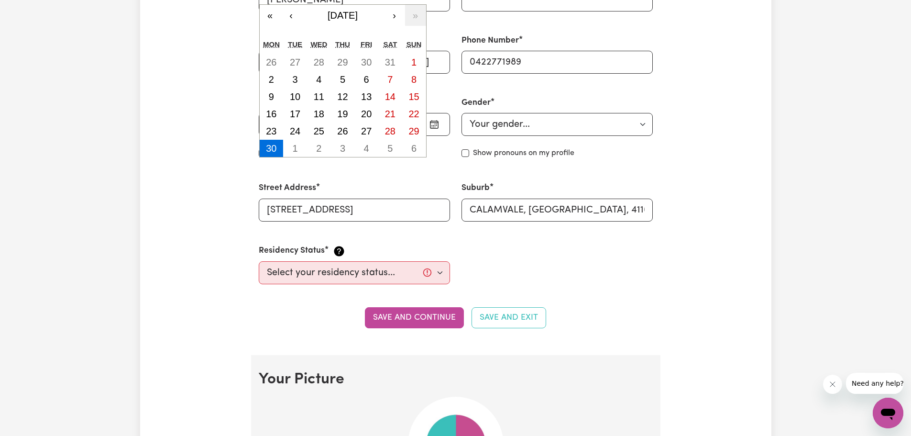
click at [443, 164] on div "Date of Birth [DEMOGRAPHIC_DATA] 30 / 0 4 / [DEMOGRAPHIC_DATA] « ‹ [DATE] › » M…" at bounding box center [354, 127] width 203 height 85
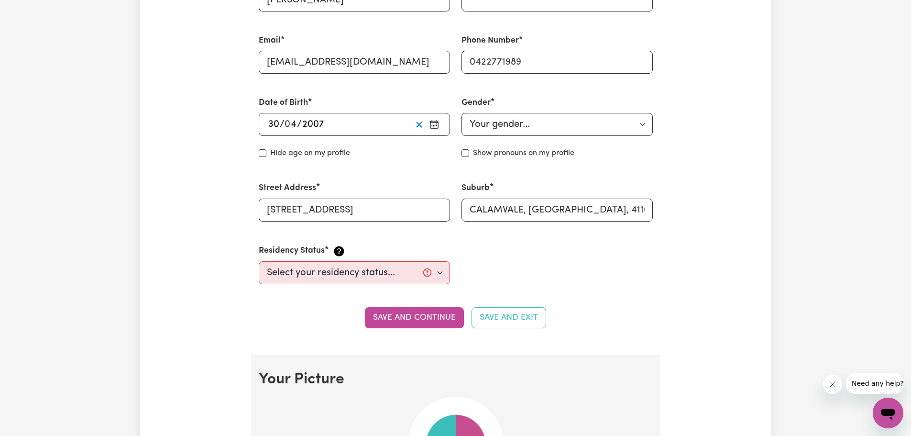
click at [423, 127] on icon "button" at bounding box center [419, 124] width 9 height 9
click at [278, 129] on div "/ / « ‹ [DATE] › » Mon Tue Wed Thu Fri Sat Sun 26 27 28 29 30 31 1 2 3 4 5 6 7 …" at bounding box center [354, 124] width 191 height 23
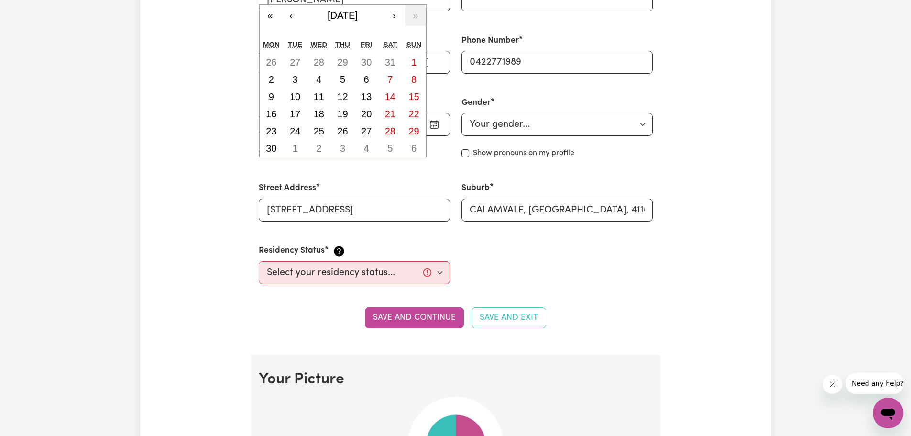
drag, startPoint x: 247, startPoint y: 171, endPoint x: 247, endPoint y: 161, distance: 10.1
click at [268, 122] on div "/ / « ‹ [DATE] › » Mon Tue Wed Thu Fri Sat Sun 26 27 28 29 30 31 1 2 3 4 5 6 7 …" at bounding box center [354, 124] width 191 height 23
type input "30"
click at [367, 220] on input "[STREET_ADDRESS]" at bounding box center [354, 210] width 191 height 23
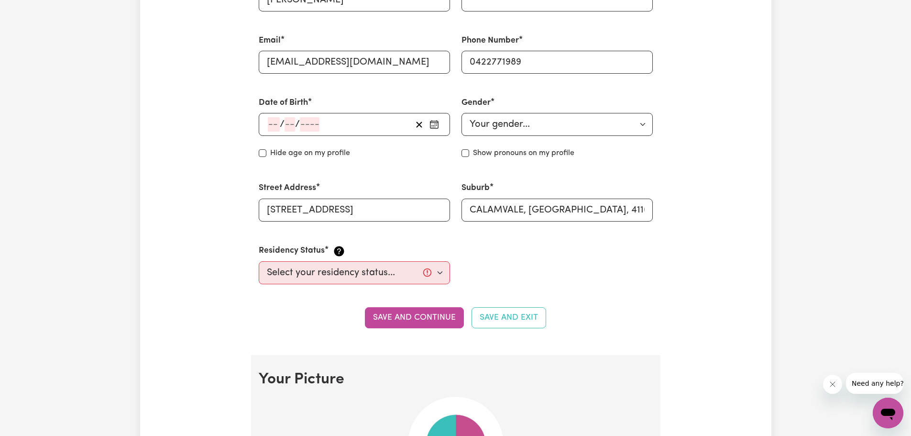
click at [289, 131] on div "/ / « ‹ [DATE] › » Mon Tue Wed Thu Fri Sat Sun 26 27 28 29 30 31 1 2 3 4 5 6 7 …" at bounding box center [354, 124] width 191 height 23
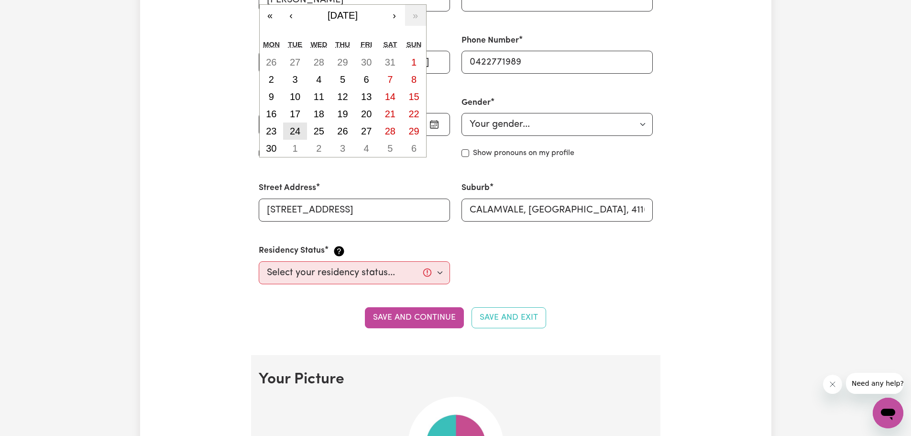
type input "04"
type input "0"
type input "2008"
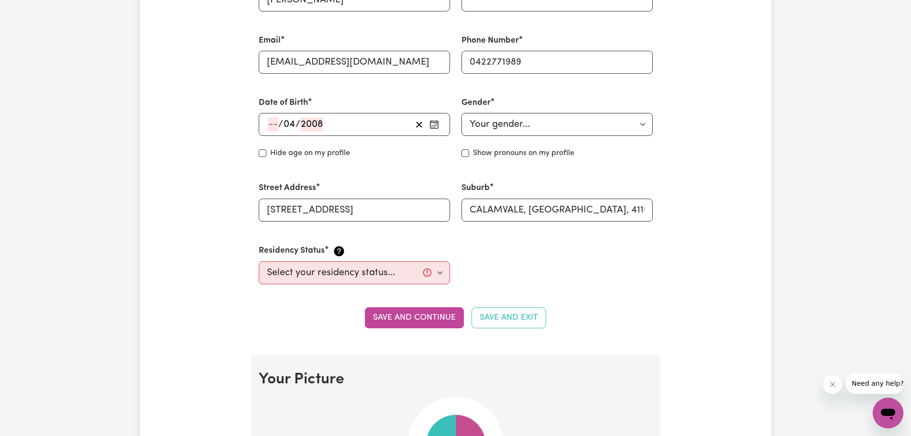
click at [277, 124] on div "/ / « ‹ [DATE] › » Mon Tue Wed Thu Fri Sat Sun 26 27 28 29 30 31 1 2 3 4 5 6 7 …" at bounding box center [354, 124] width 191 height 23
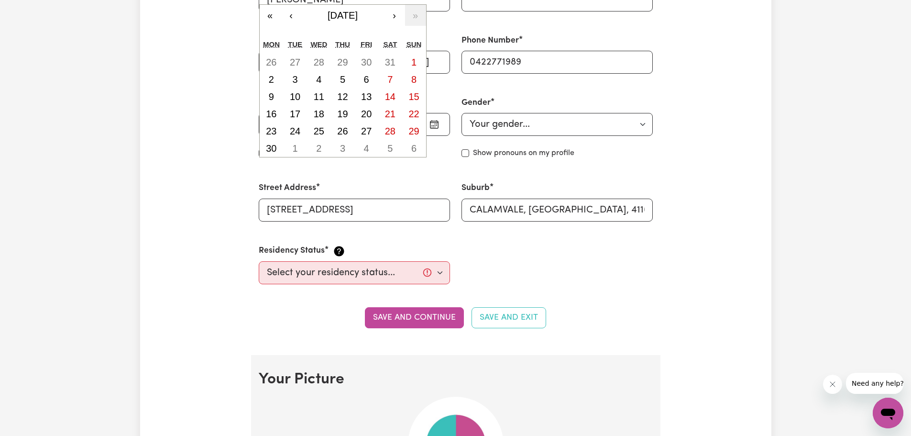
type input "30"
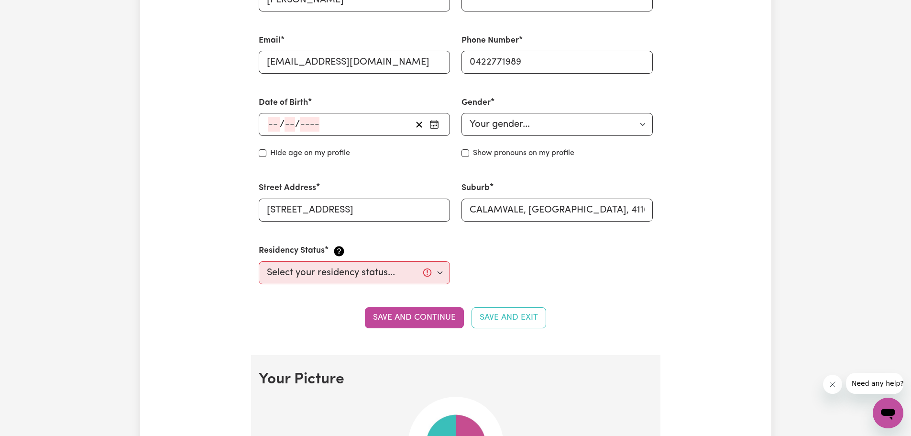
click at [271, 129] on div "/ / « ‹ [DATE] › » Mon Tue Wed Thu Fri Sat Sun 26 27 28 29 30 31 1 2 3 4 5 6 7 …" at bounding box center [354, 124] width 191 height 23
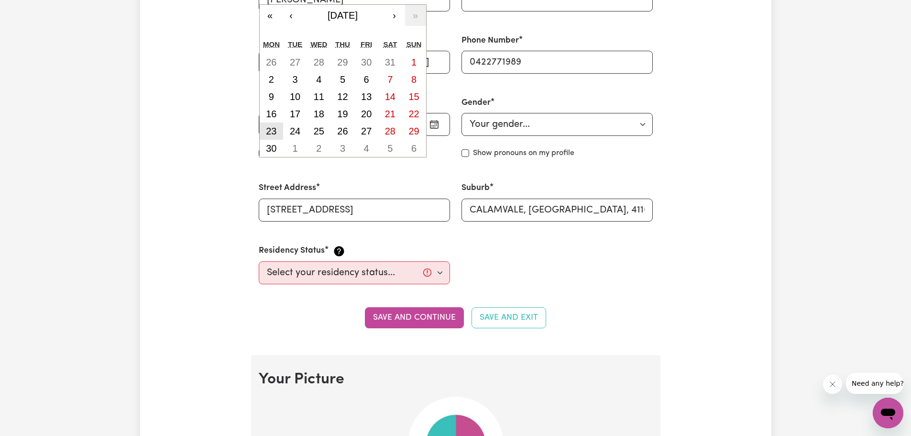
type input "30"
type input "04"
type input "2008"
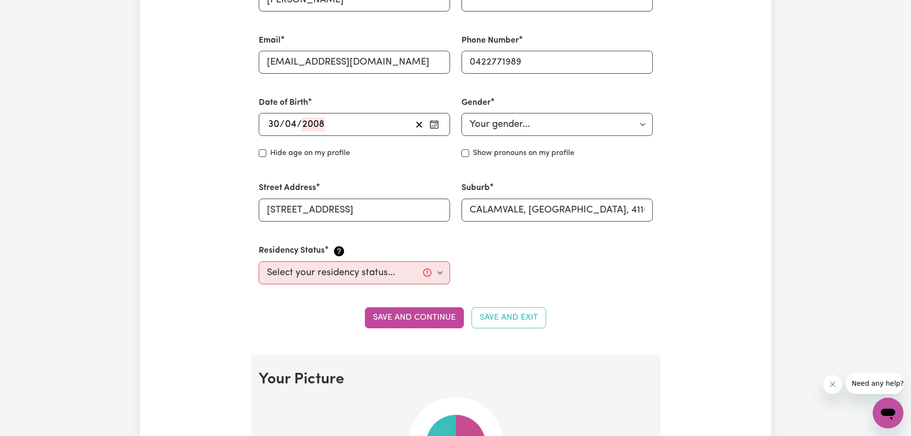
click at [544, 118] on select "Your gender... [DEMOGRAPHIC_DATA] [DEMOGRAPHIC_DATA] [DEMOGRAPHIC_DATA] Other P…" at bounding box center [557, 124] width 191 height 23
select select "[DEMOGRAPHIC_DATA]"
click at [462, 113] on select "Your gender... [DEMOGRAPHIC_DATA] [DEMOGRAPHIC_DATA] [DEMOGRAPHIC_DATA] Other P…" at bounding box center [557, 124] width 191 height 23
click at [389, 265] on select "Select your residency status... [DEMOGRAPHIC_DATA] citizen Australian PR [DEMOG…" at bounding box center [354, 272] width 191 height 23
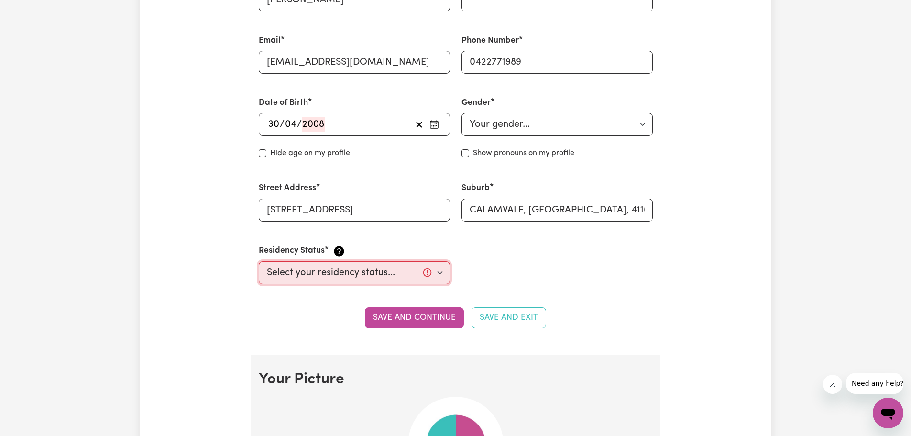
select select "[DEMOGRAPHIC_DATA] Citizen"
click at [259, 261] on select "Select your residency status... [DEMOGRAPHIC_DATA] citizen Australian PR [DEMOG…" at bounding box center [354, 272] width 191 height 23
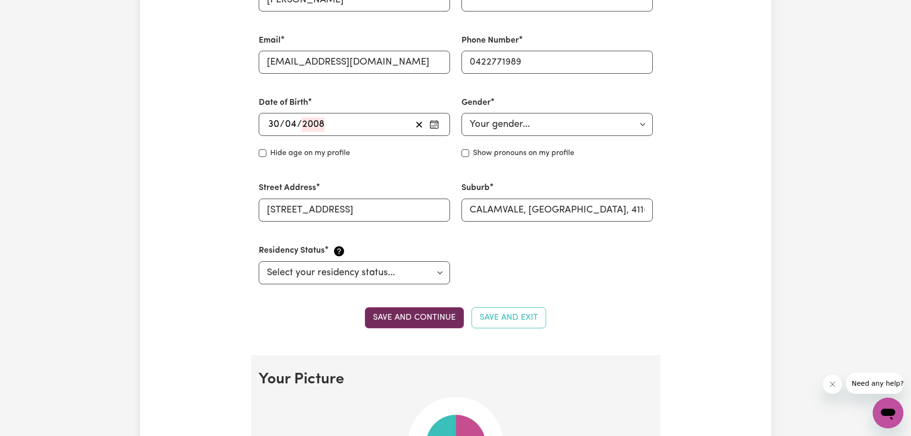
click at [422, 317] on button "Save and continue" at bounding box center [414, 317] width 99 height 21
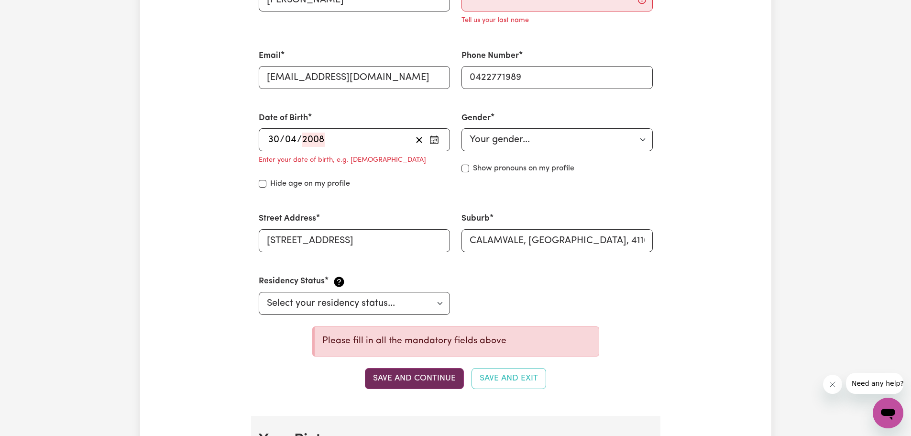
click at [422, 317] on div "Residency Status Select your residency status... [DEMOGRAPHIC_DATA] citizen Aus…" at bounding box center [354, 295] width 203 height 63
click at [407, 380] on button "Save and continue" at bounding box center [414, 378] width 99 height 21
click at [356, 308] on select "Select your residency status... [DEMOGRAPHIC_DATA] citizen Australian PR [DEMOG…" at bounding box center [354, 303] width 191 height 23
click at [323, 303] on select "Select your residency status... [DEMOGRAPHIC_DATA] citizen Australian PR [DEMOG…" at bounding box center [354, 303] width 191 height 23
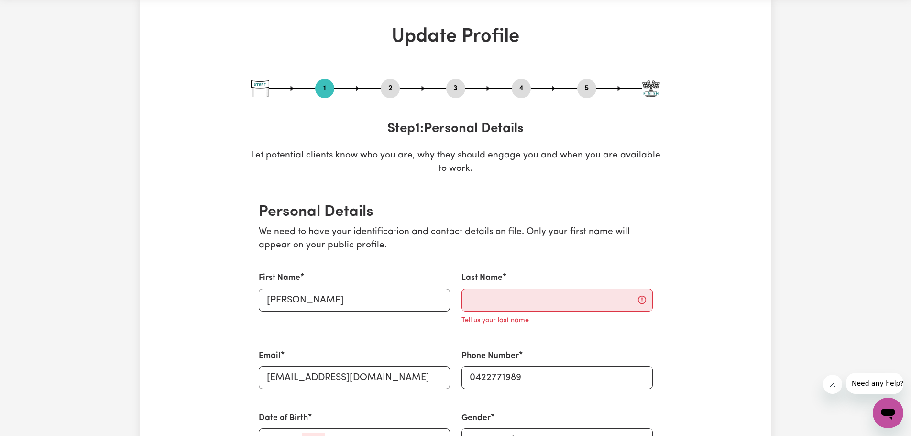
scroll to position [0, 0]
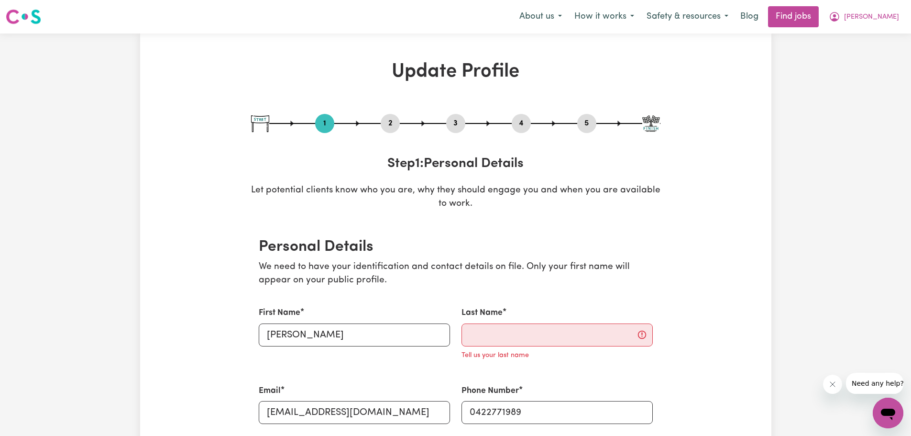
drag, startPoint x: 785, startPoint y: 18, endPoint x: 662, endPoint y: 39, distance: 124.3
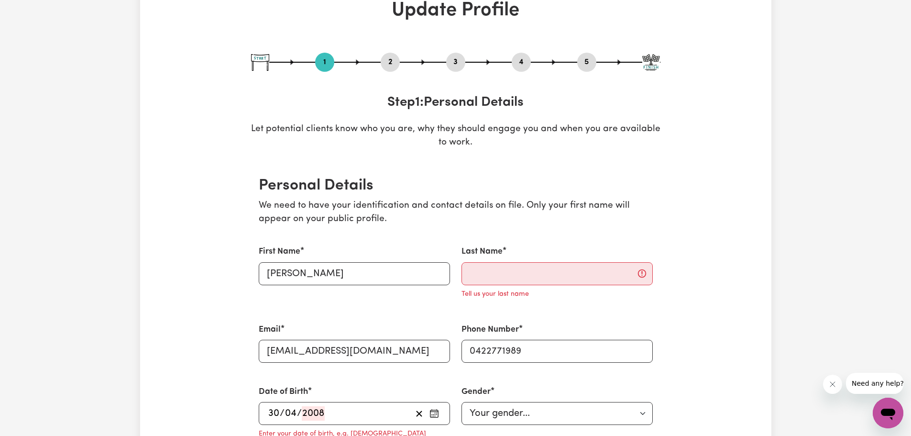
scroll to position [144, 0]
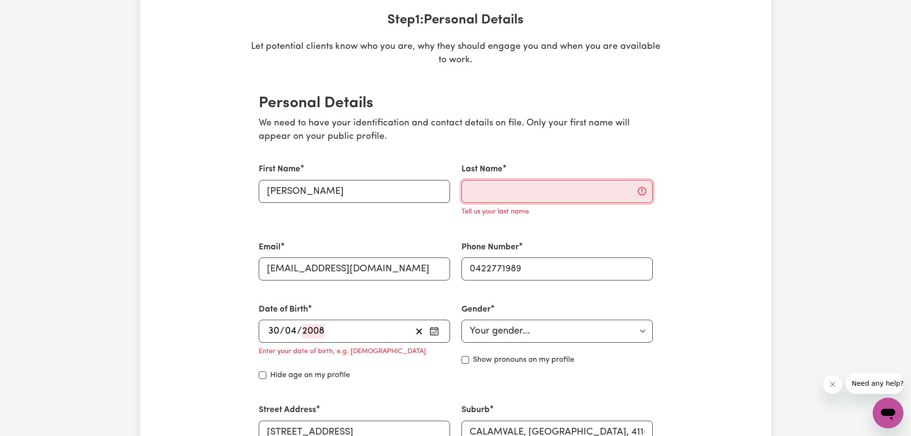
drag, startPoint x: 540, startPoint y: 186, endPoint x: 539, endPoint y: 191, distance: 5.5
click at [540, 186] on input "Last Name" at bounding box center [557, 191] width 191 height 23
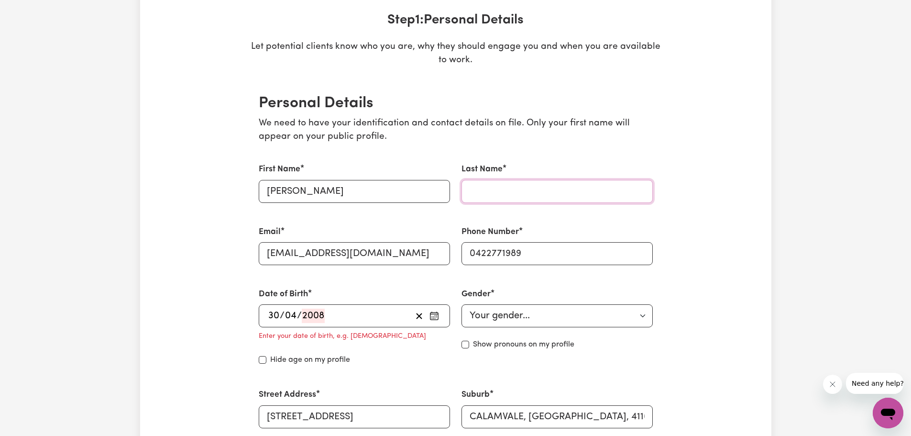
type input "Siem"
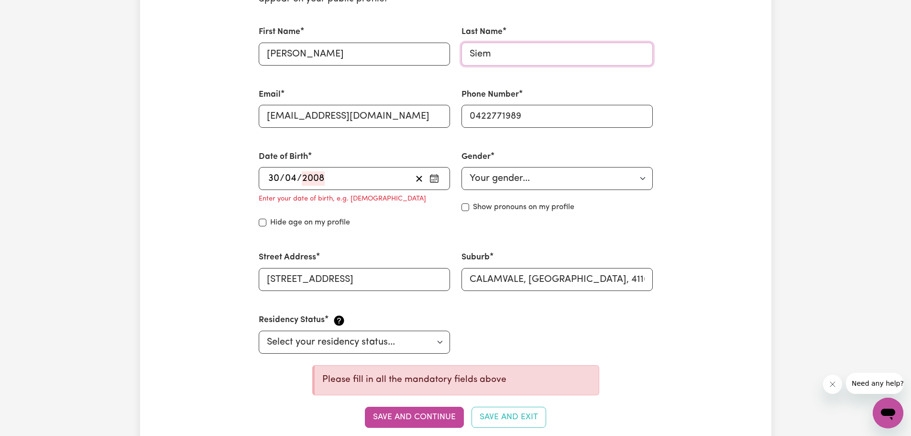
scroll to position [478, 0]
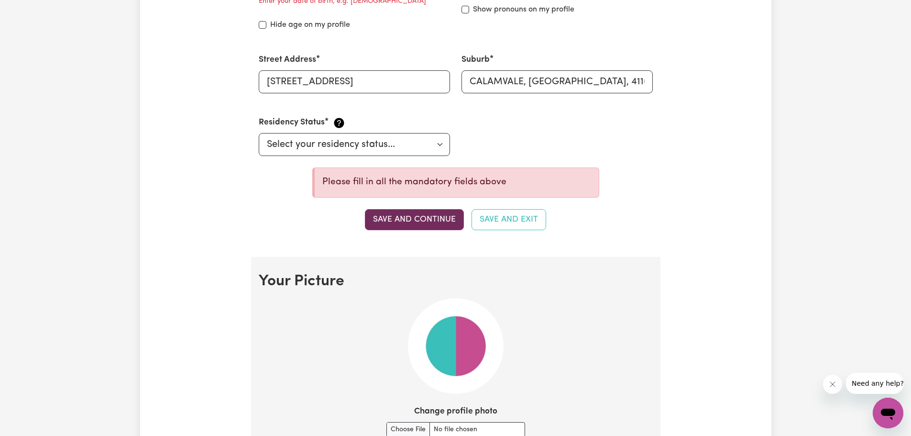
click at [423, 219] on button "Save and continue" at bounding box center [414, 219] width 99 height 21
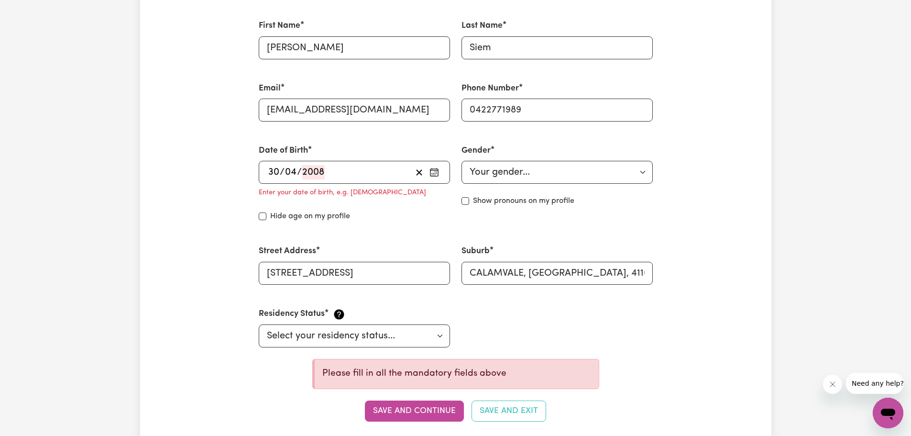
click at [339, 171] on div "[DATE]" at bounding box center [339, 172] width 145 height 14
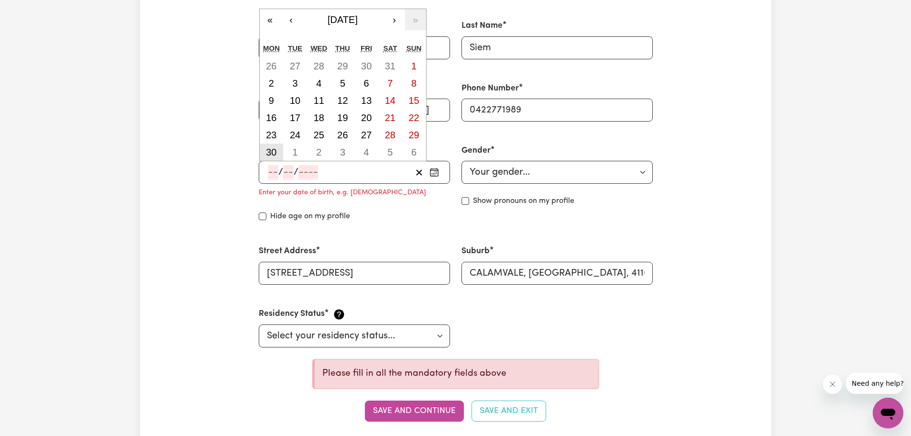
click at [277, 153] on abbr "30" at bounding box center [271, 152] width 11 height 11
type input "[DATE]"
type input "30"
type input "4"
type input "2007"
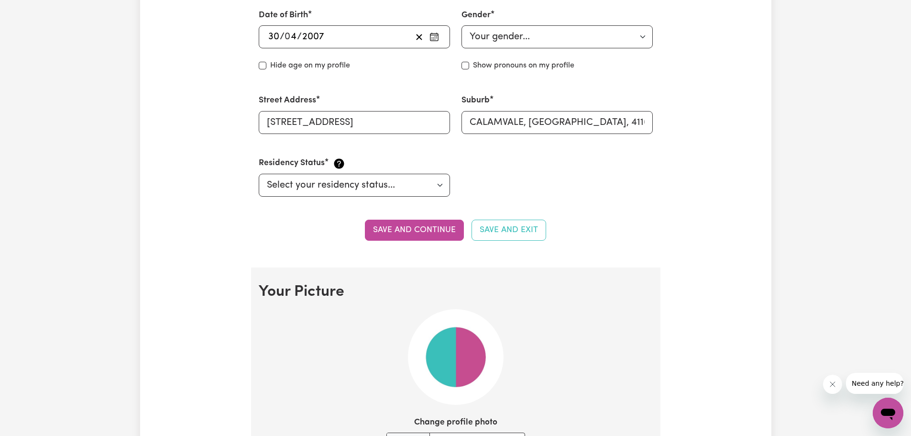
scroll to position [431, 0]
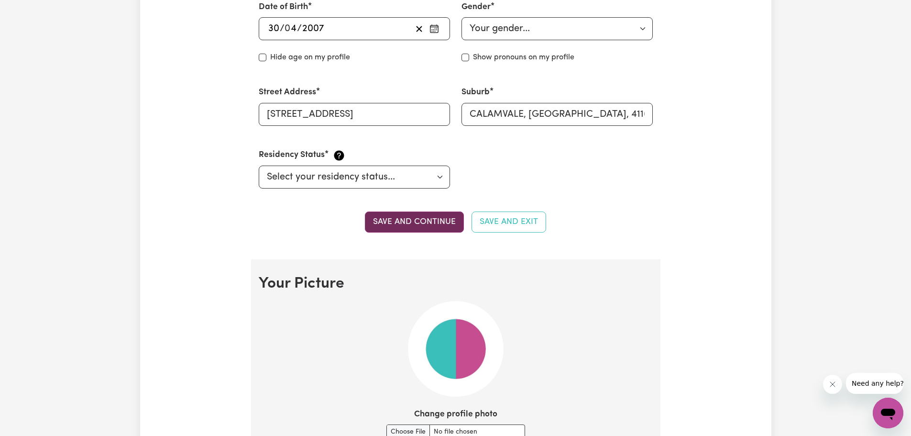
click at [419, 221] on button "Save and continue" at bounding box center [414, 221] width 99 height 21
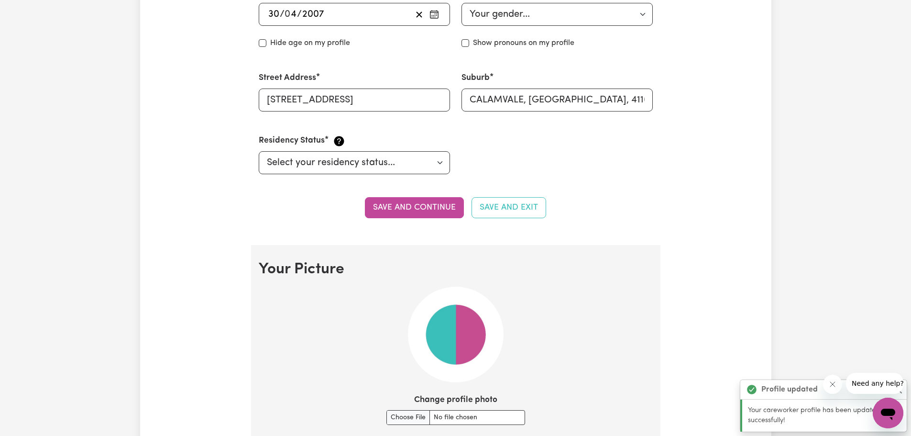
scroll to position [355, 0]
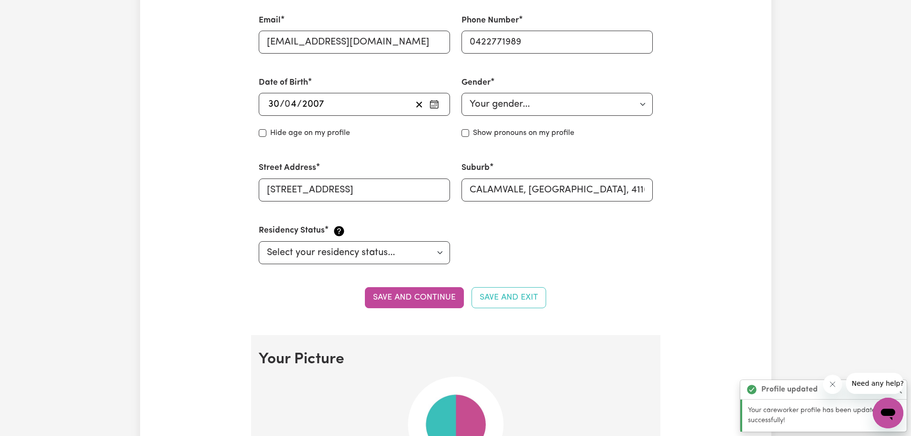
click at [315, 131] on label "Hide age on my profile" at bounding box center [310, 132] width 80 height 11
click at [266, 131] on input "Hide age" at bounding box center [263, 133] width 8 height 8
checkbox input "true"
click at [420, 300] on button "Save and continue" at bounding box center [414, 297] width 99 height 21
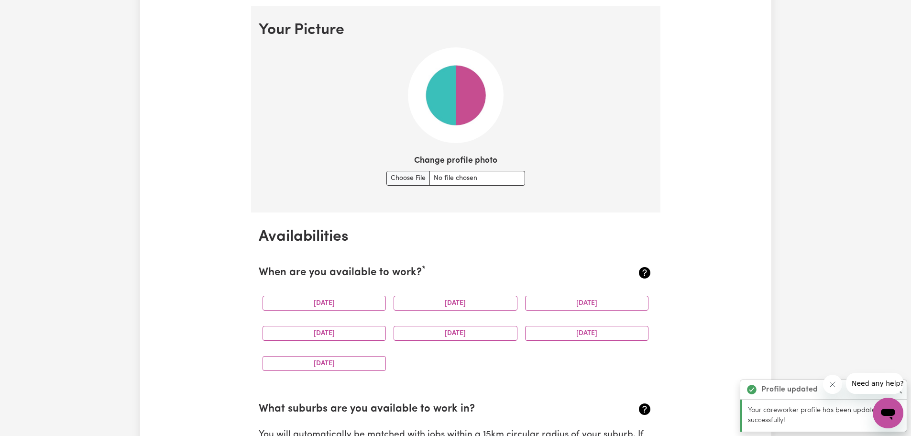
scroll to position [690, 0]
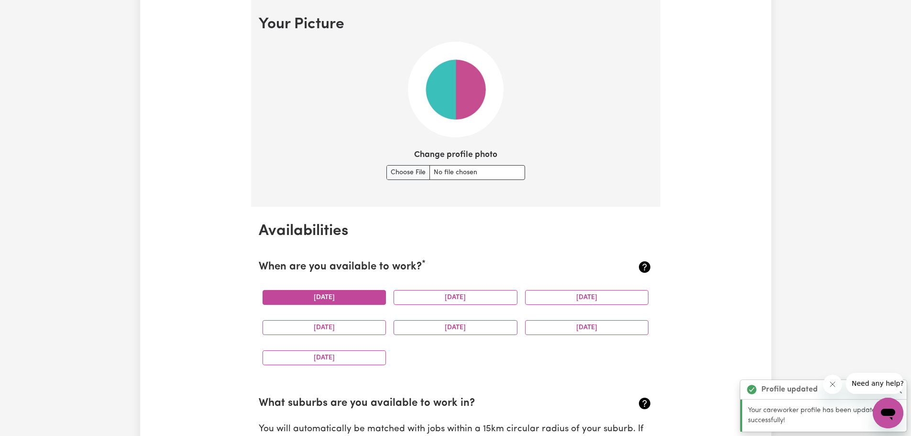
click at [366, 298] on button "[DATE]" at bounding box center [325, 297] width 124 height 15
drag, startPoint x: 444, startPoint y: 292, endPoint x: 487, endPoint y: 303, distance: 44.9
click at [444, 292] on button "[DATE]" at bounding box center [456, 297] width 124 height 15
click at [526, 306] on div "[DATE]" at bounding box center [588, 297] width 132 height 30
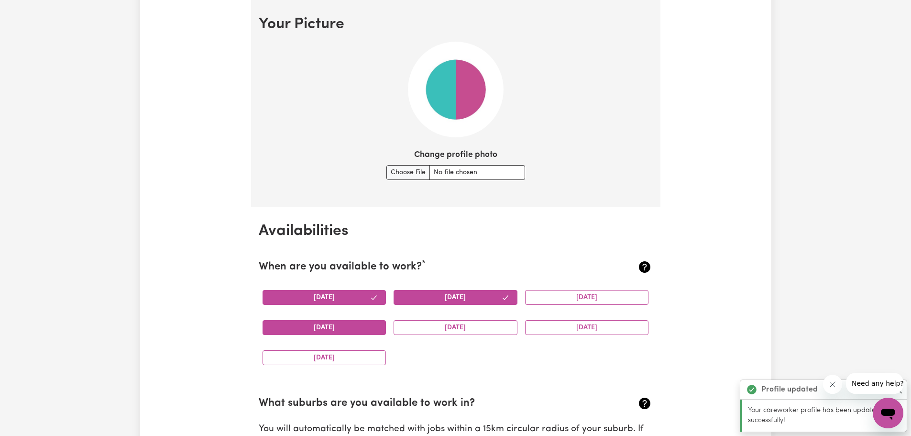
click at [363, 327] on button "[DATE]" at bounding box center [325, 327] width 124 height 15
click at [443, 332] on button "[DATE]" at bounding box center [456, 327] width 124 height 15
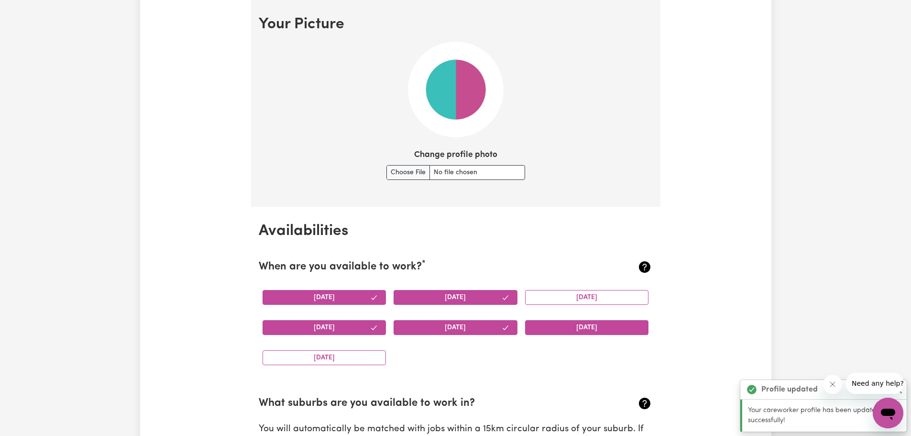
click at [573, 334] on button "[DATE]" at bounding box center [587, 327] width 124 height 15
click at [581, 303] on button "[DATE]" at bounding box center [587, 297] width 124 height 15
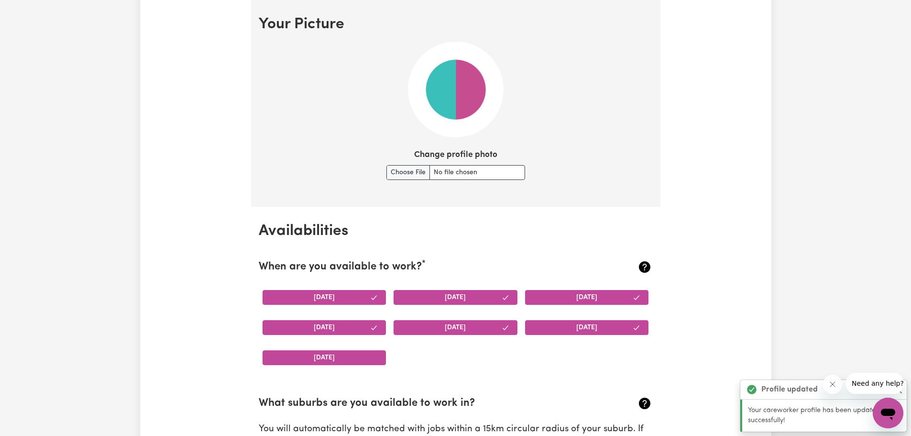
click at [345, 358] on button "[DATE]" at bounding box center [325, 357] width 124 height 15
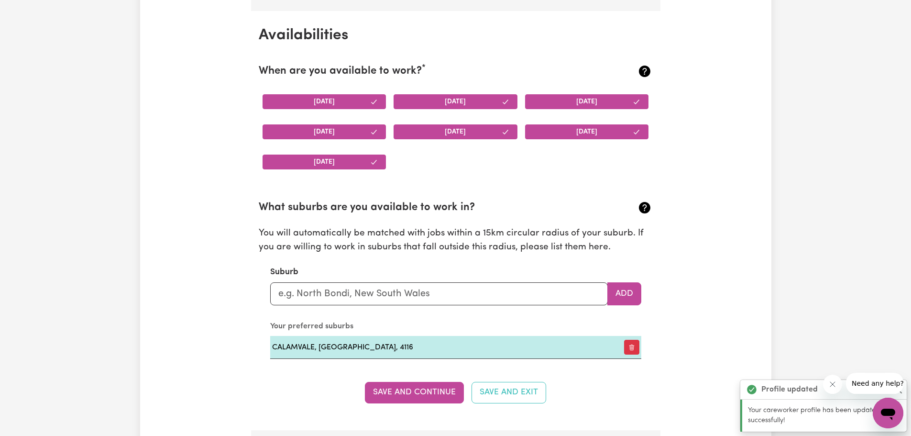
scroll to position [929, 0]
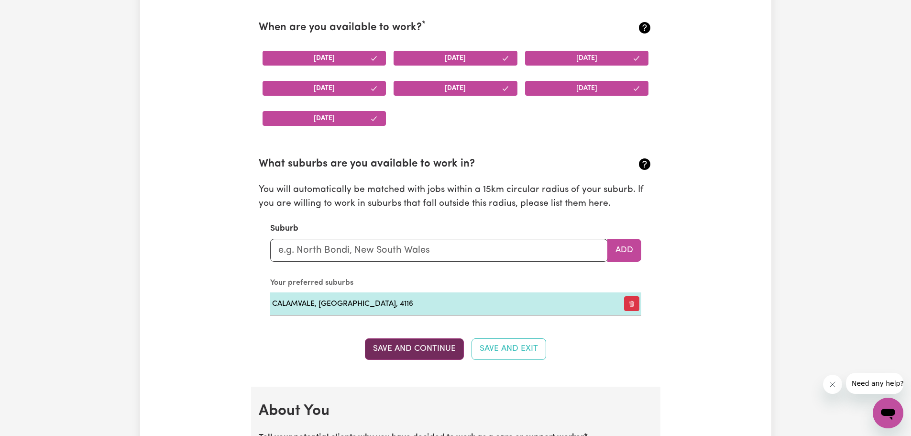
click at [420, 343] on button "Save and Continue" at bounding box center [414, 348] width 99 height 21
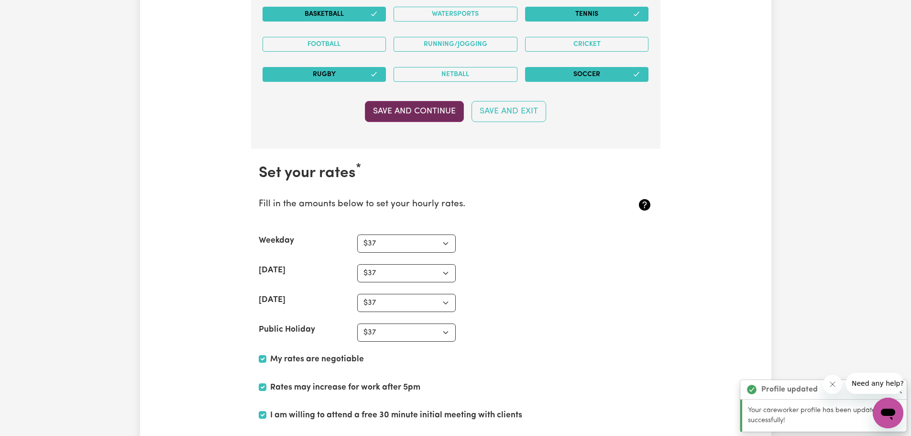
click at [411, 108] on button "Save and Continue" at bounding box center [414, 111] width 99 height 21
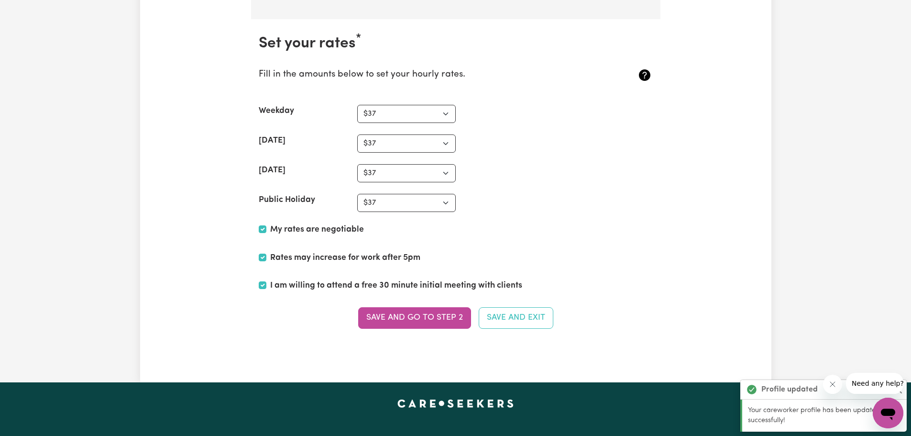
scroll to position [2468, 0]
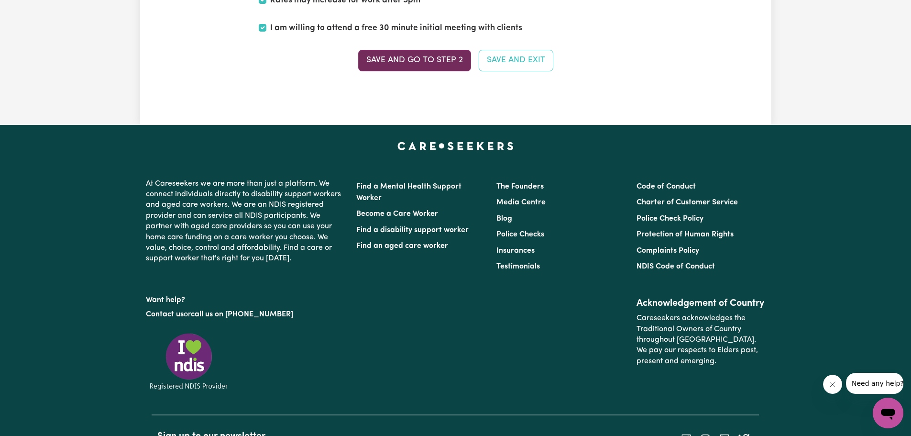
click at [443, 59] on button "Save and go to Step 2" at bounding box center [414, 60] width 113 height 21
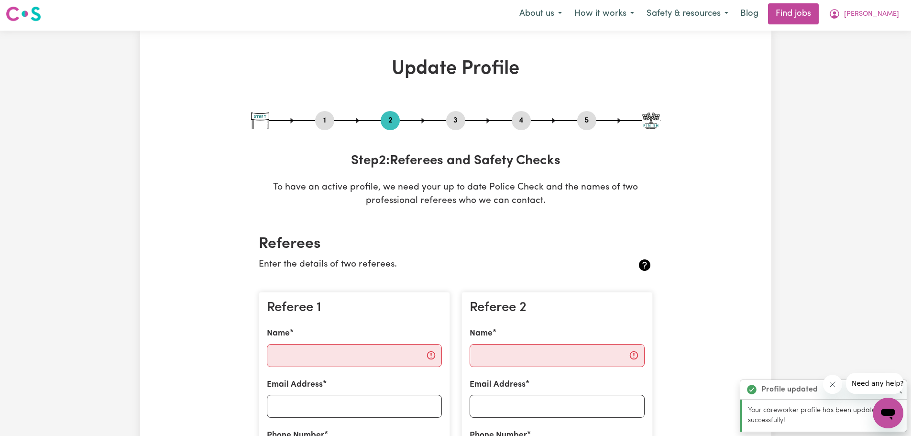
scroll to position [0, 0]
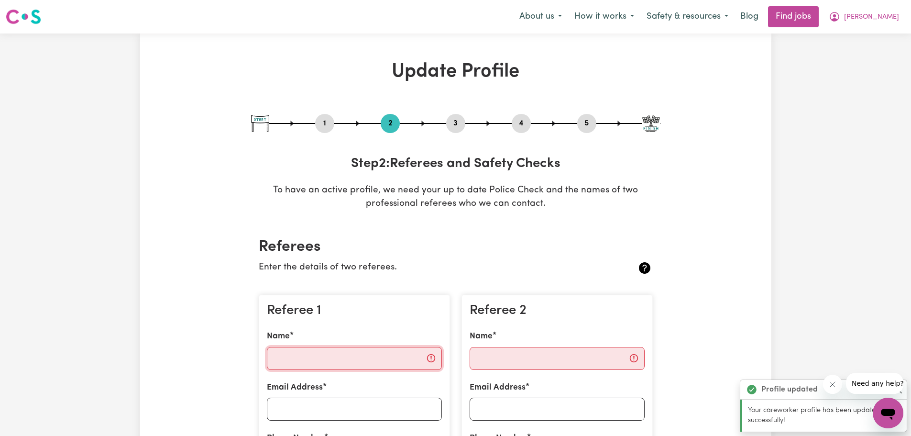
click at [366, 360] on input "Name" at bounding box center [354, 358] width 175 height 23
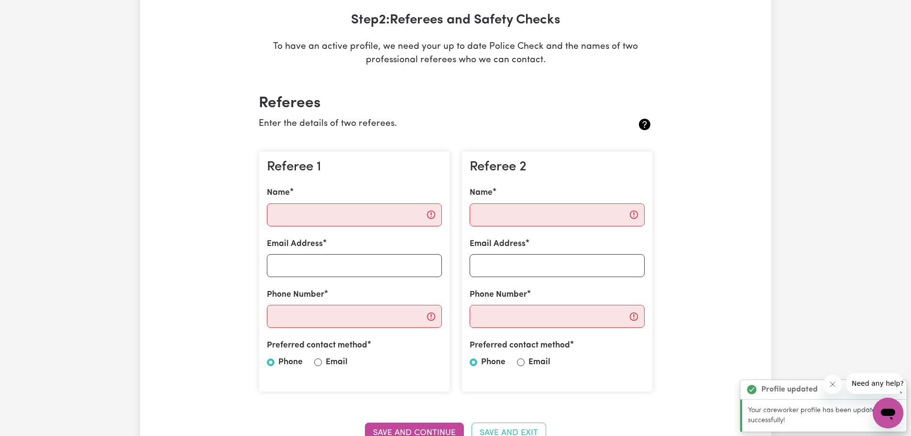
drag, startPoint x: 196, startPoint y: 235, endPoint x: 312, endPoint y: 216, distance: 118.2
click at [321, 214] on input "Name" at bounding box center [354, 214] width 175 height 23
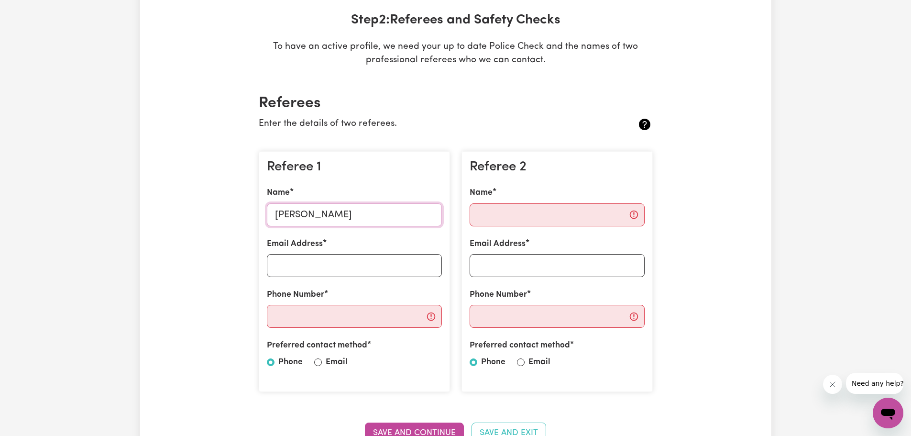
type input "[PERSON_NAME]"
type input "[EMAIL_ADDRESS][PERSON_NAME][DOMAIN_NAME]"
click at [328, 362] on label "Email" at bounding box center [337, 362] width 22 height 12
click at [322, 362] on input "Email" at bounding box center [318, 362] width 8 height 8
radio input "true"
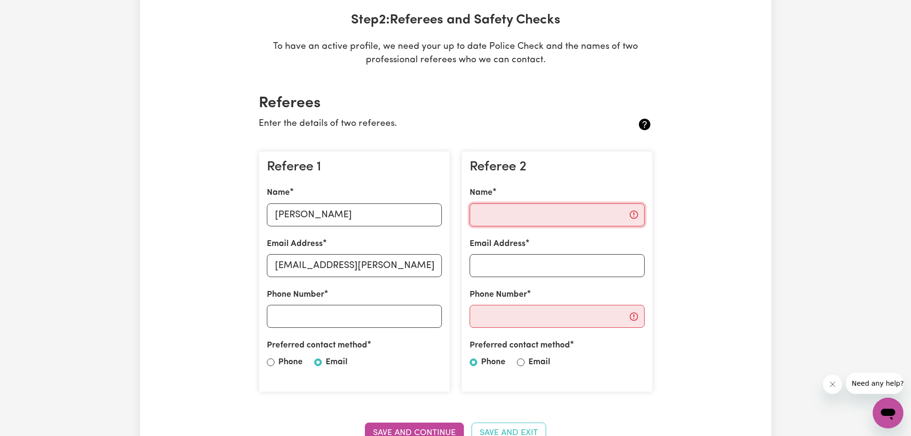
click at [542, 206] on input "Name" at bounding box center [557, 214] width 175 height 23
type input "[PERSON_NAME]"
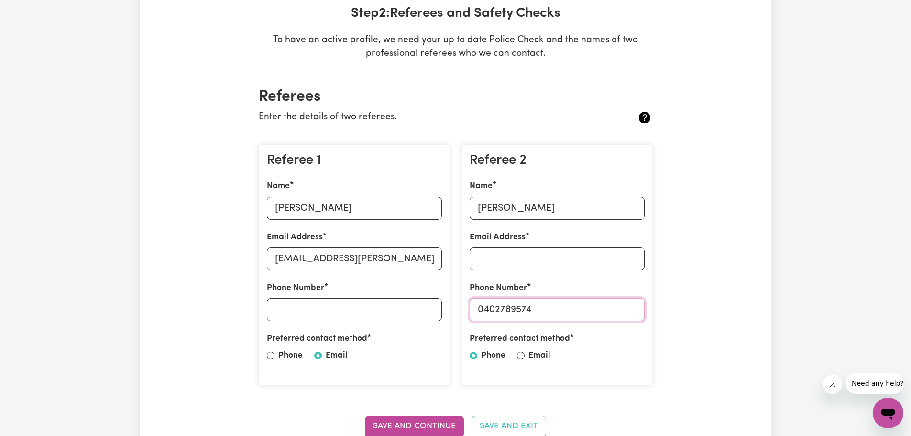
scroll to position [239, 0]
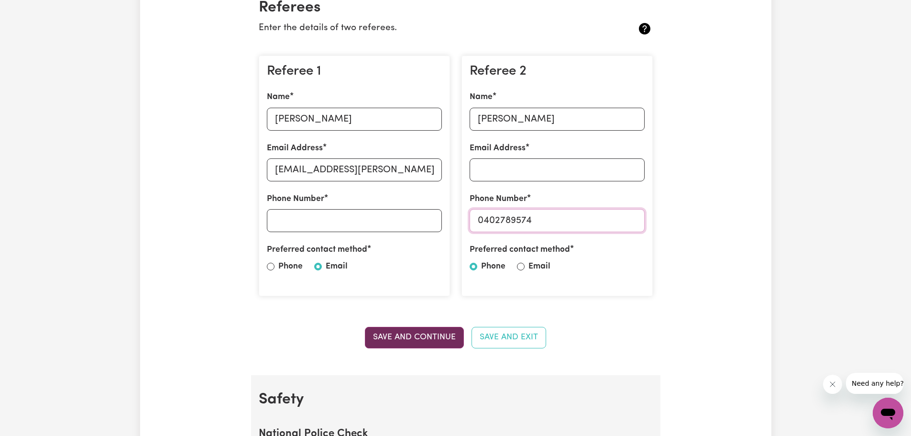
type input "0402789574"
click at [427, 333] on button "Save and Continue" at bounding box center [414, 337] width 99 height 21
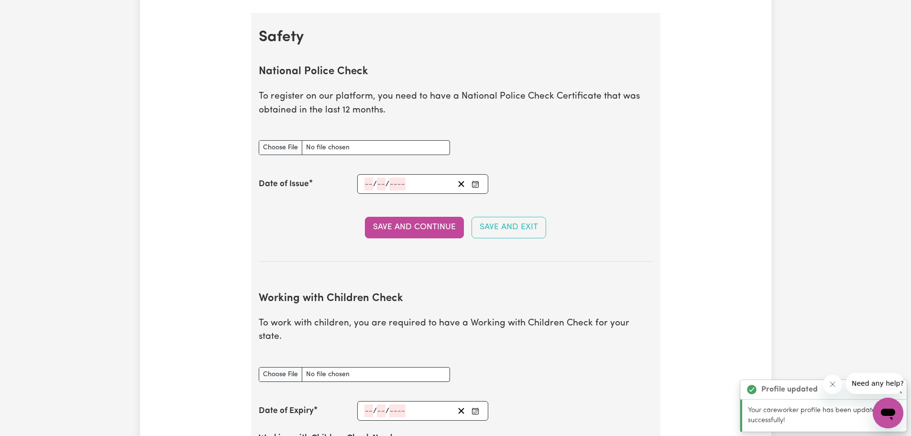
scroll to position [614, 0]
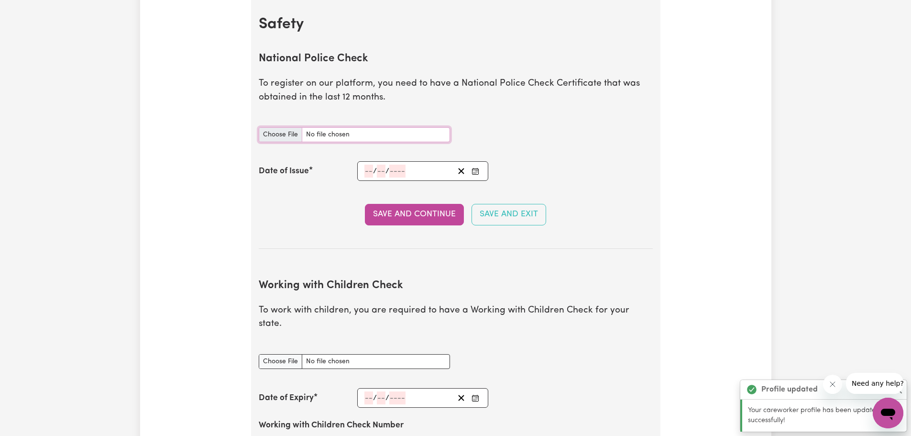
click at [336, 132] on input "National Police Check document" at bounding box center [354, 134] width 191 height 15
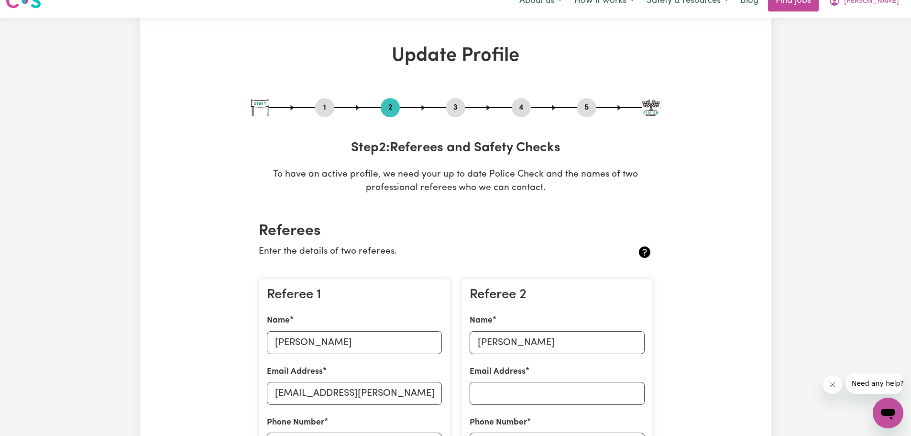
scroll to position [0, 0]
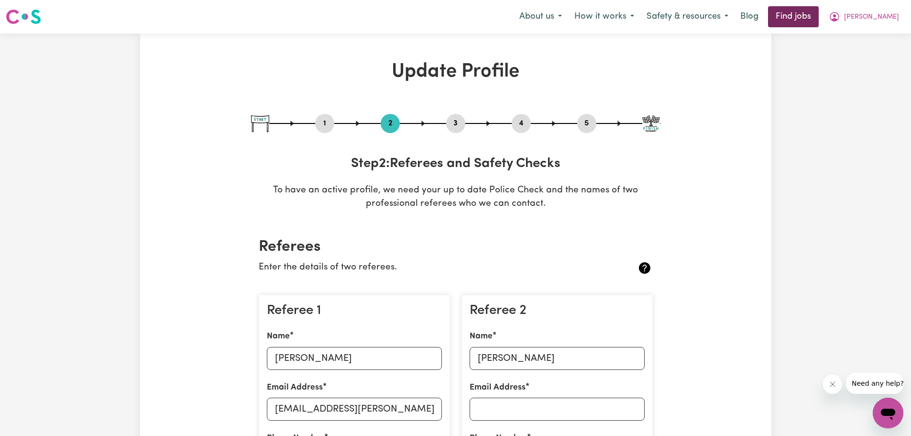
click at [819, 14] on link "Find jobs" at bounding box center [793, 16] width 51 height 21
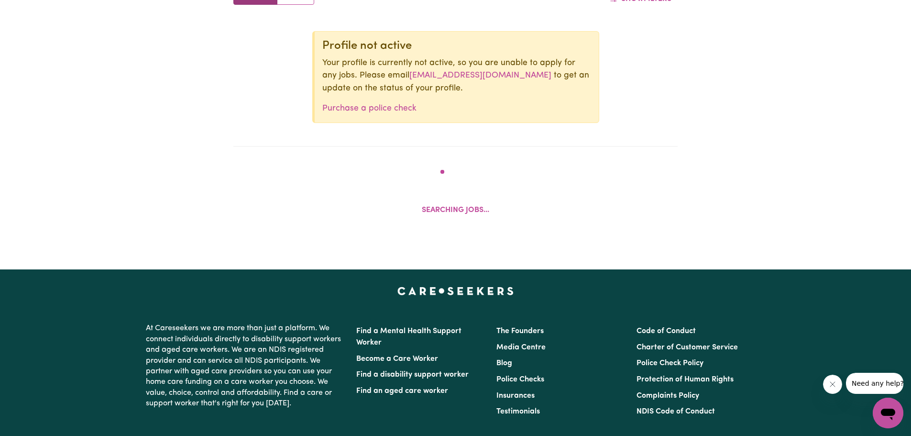
scroll to position [443, 0]
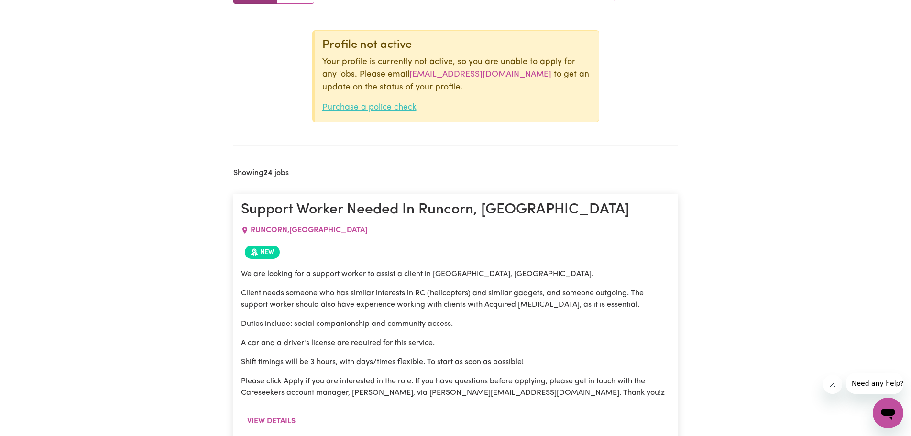
click at [376, 104] on link "Purchase a police check" at bounding box center [369, 107] width 94 height 8
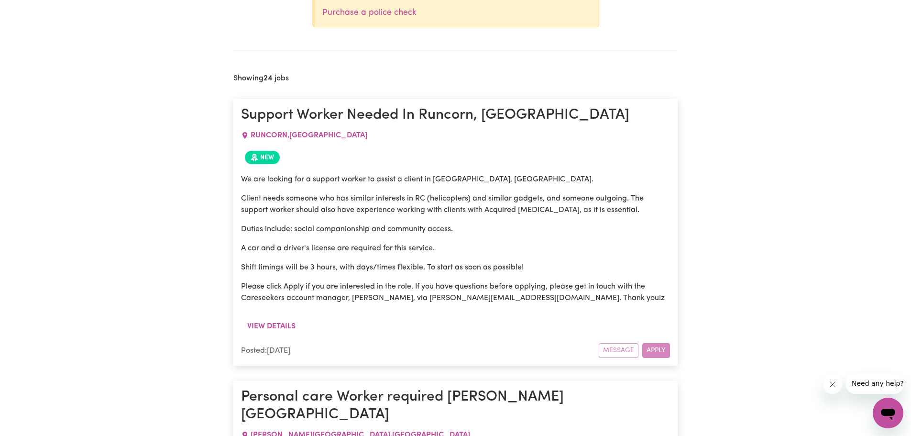
scroll to position [539, 0]
drag, startPoint x: 423, startPoint y: 118, endPoint x: 428, endPoint y: 123, distance: 6.4
click at [423, 118] on h1 "Support Worker Needed In Runcorn, [GEOGRAPHIC_DATA]" at bounding box center [455, 114] width 429 height 17
click at [659, 353] on div "Message Apply" at bounding box center [634, 349] width 71 height 15
click at [263, 323] on button "View details" at bounding box center [271, 325] width 61 height 18
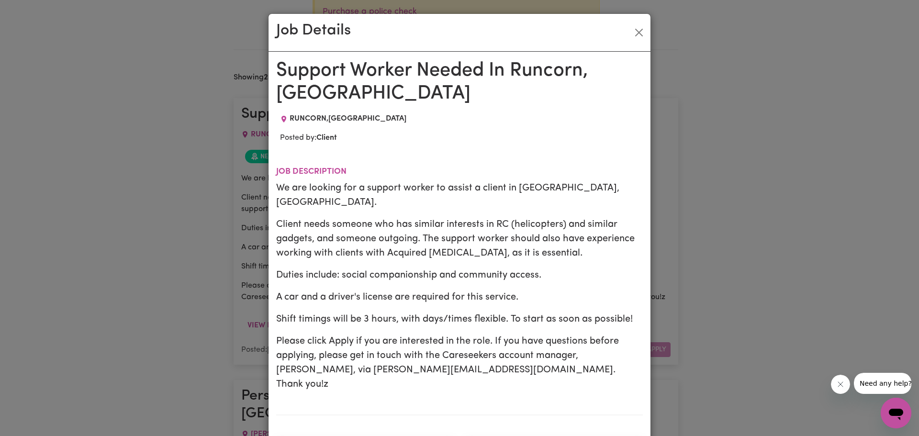
click at [201, 313] on div "Job Details Support Worker Needed In [GEOGRAPHIC_DATA], QLD RUNCORN , [GEOGRAPH…" at bounding box center [459, 218] width 919 height 436
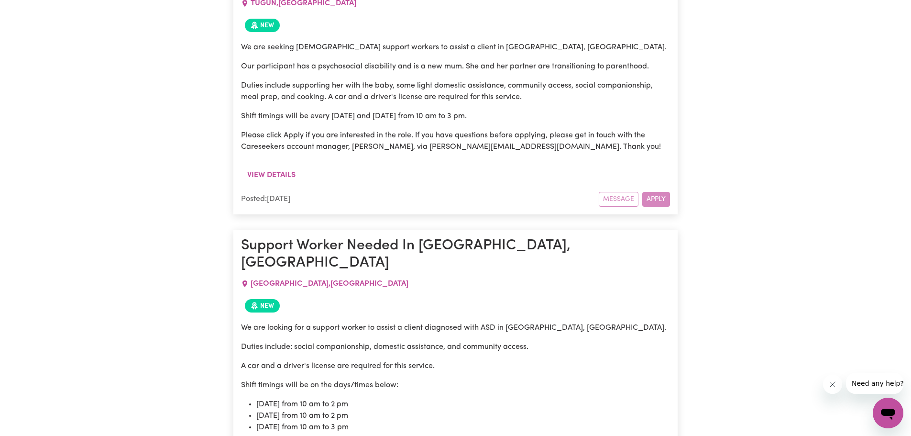
scroll to position [1543, 0]
